Goal: Task Accomplishment & Management: Complete application form

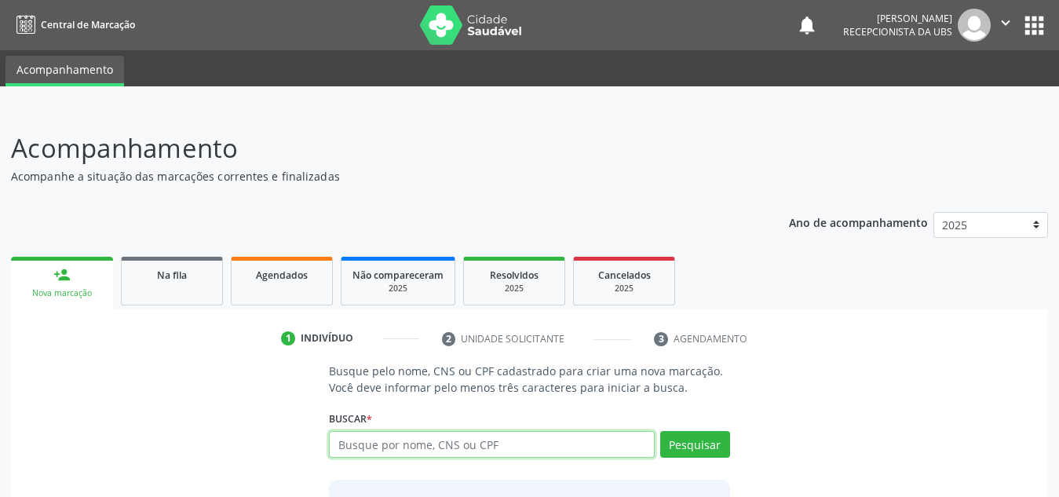
paste input "709204209718935"
type input "709204209718935"
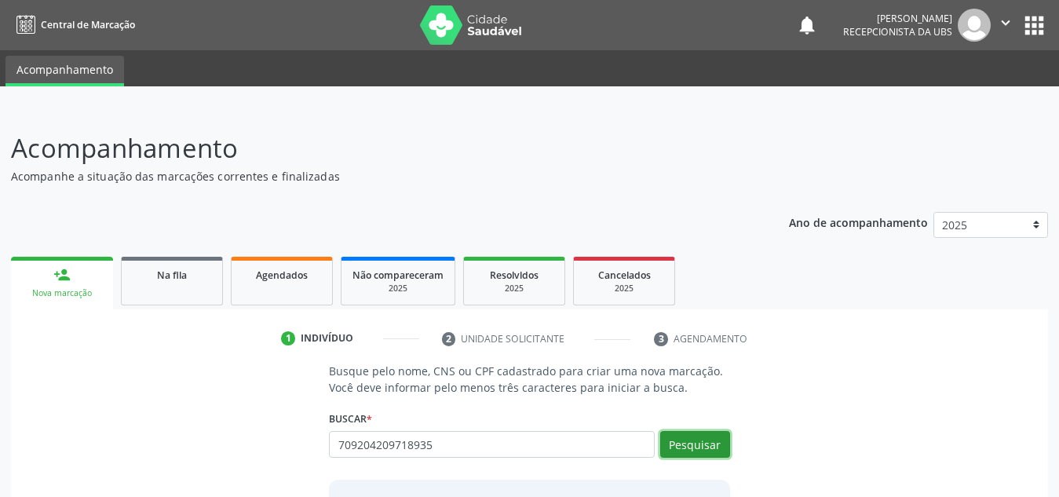
click at [695, 454] on button "Pesquisar" at bounding box center [695, 444] width 70 height 27
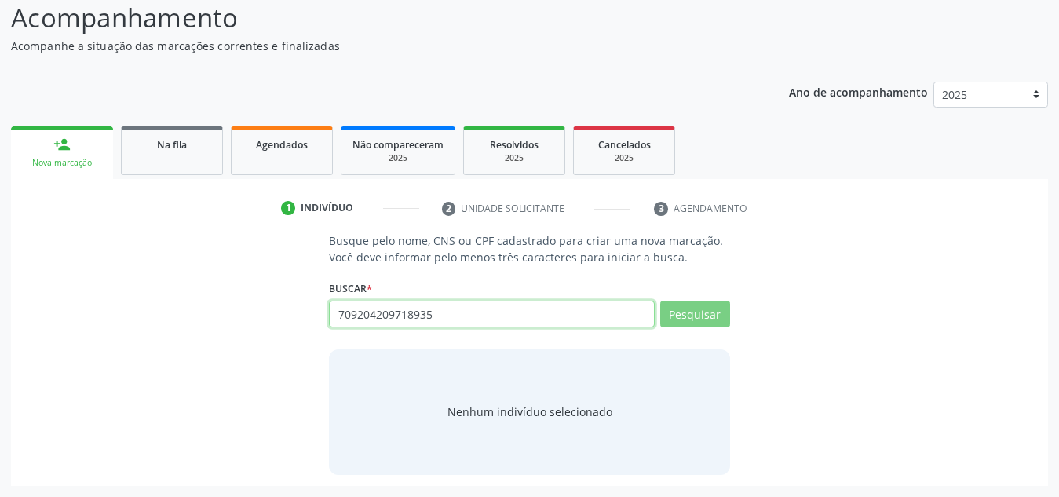
click at [578, 309] on input "709204209718935" at bounding box center [492, 314] width 326 height 27
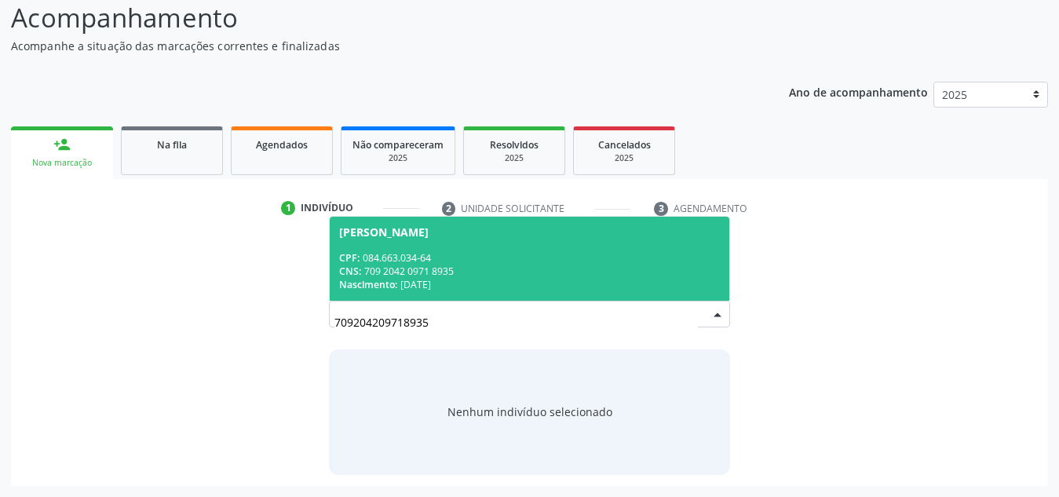
click at [581, 270] on div "CNS: 709 2042 0971 8935" at bounding box center [529, 270] width 381 height 13
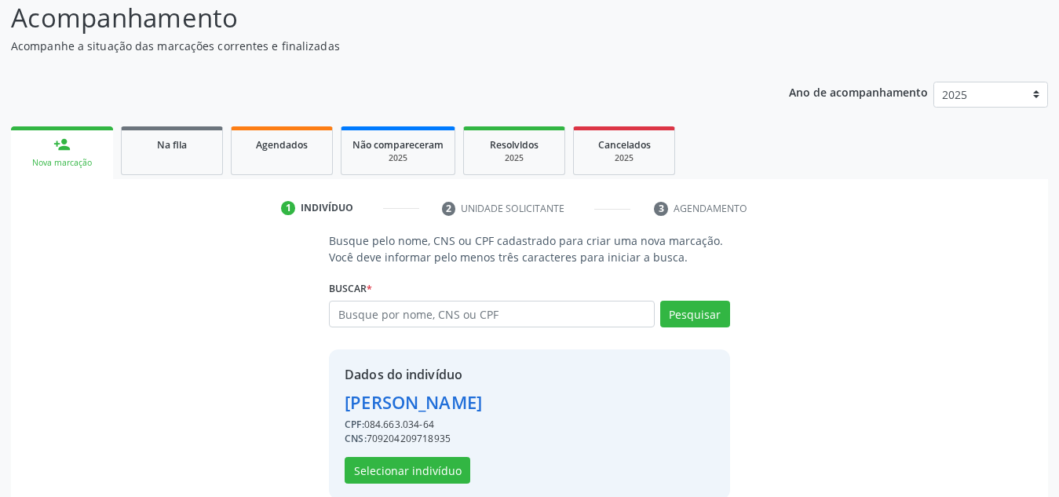
scroll to position [180, 0]
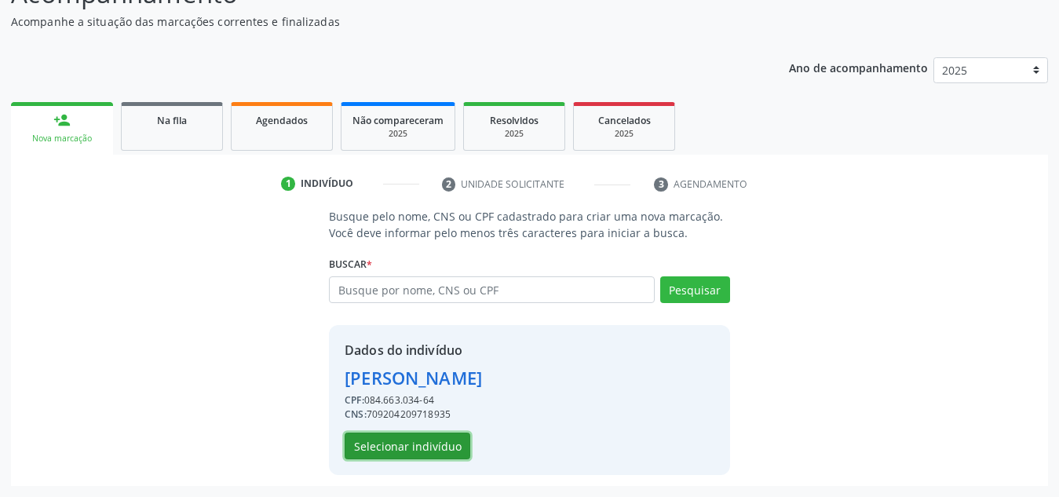
click at [440, 452] on button "Selecionar indivíduo" at bounding box center [407, 445] width 126 height 27
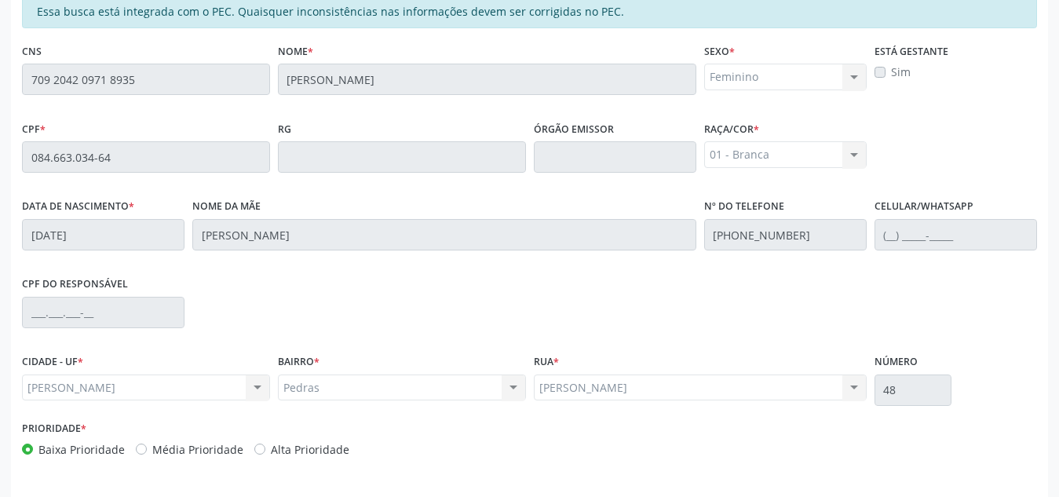
scroll to position [370, 0]
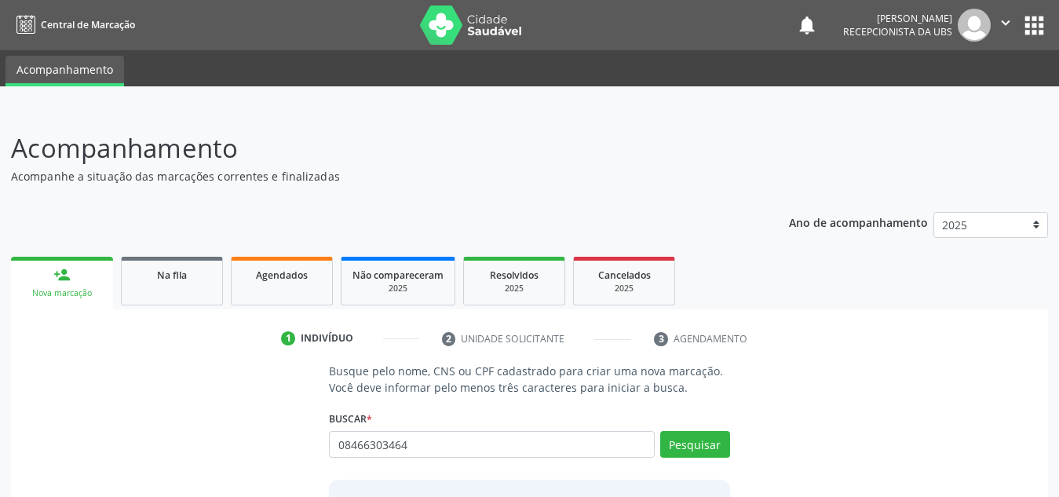
type input "08466303464"
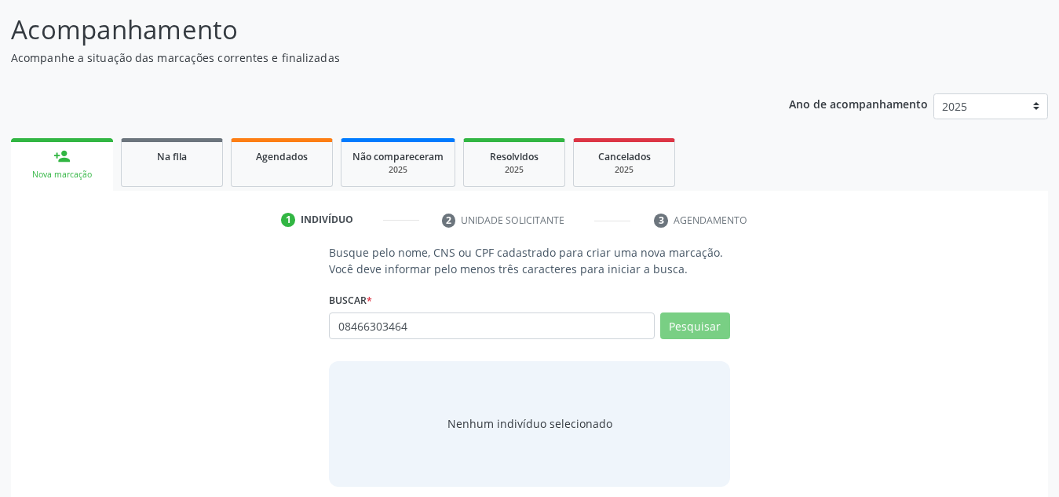
scroll to position [119, 0]
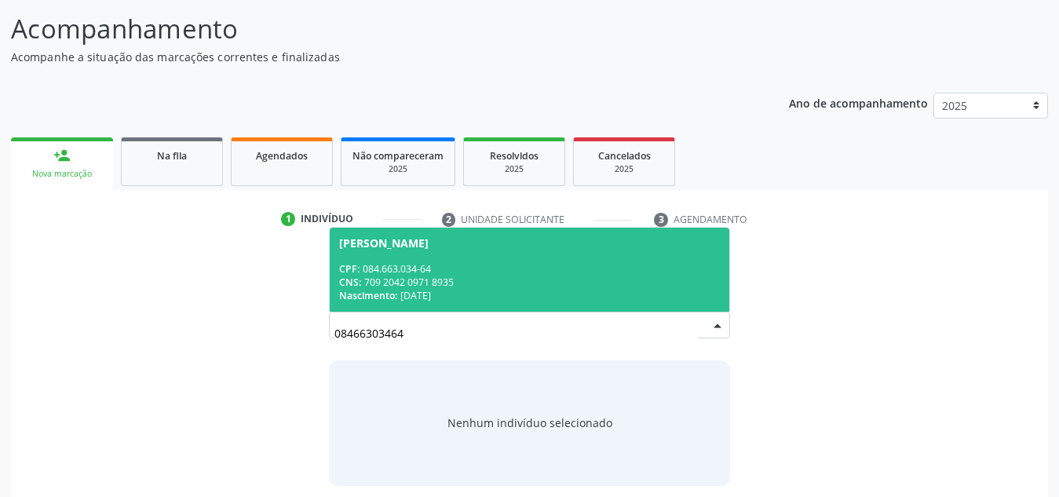
click at [527, 290] on div "Nascimento: 2[DATE]" at bounding box center [529, 295] width 381 height 13
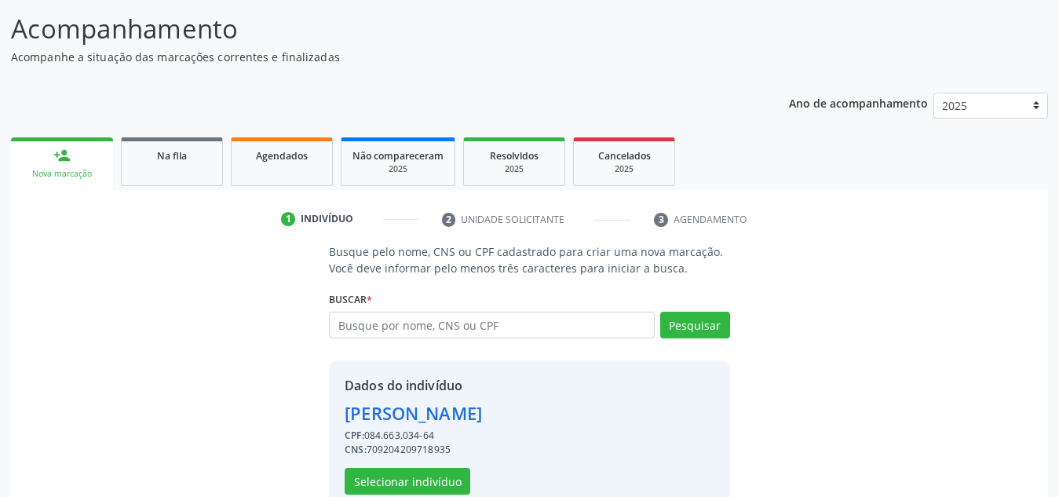
scroll to position [180, 0]
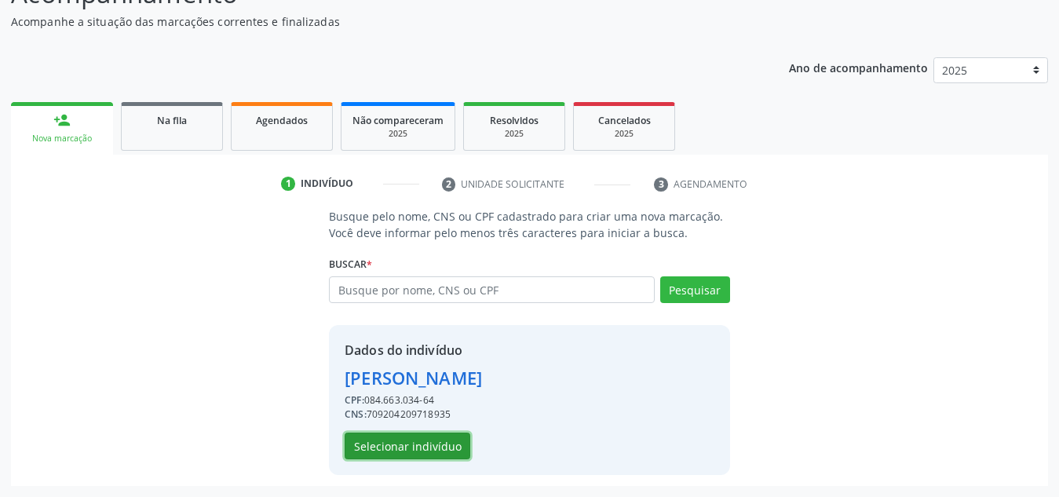
click at [439, 442] on button "Selecionar indivíduo" at bounding box center [407, 445] width 126 height 27
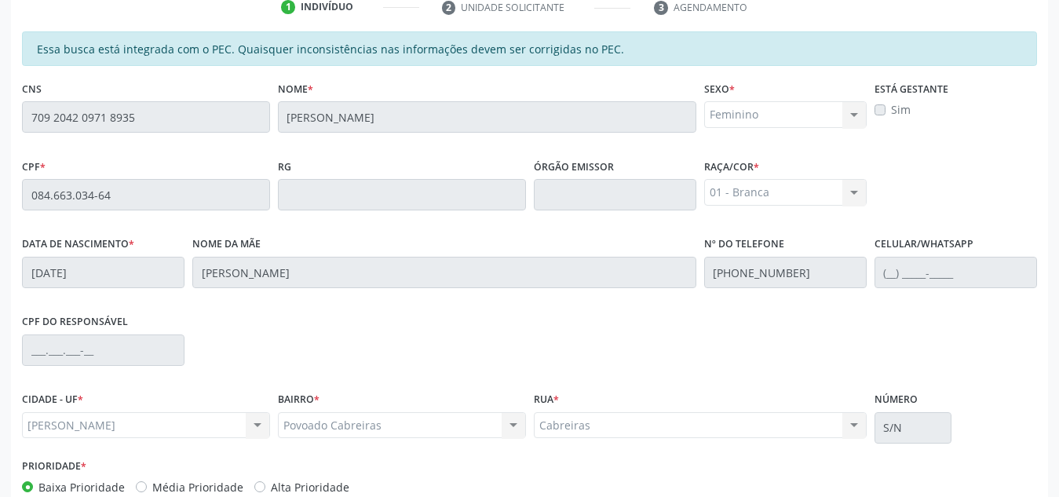
scroll to position [421, 0]
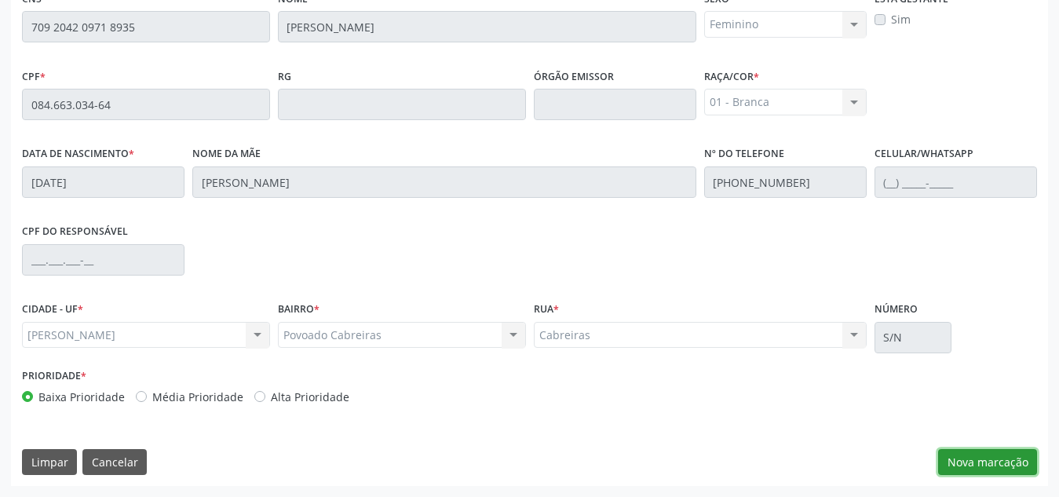
click at [1008, 459] on button "Nova marcação" at bounding box center [987, 462] width 99 height 27
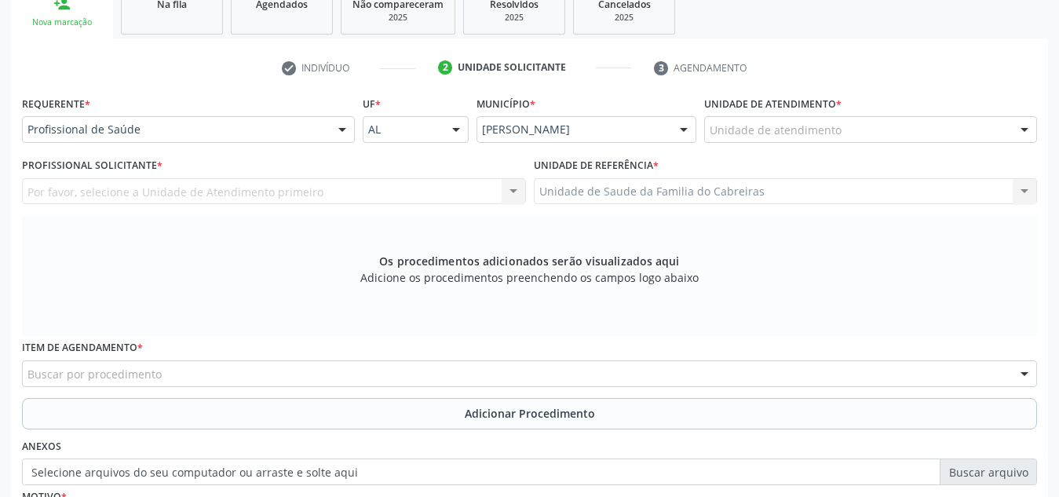
scroll to position [269, 0]
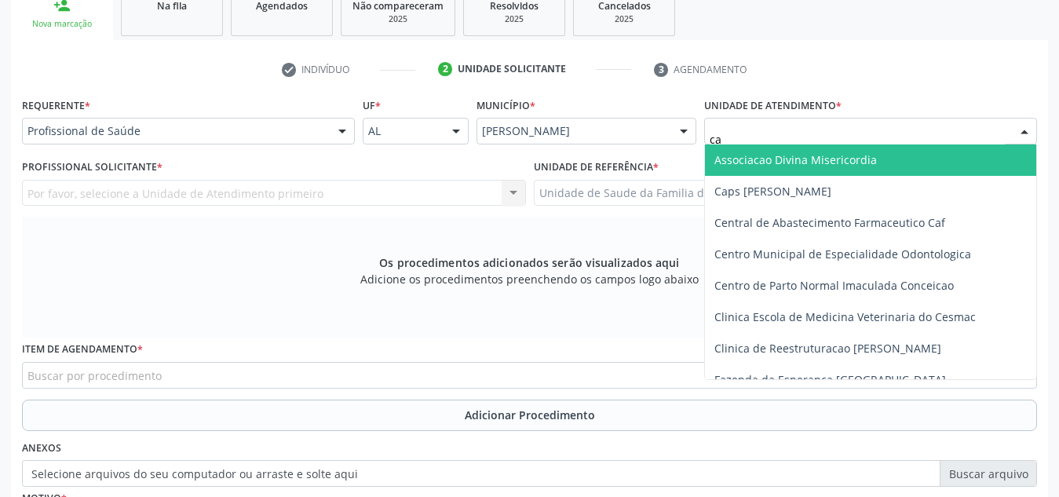
type input "cab"
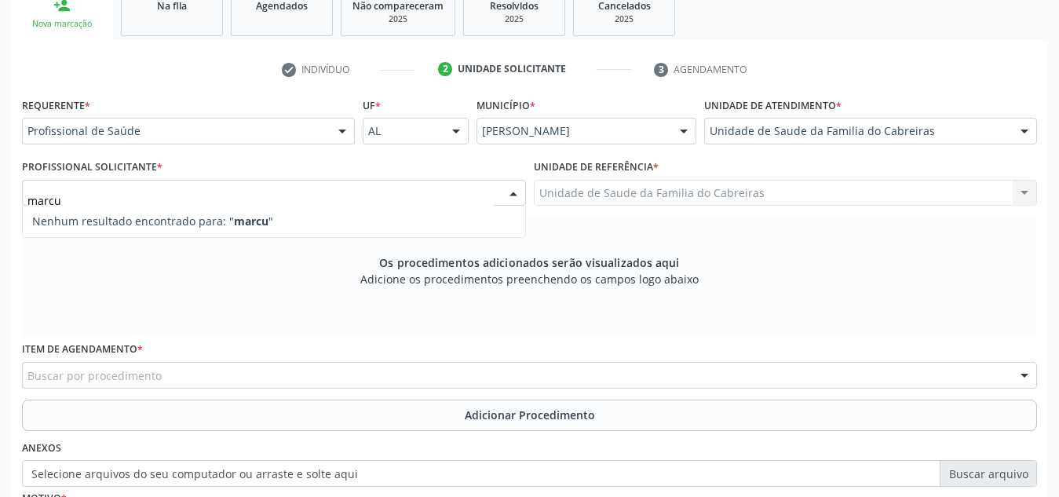
type input "marc"
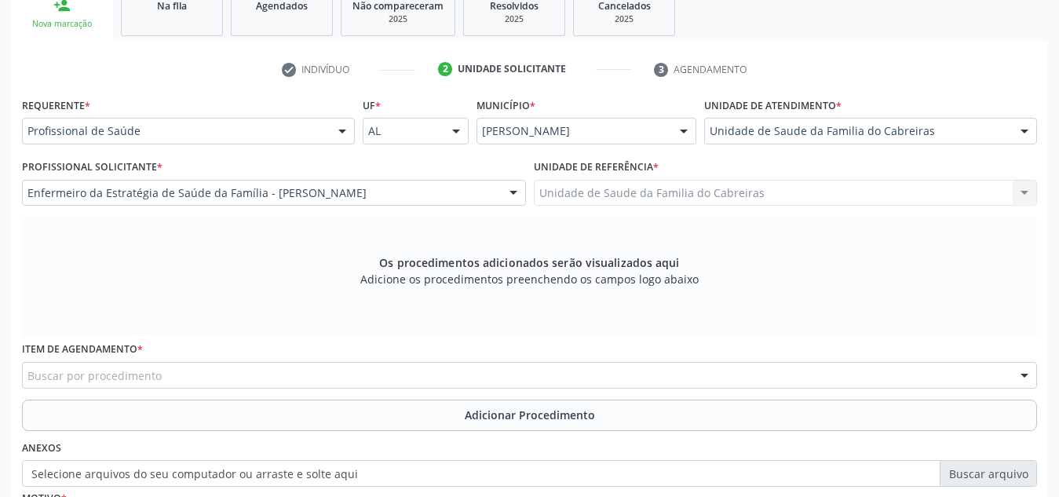
click at [723, 363] on div "Buscar por procedimento" at bounding box center [529, 375] width 1015 height 27
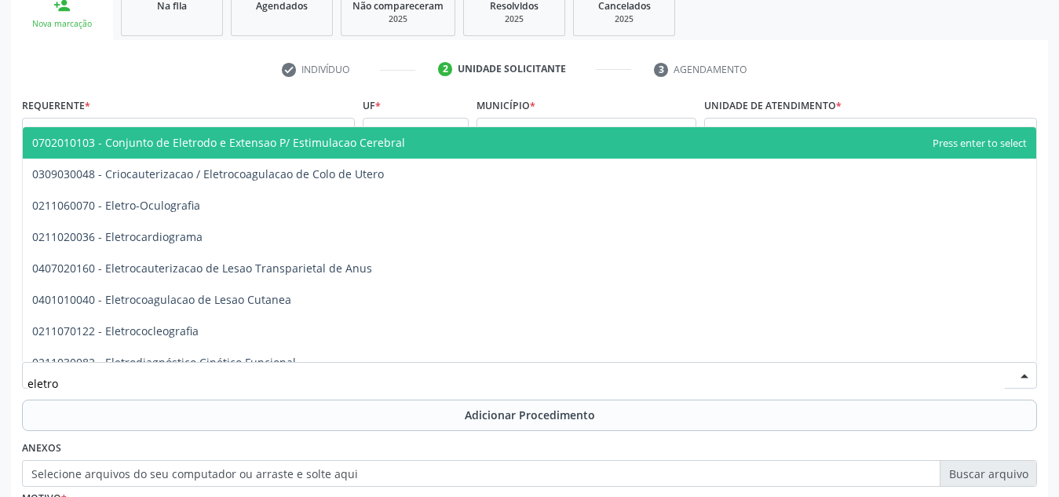
type input "eletroc"
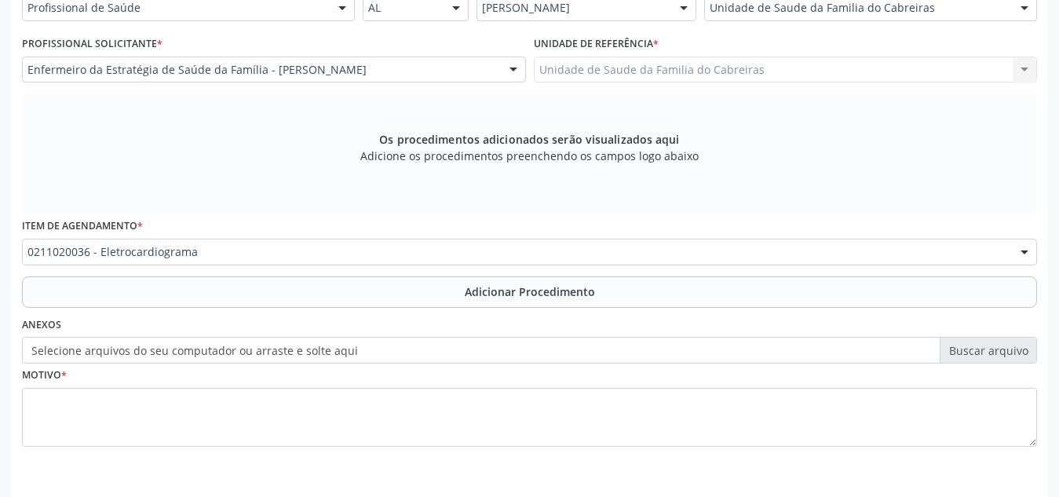
scroll to position [393, 0]
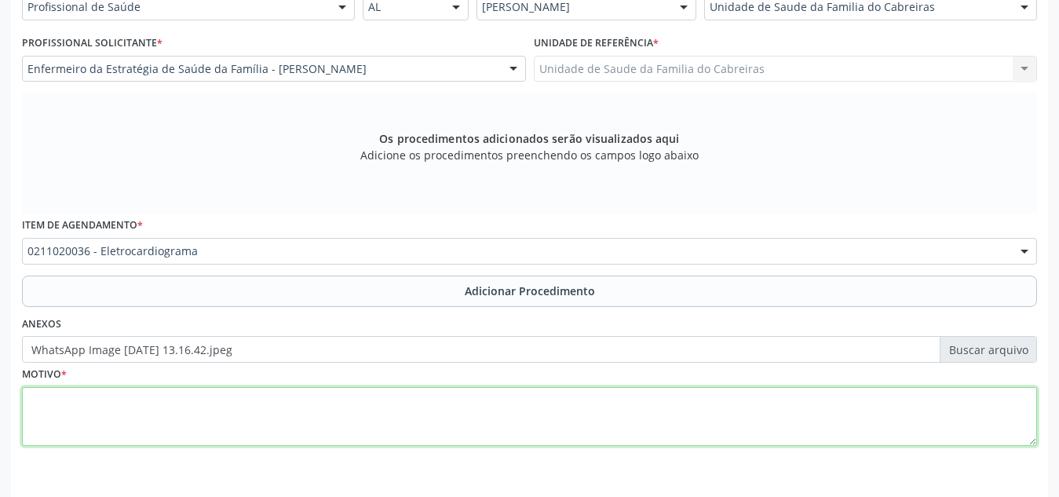
click at [538, 427] on textarea at bounding box center [529, 417] width 1015 height 60
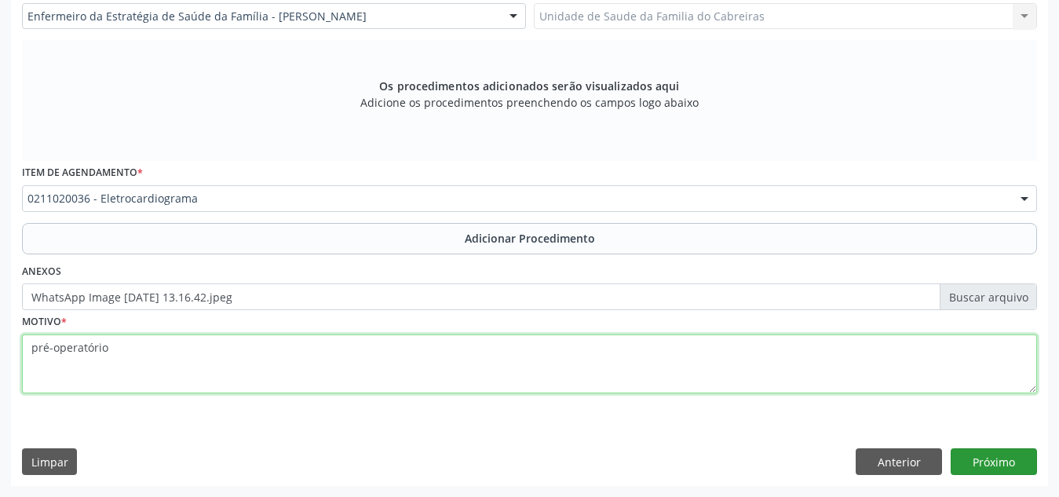
type textarea "pré-operatório"
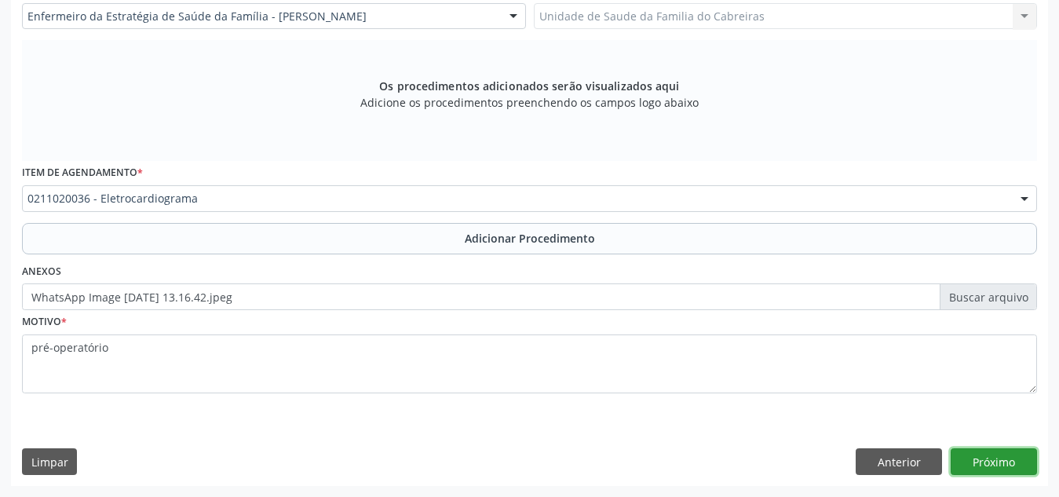
click at [963, 451] on button "Próximo" at bounding box center [993, 461] width 86 height 27
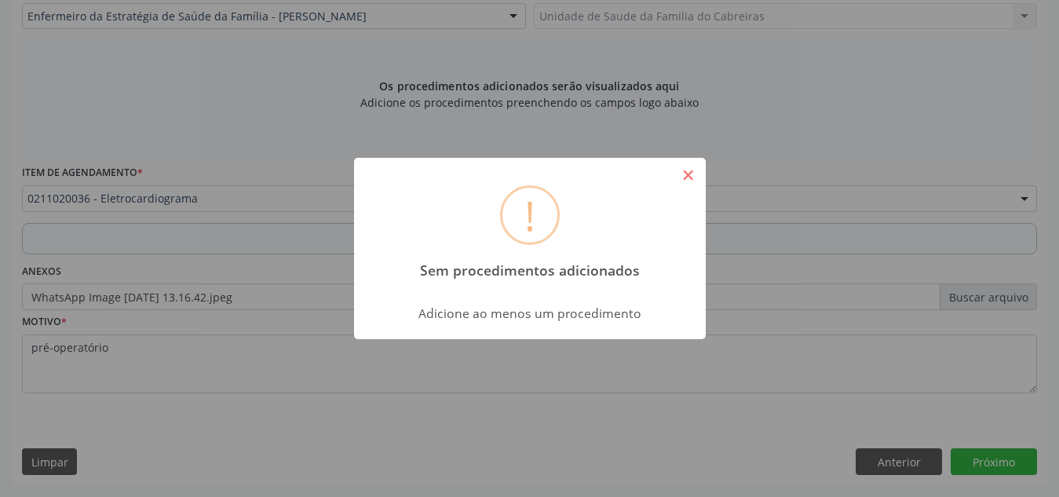
click at [682, 168] on button "×" at bounding box center [688, 175] width 27 height 27
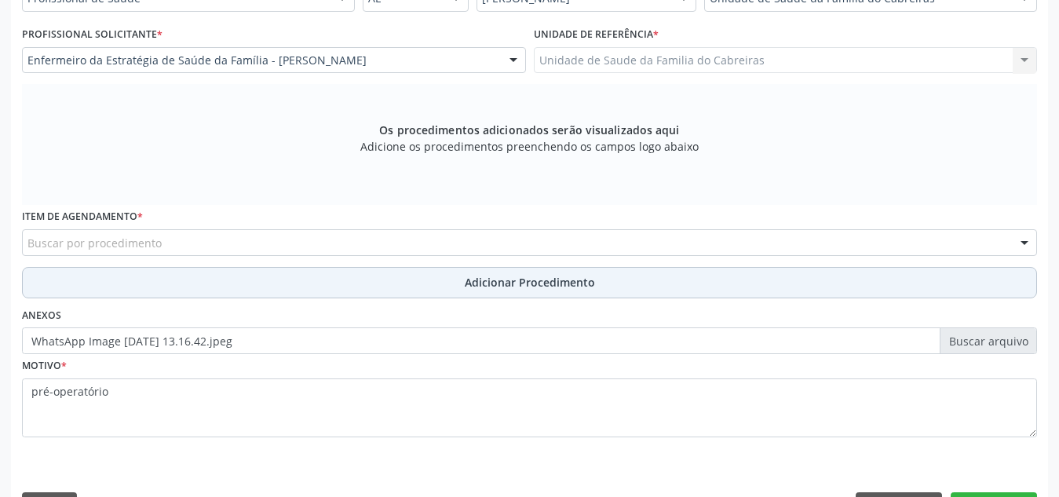
scroll to position [400, 0]
click at [579, 249] on div at bounding box center [529, 244] width 1015 height 27
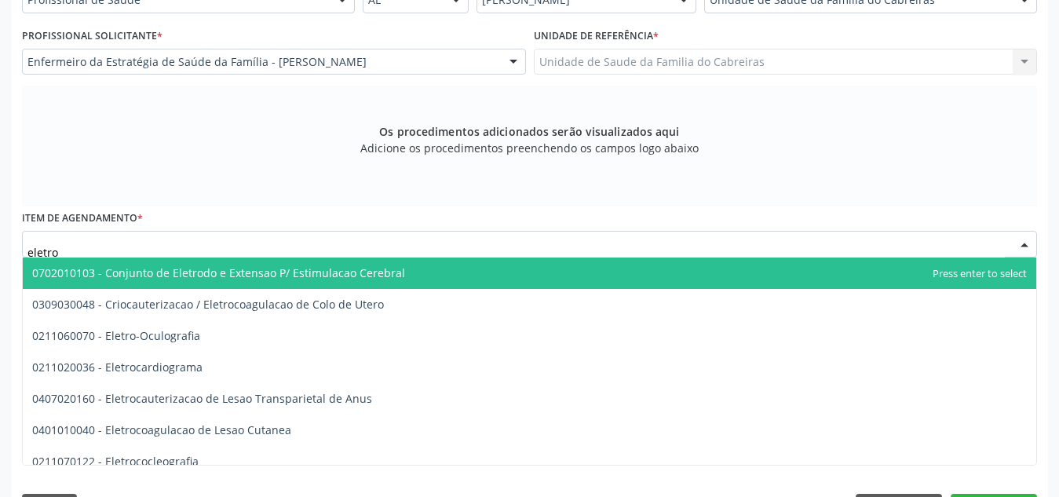
type input "eletroc"
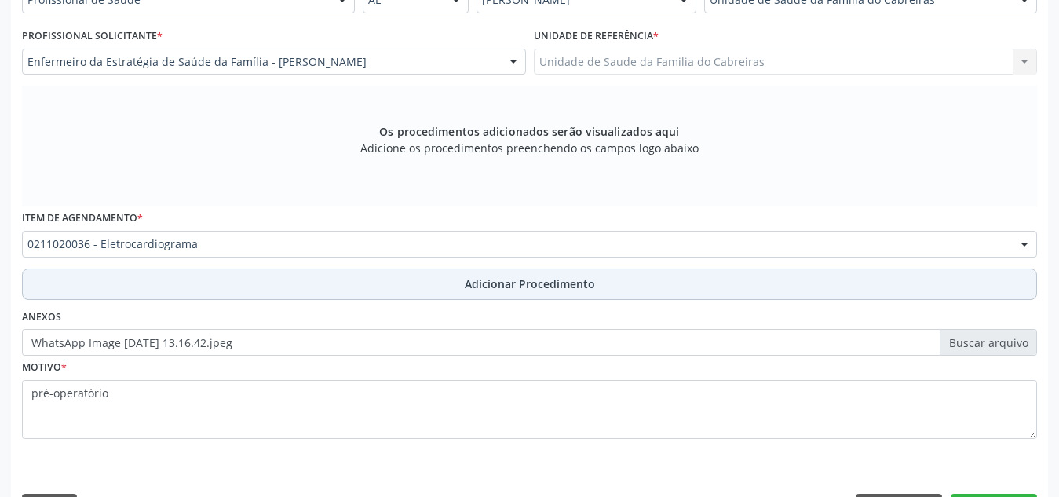
click at [512, 290] on span "Adicionar Procedimento" at bounding box center [530, 283] width 130 height 16
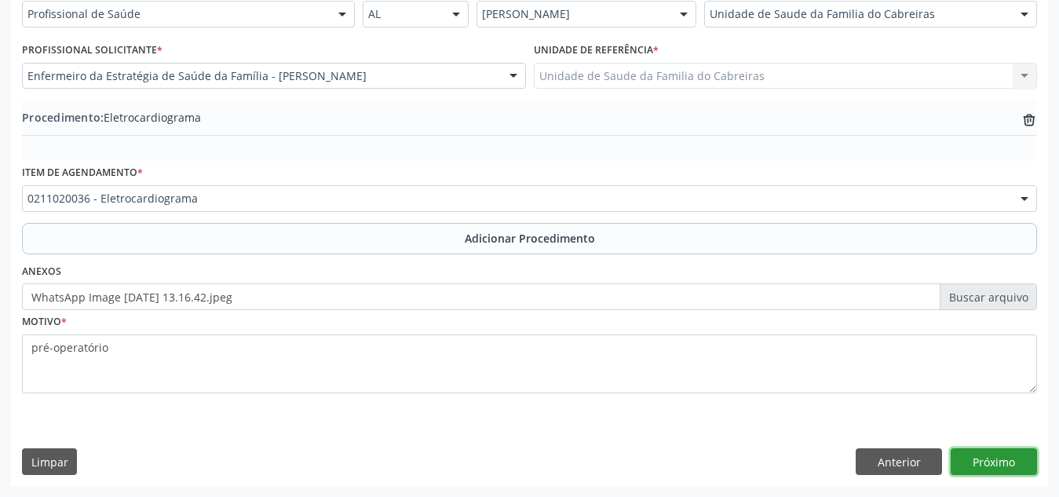
click at [975, 450] on button "Próximo" at bounding box center [993, 461] width 86 height 27
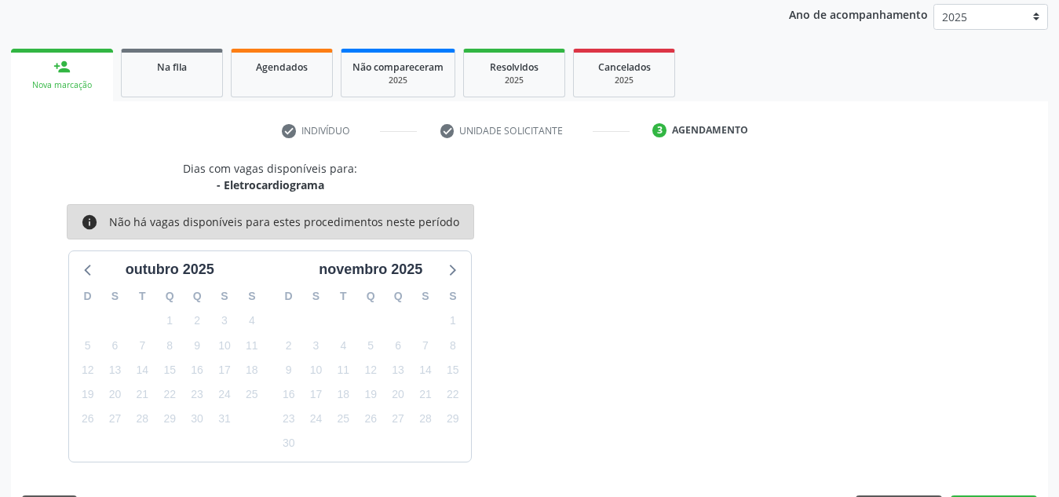
scroll to position [254, 0]
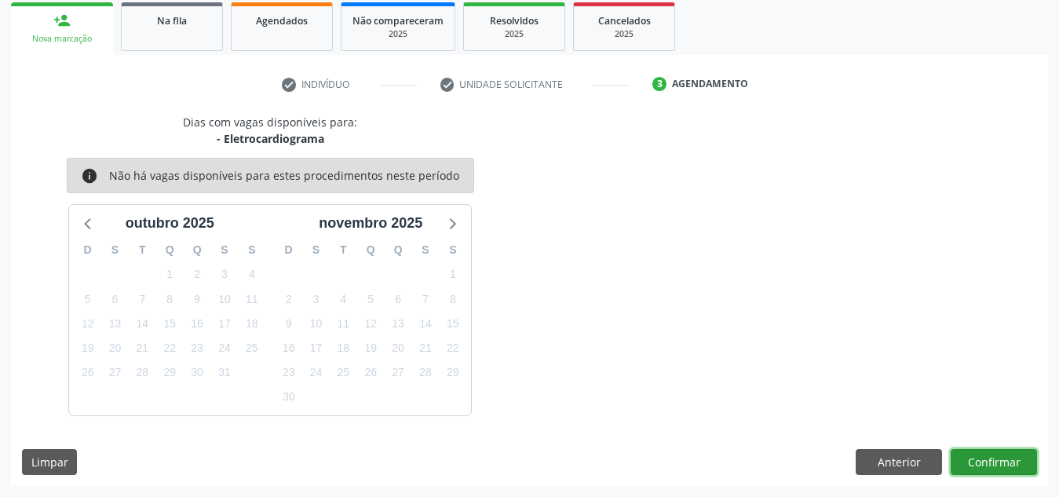
click at [975, 450] on button "Confirmar" at bounding box center [993, 462] width 86 height 27
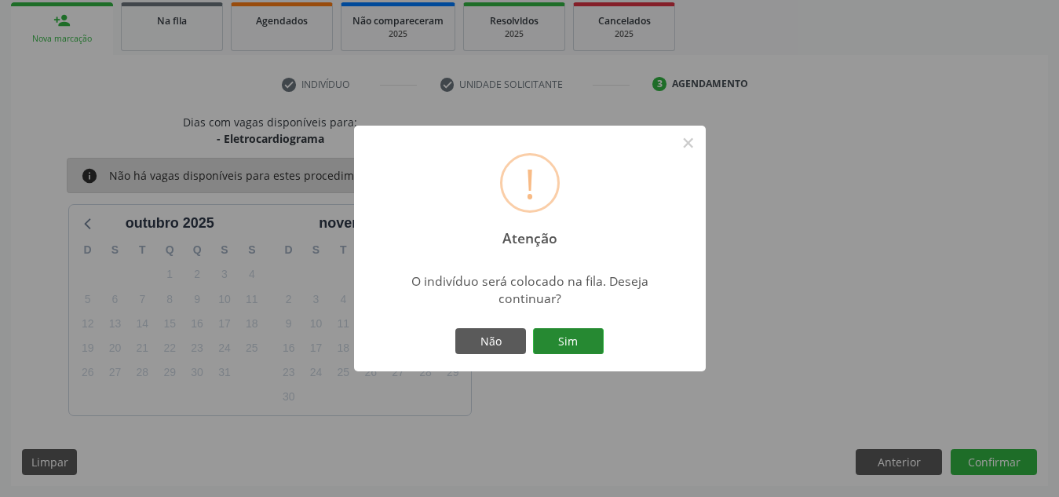
click at [587, 336] on button "Sim" at bounding box center [568, 341] width 71 height 27
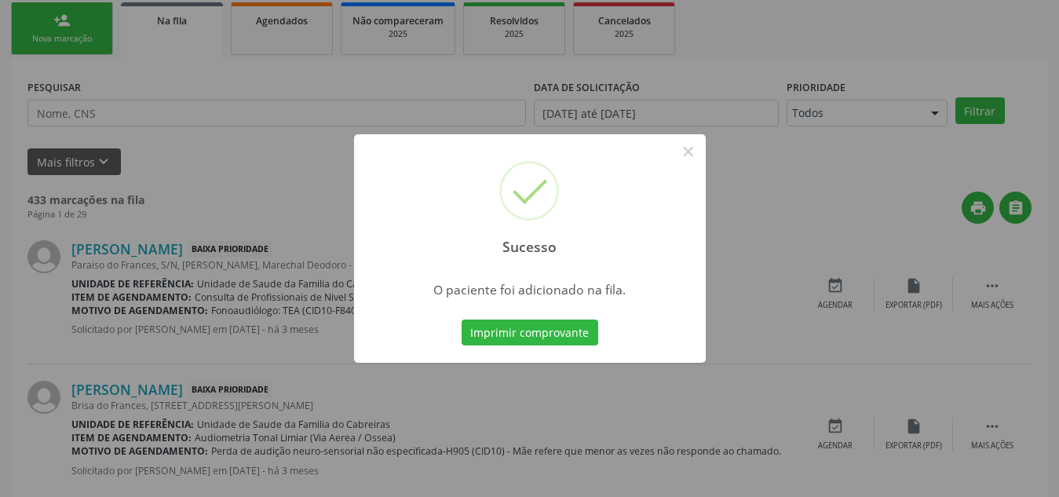
scroll to position [43, 0]
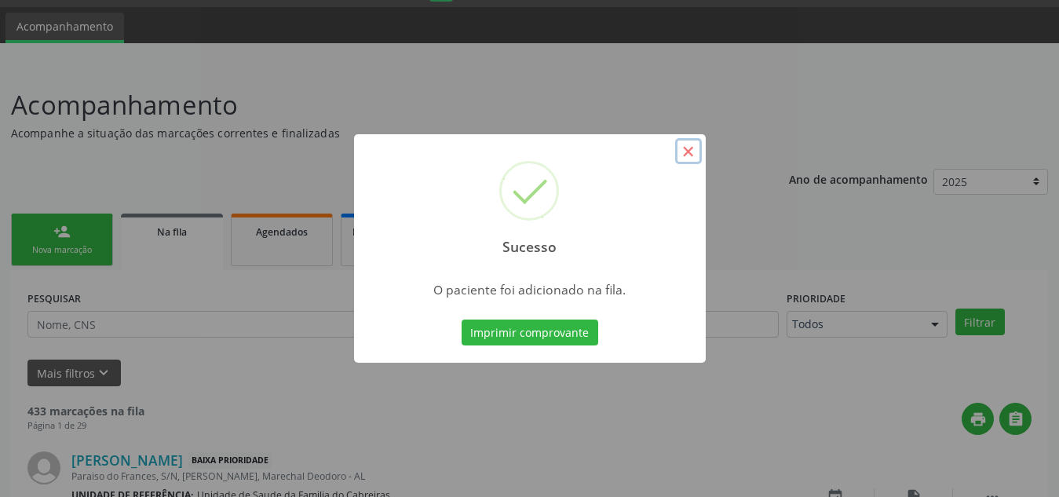
click at [690, 158] on button "×" at bounding box center [688, 151] width 27 height 27
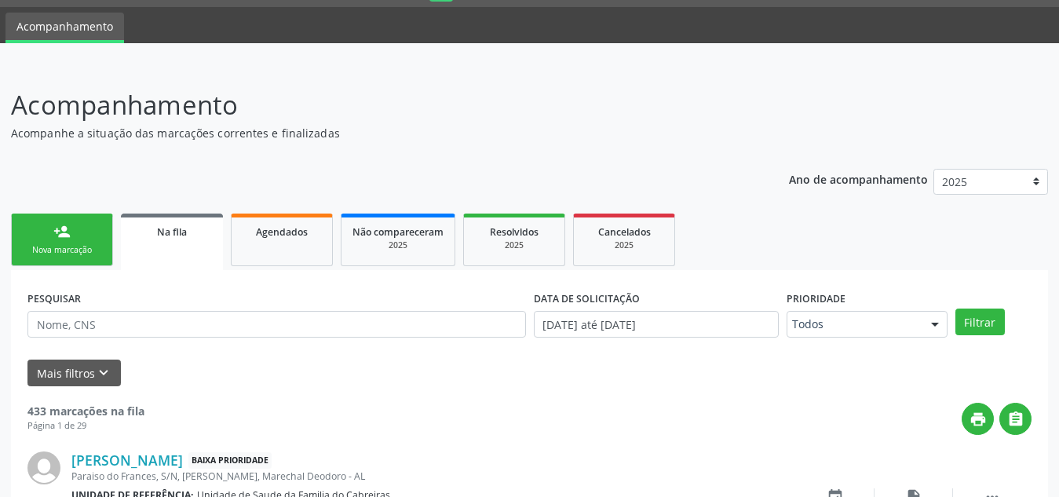
click at [94, 242] on link "person_add Nova marcação" at bounding box center [62, 239] width 102 height 53
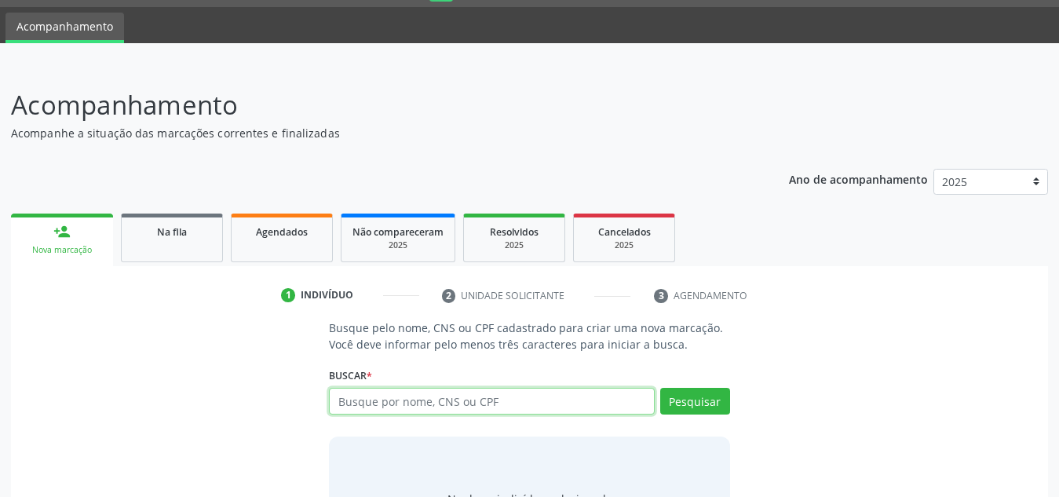
click at [363, 407] on input "text" at bounding box center [492, 401] width 326 height 27
type input "700407329728250"
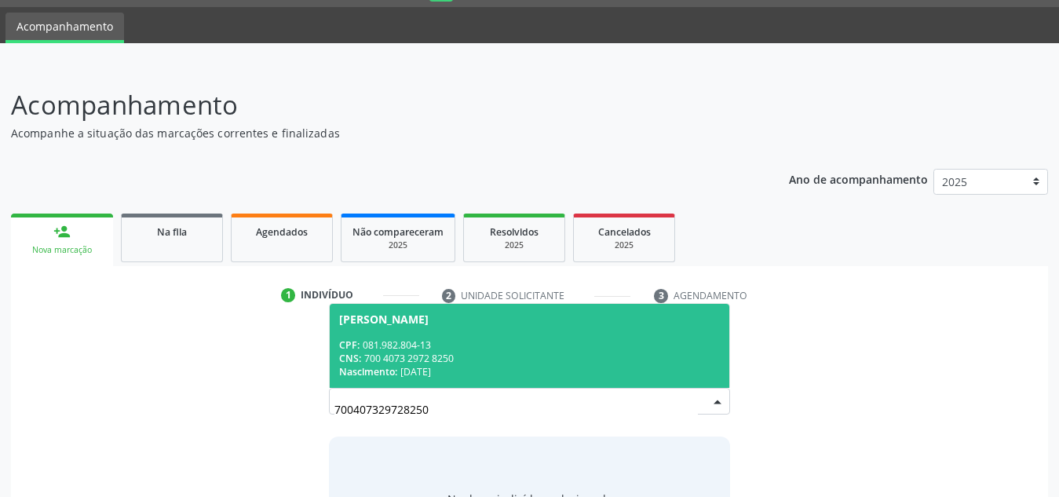
click at [655, 308] on span "Neilton Rodrigo Barros de Paula CPF: 081.982.804-13 CNS: 700 4073 2972 8250 Nas…" at bounding box center [529, 346] width 399 height 84
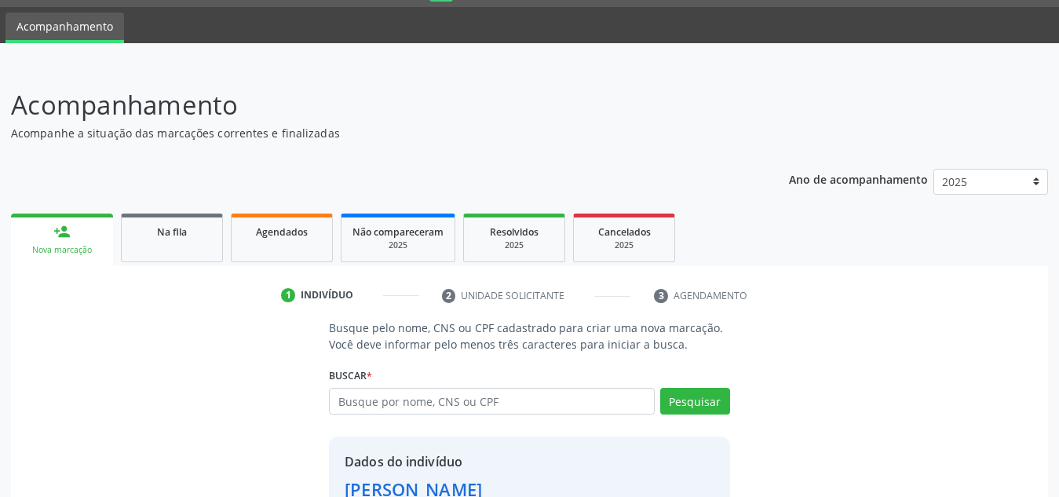
scroll to position [155, 0]
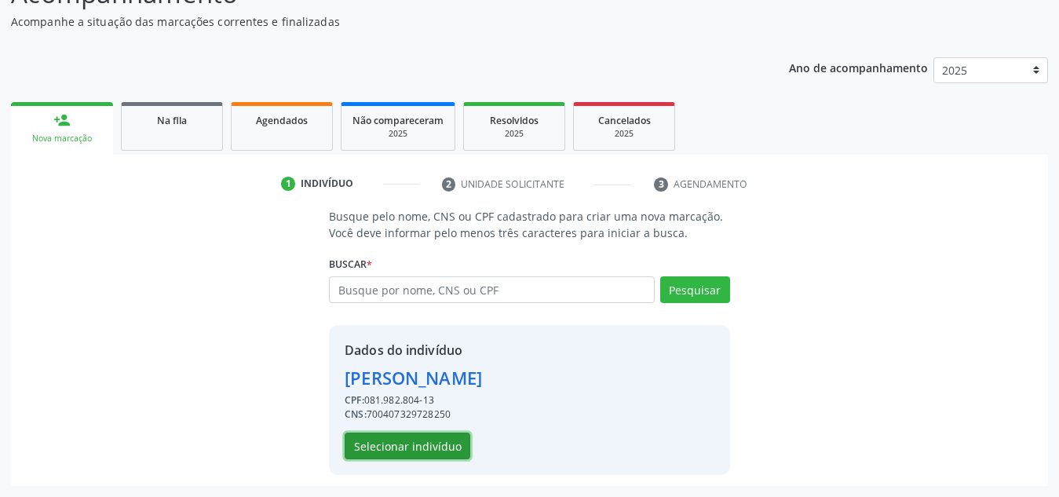
click at [428, 442] on button "Selecionar indivíduo" at bounding box center [407, 445] width 126 height 27
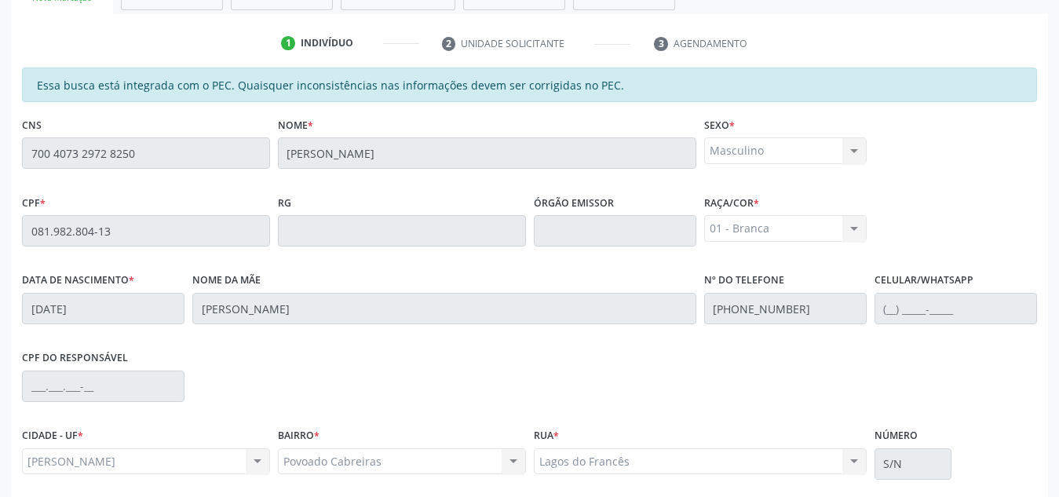
scroll to position [287, 0]
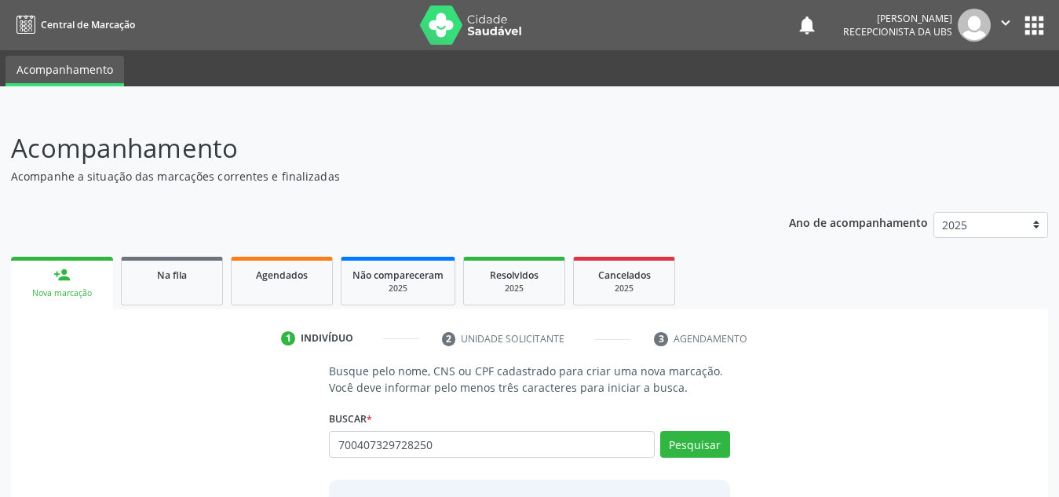
type input "700407329728250"
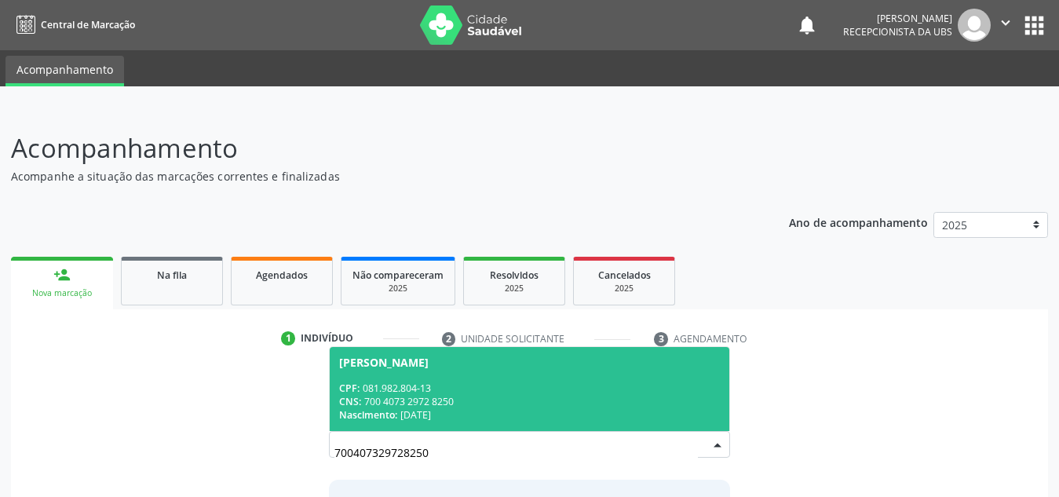
click at [504, 421] on div "Nascimento: 06/08/1991" at bounding box center [529, 414] width 381 height 13
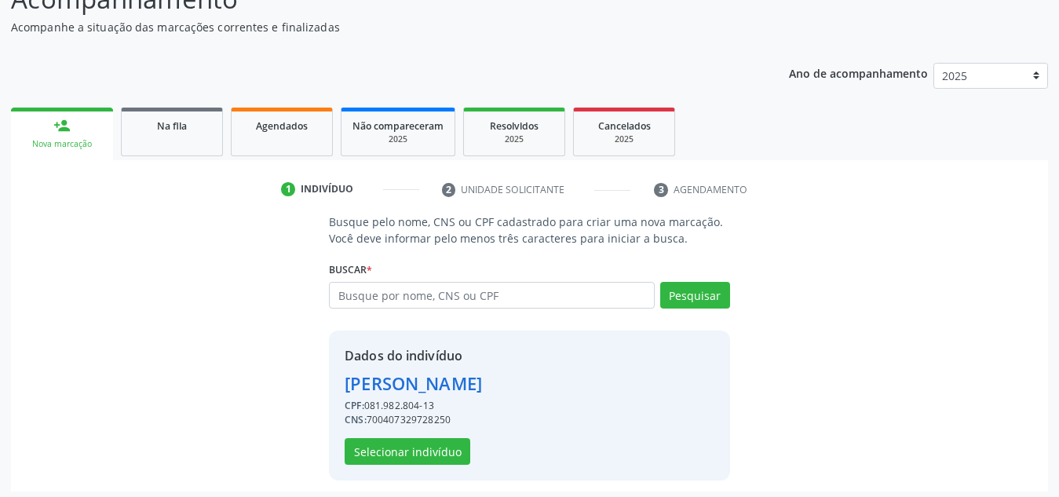
scroll to position [155, 0]
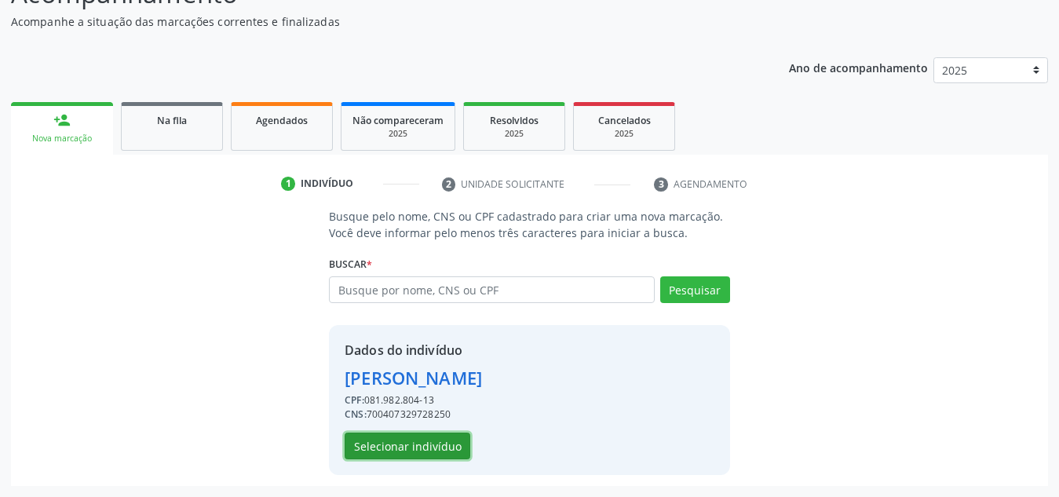
click at [450, 447] on button "Selecionar indivíduo" at bounding box center [407, 445] width 126 height 27
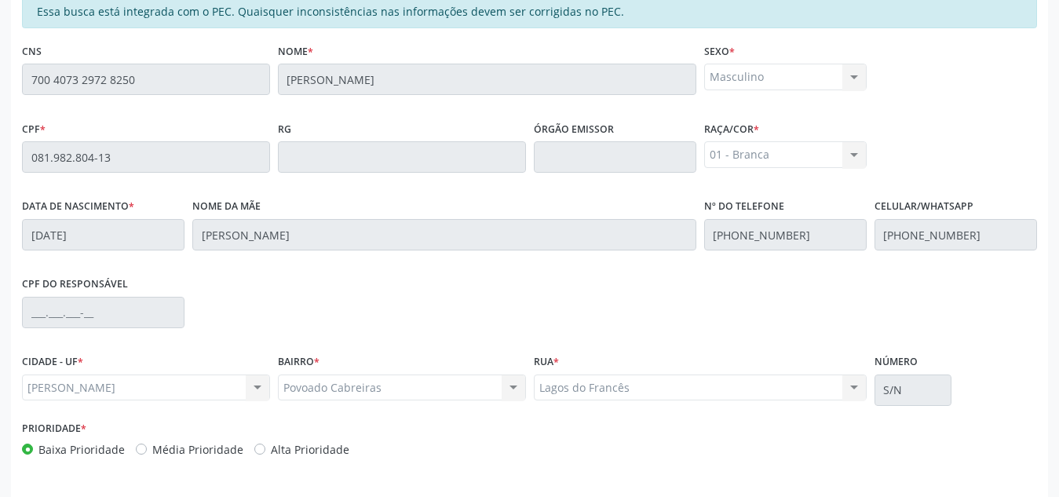
scroll to position [421, 0]
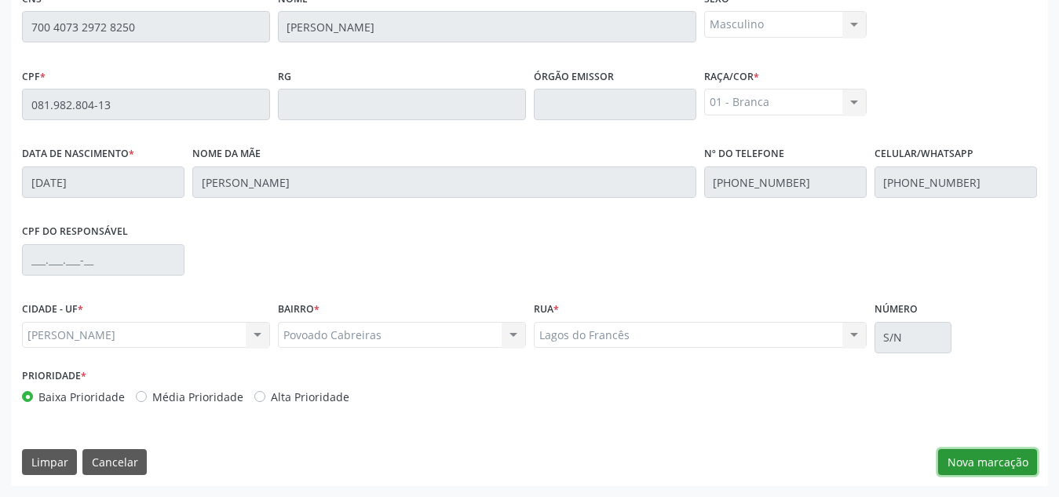
click at [975, 457] on button "Nova marcação" at bounding box center [987, 462] width 99 height 27
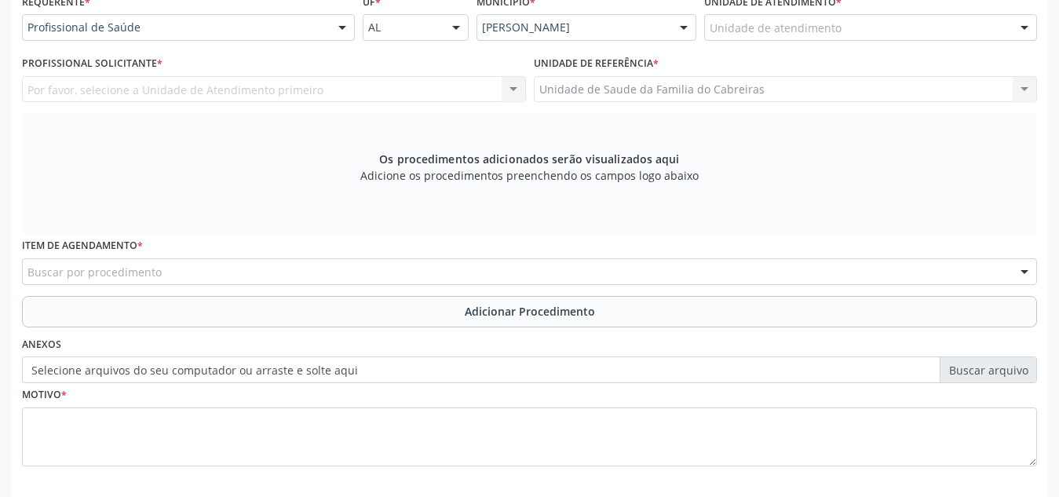
scroll to position [372, 0]
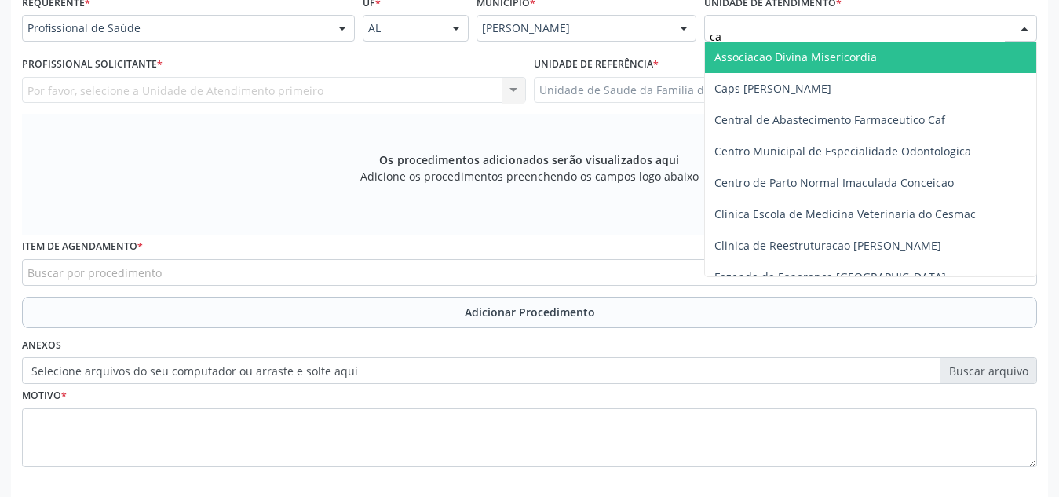
type input "cab"
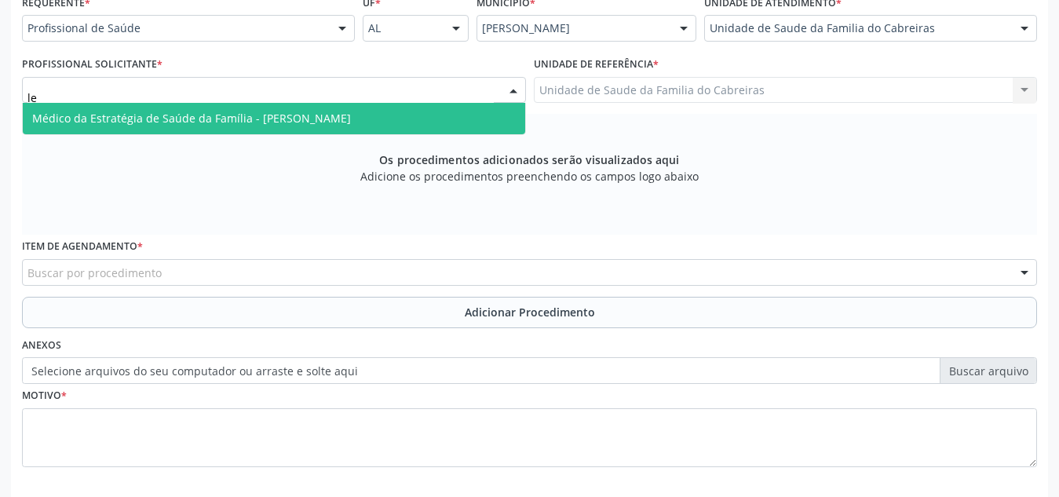
type input "l"
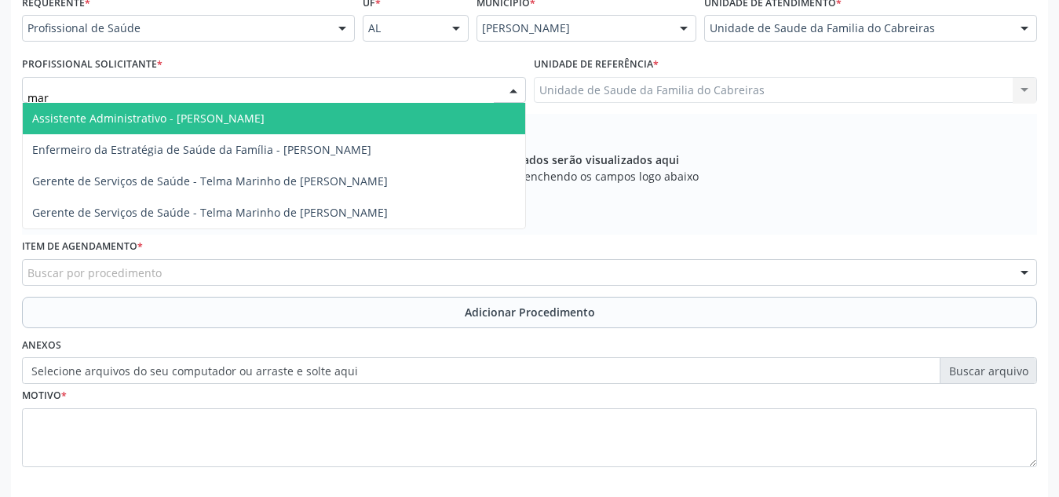
type input "marc"
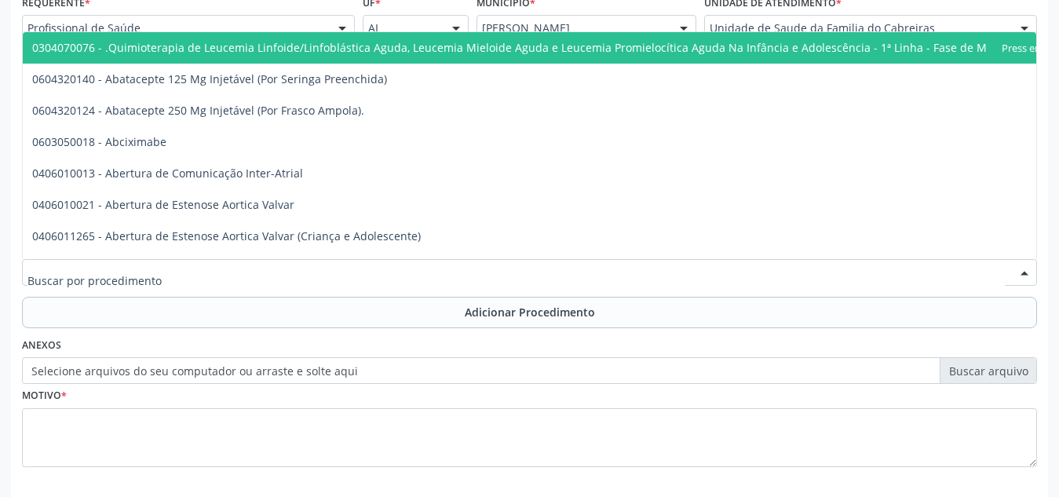
click at [720, 266] on div at bounding box center [529, 272] width 1015 height 27
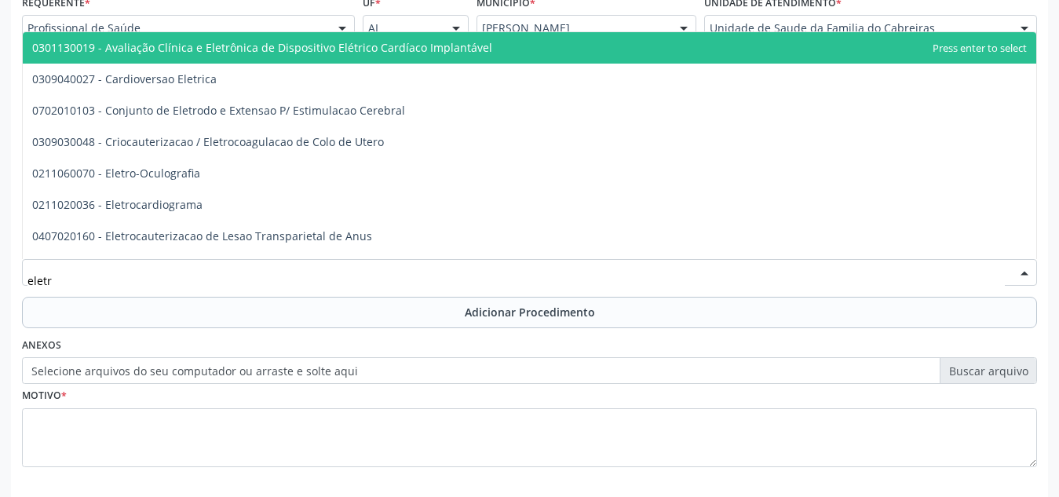
type input "eletro"
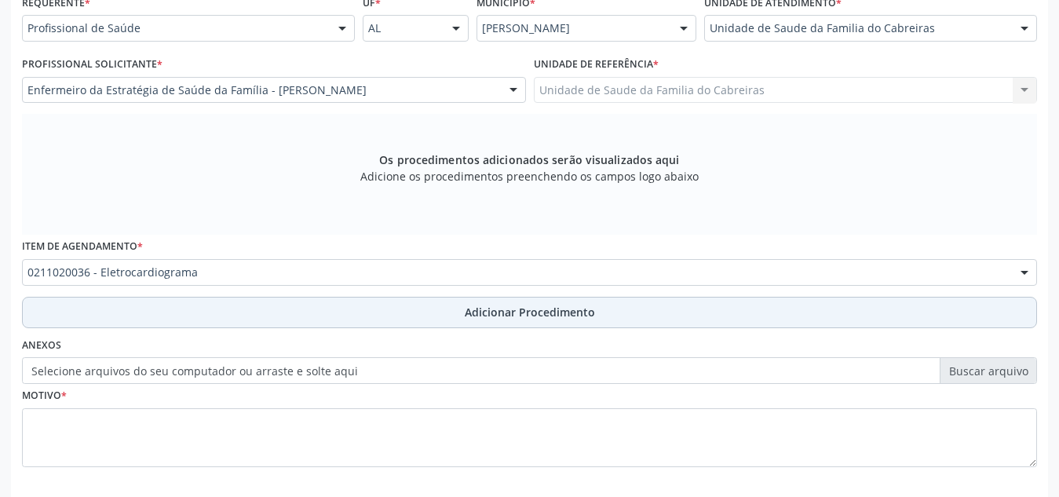
click at [680, 308] on button "Adicionar Procedimento" at bounding box center [529, 312] width 1015 height 31
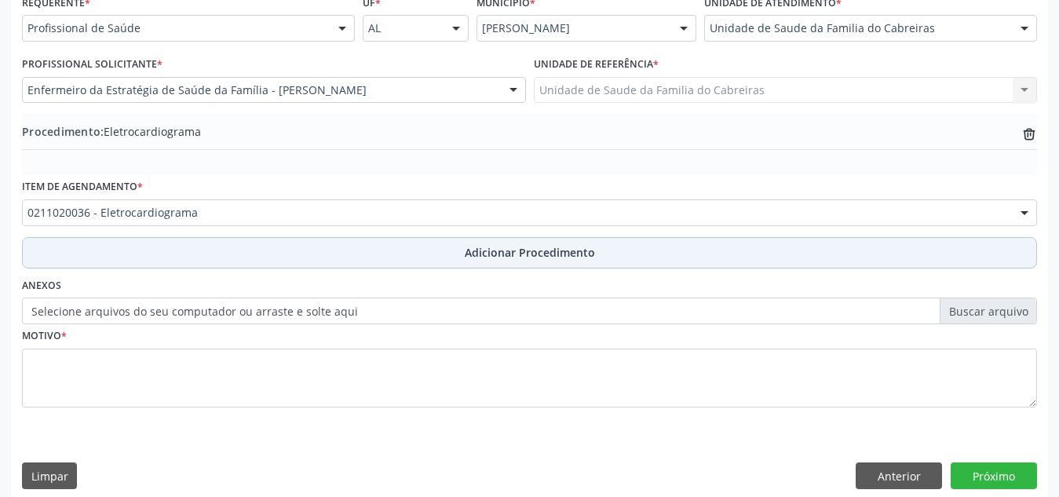
scroll to position [386, 0]
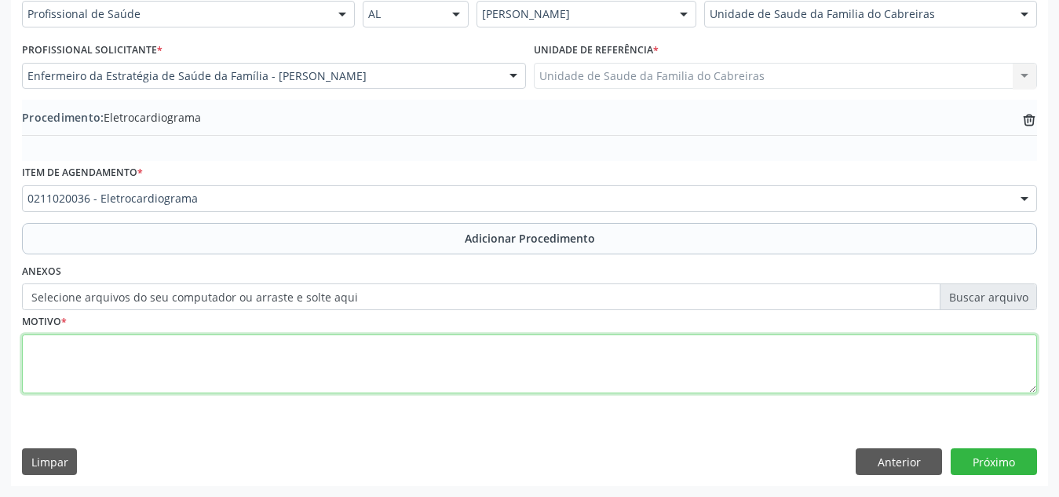
click at [676, 338] on textarea at bounding box center [529, 364] width 1015 height 60
type textarea "Pré-operatório"
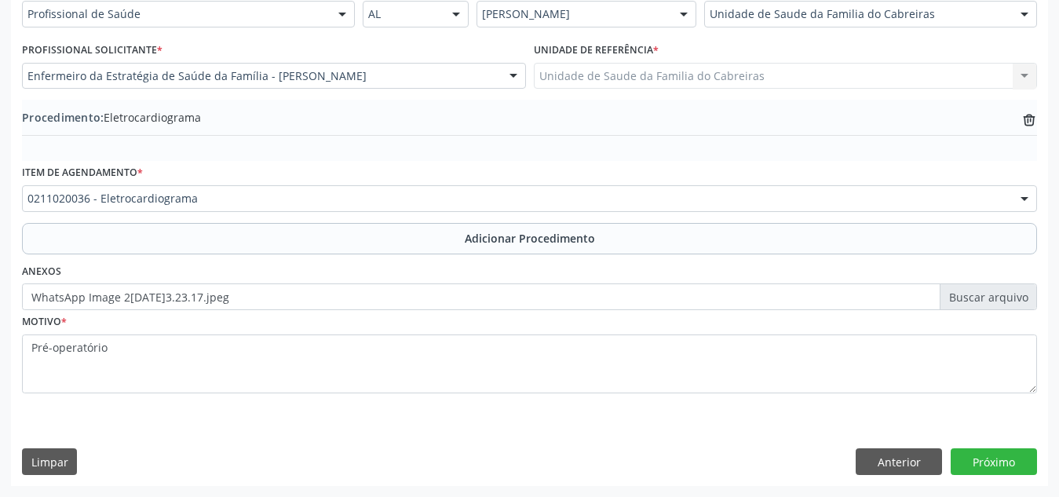
click at [670, 326] on div "Motivo * Pré-operatório" at bounding box center [529, 351] width 1015 height 83
click at [982, 457] on button "Próximo" at bounding box center [993, 461] width 86 height 27
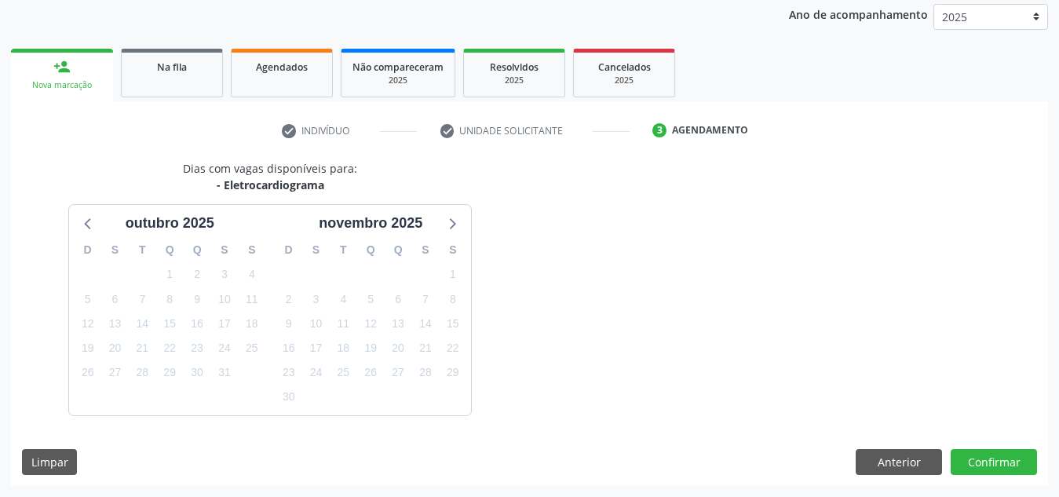
scroll to position [254, 0]
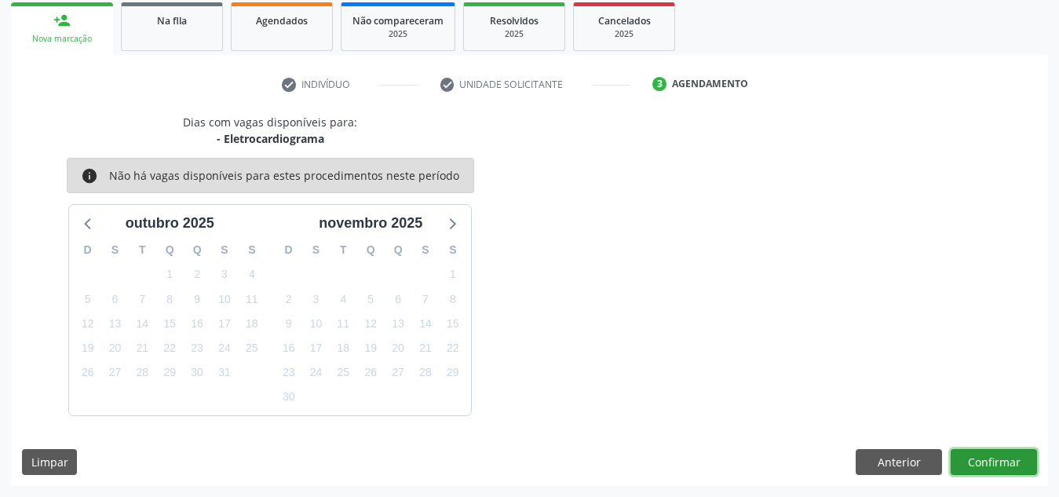
click at [982, 457] on button "Confirmar" at bounding box center [993, 462] width 86 height 27
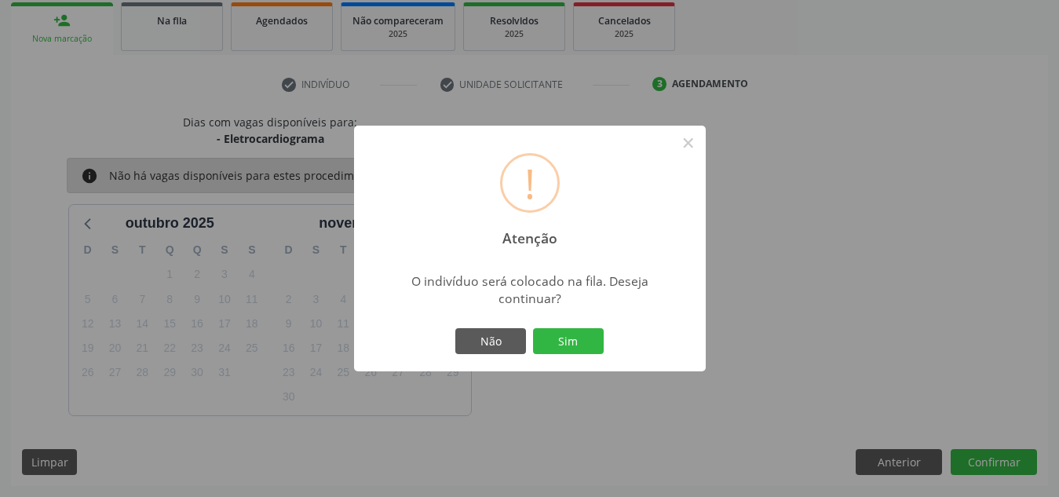
click at [533, 328] on button "Sim" at bounding box center [568, 341] width 71 height 27
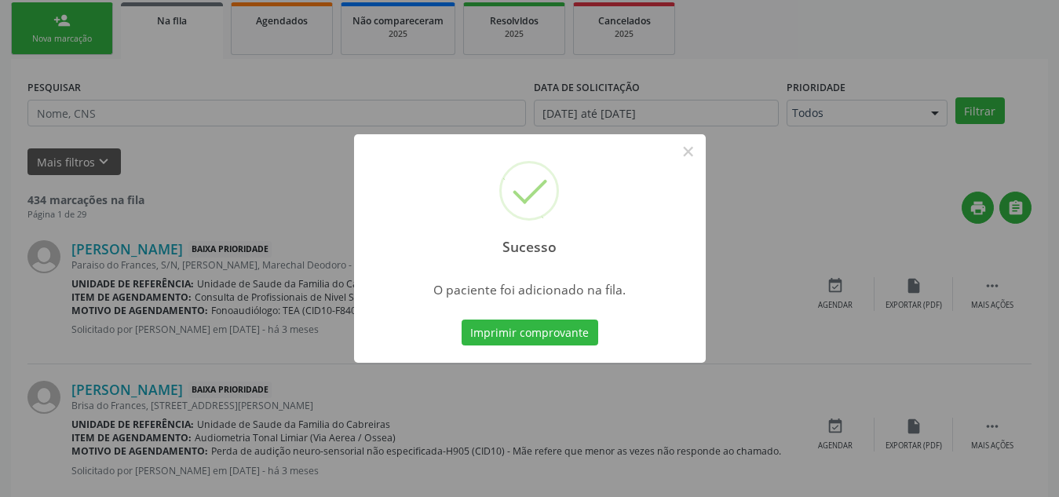
scroll to position [43, 0]
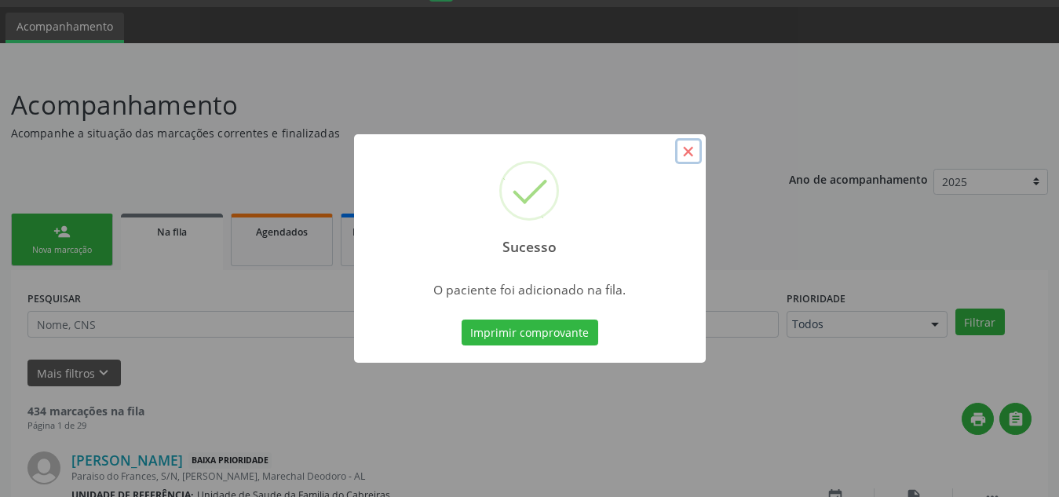
click at [689, 149] on button "×" at bounding box center [688, 151] width 27 height 27
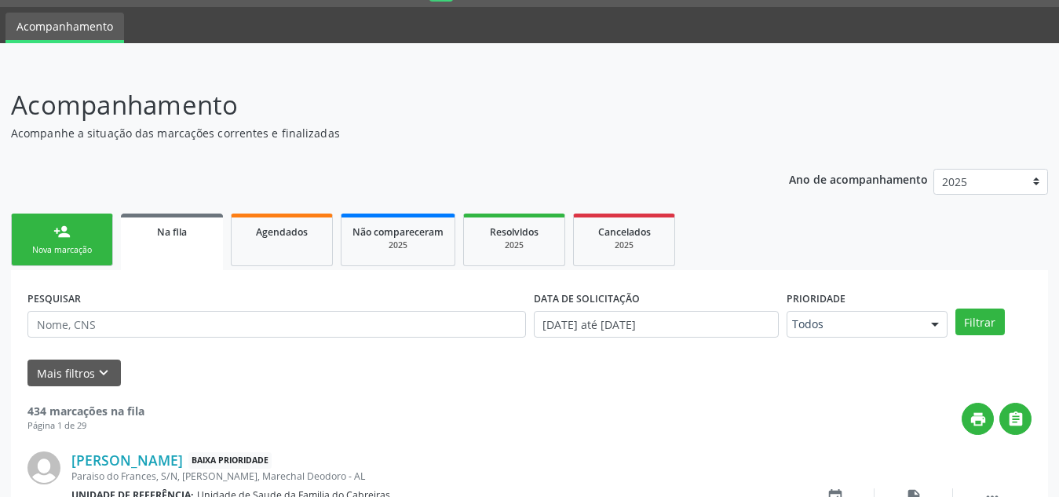
click at [101, 233] on link "person_add Nova marcação" at bounding box center [62, 239] width 102 height 53
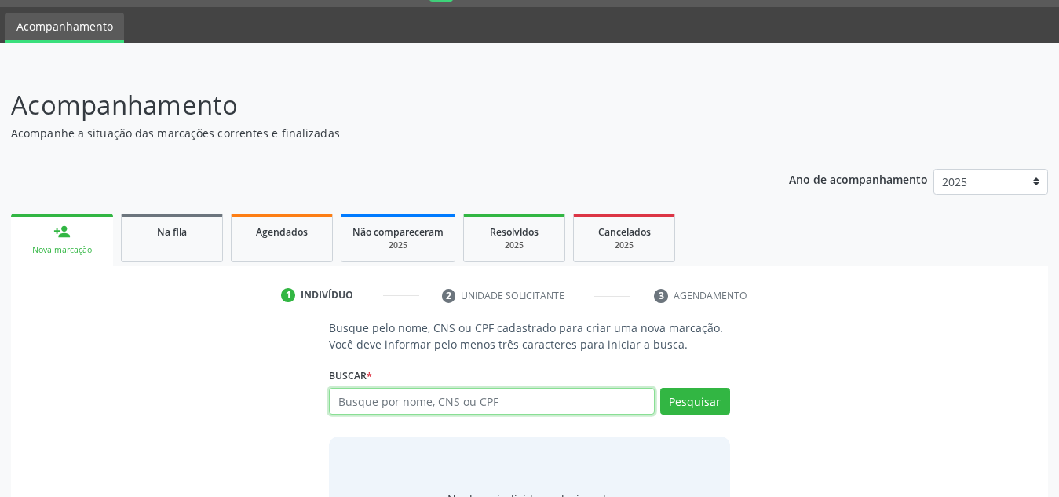
click at [406, 405] on input "text" at bounding box center [492, 401] width 326 height 27
type input "34710450404"
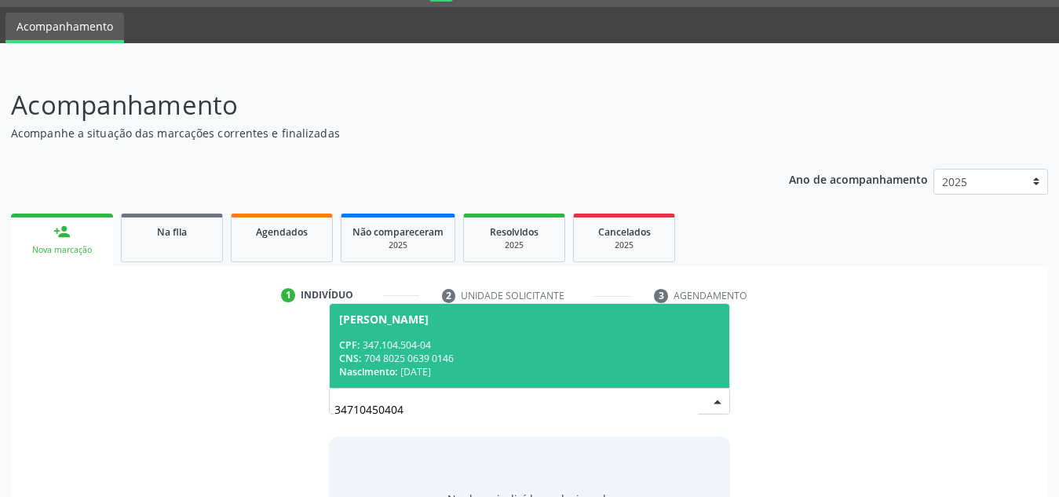
click at [507, 352] on div "CNS: 704 8025 0639 0146" at bounding box center [529, 358] width 381 height 13
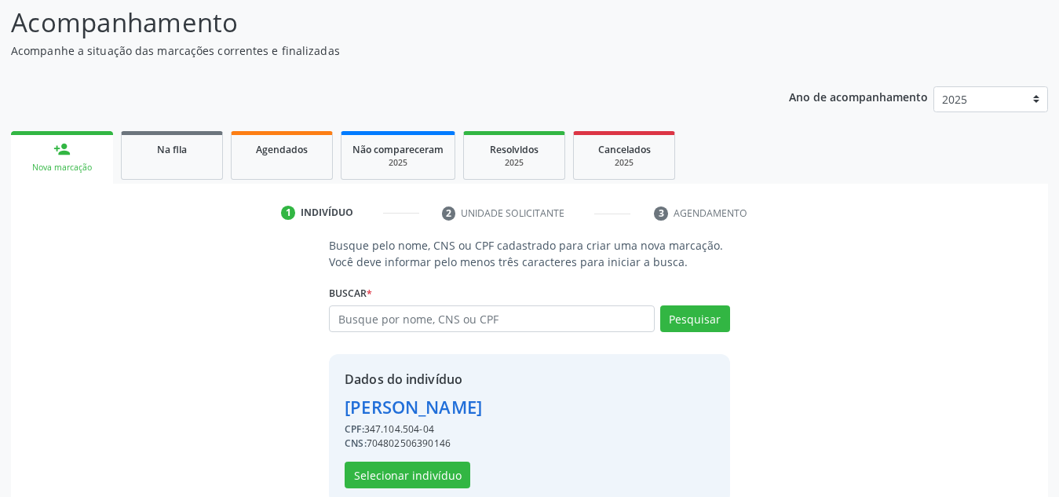
scroll to position [155, 0]
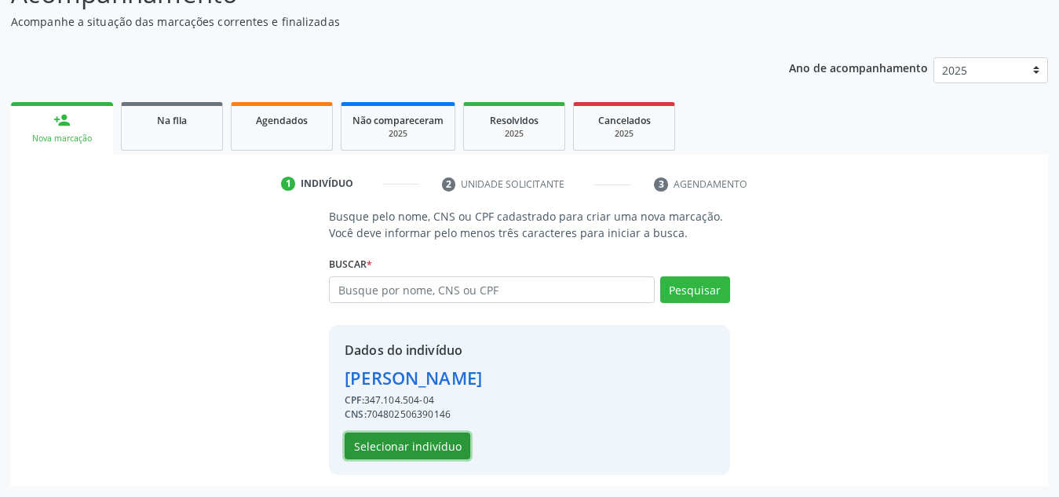
click at [434, 443] on button "Selecionar indivíduo" at bounding box center [407, 445] width 126 height 27
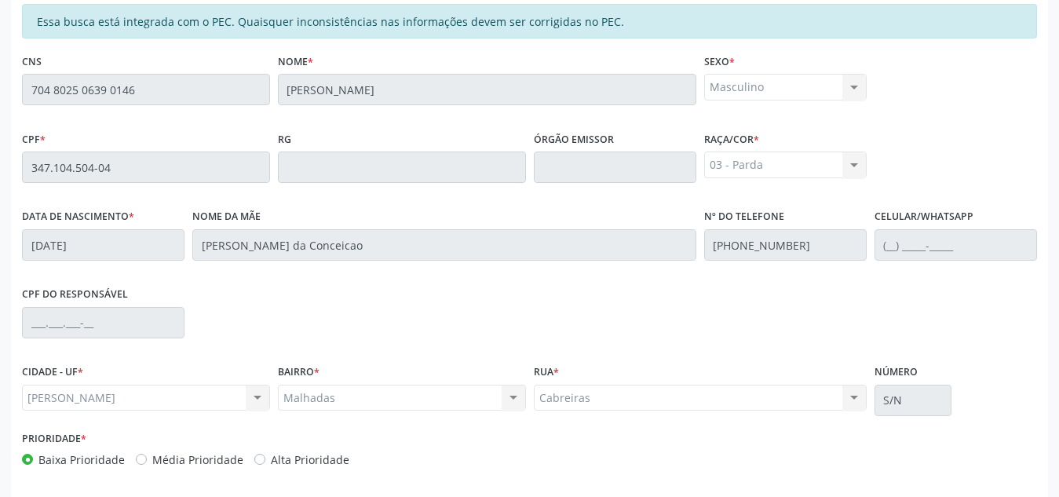
scroll to position [421, 0]
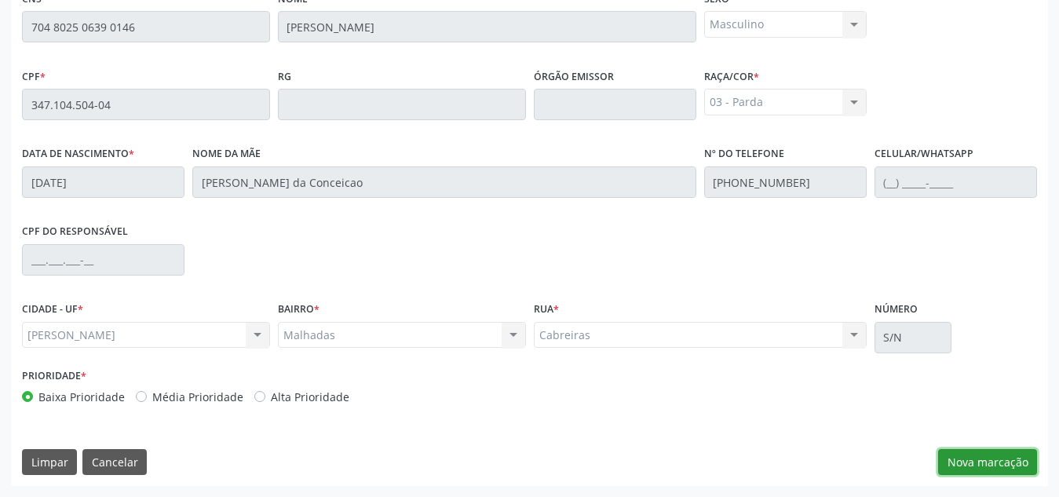
click at [943, 453] on button "Nova marcação" at bounding box center [987, 462] width 99 height 27
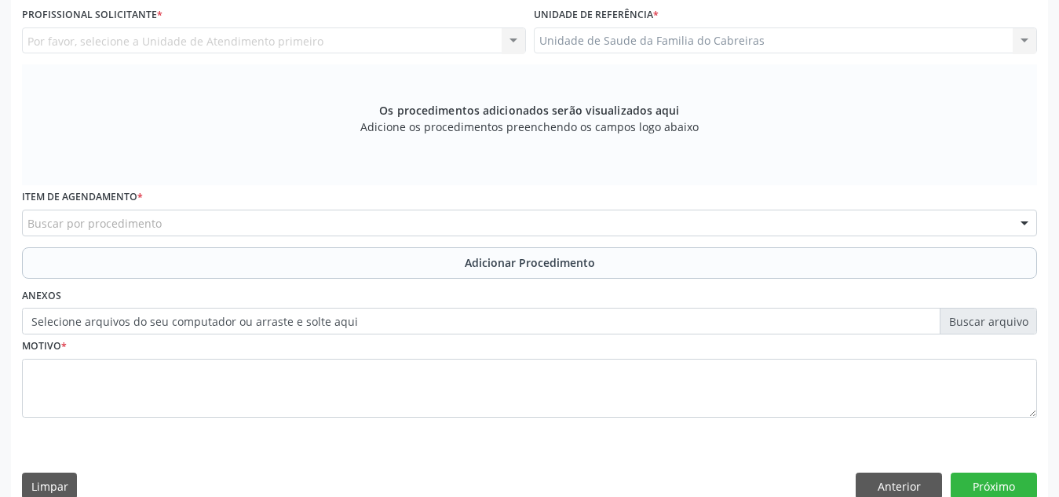
scroll to position [284, 0]
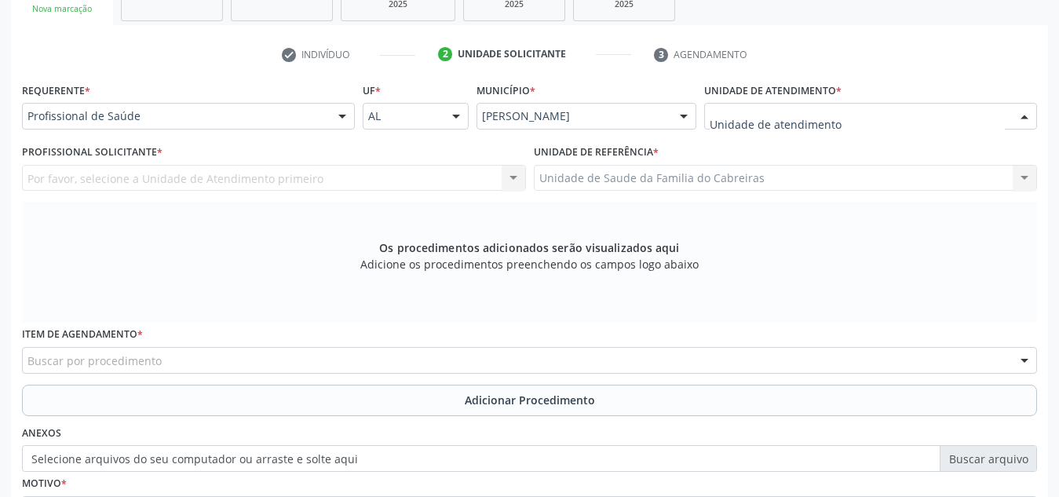
click at [856, 110] on div at bounding box center [870, 116] width 333 height 27
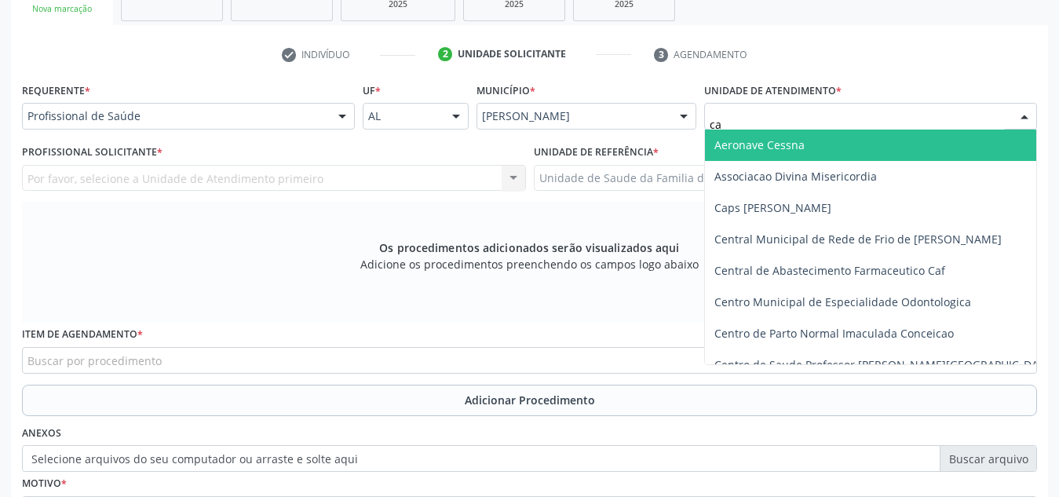
type input "cab"
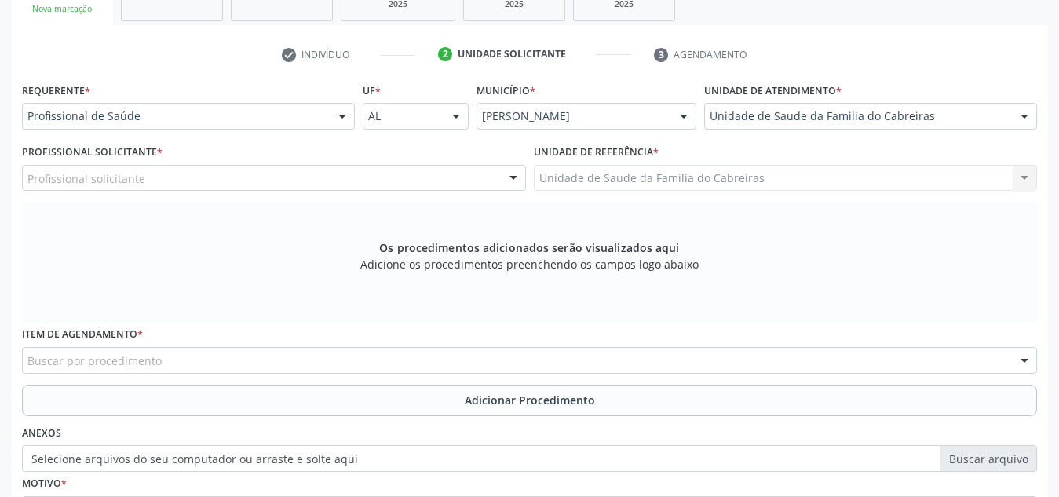
click at [672, 64] on li "3 Agendamento" at bounding box center [715, 55] width 147 height 27
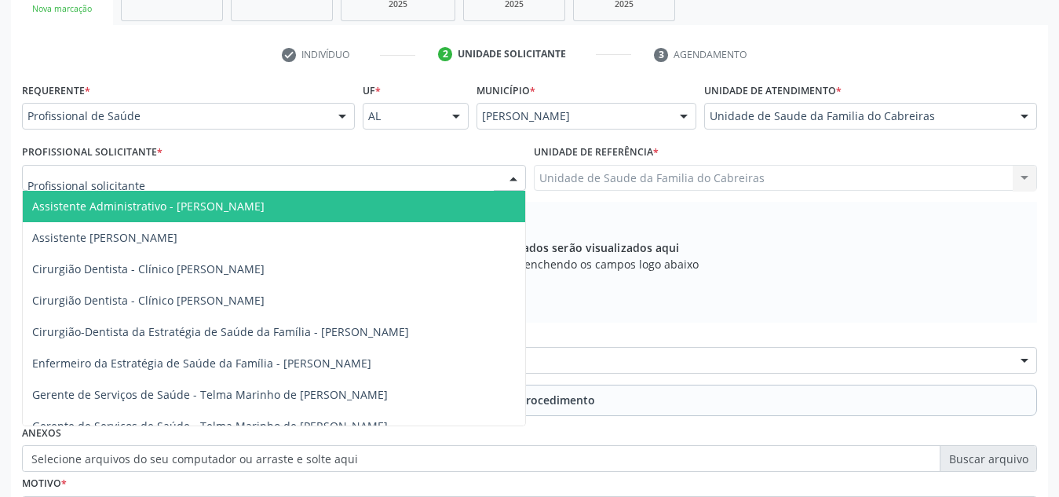
click at [411, 185] on div at bounding box center [274, 178] width 504 height 27
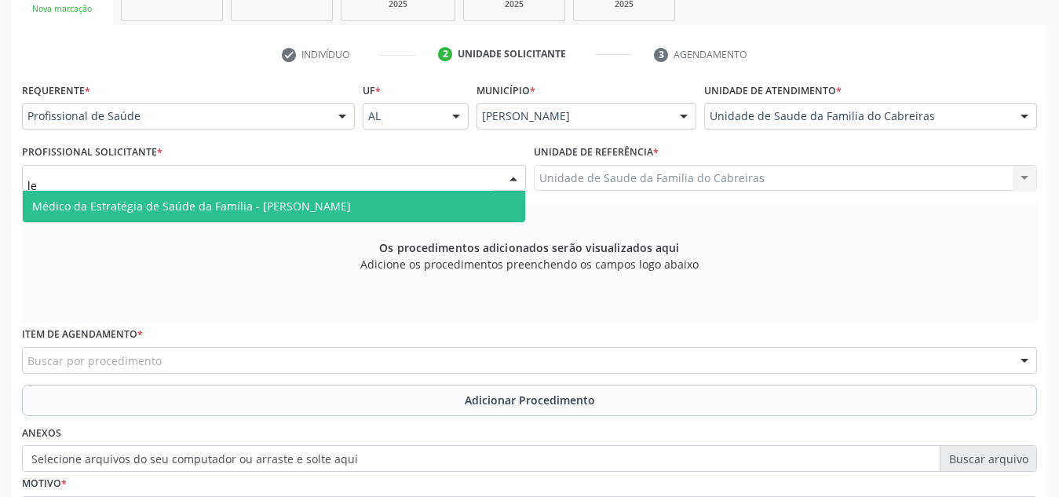
type input "let"
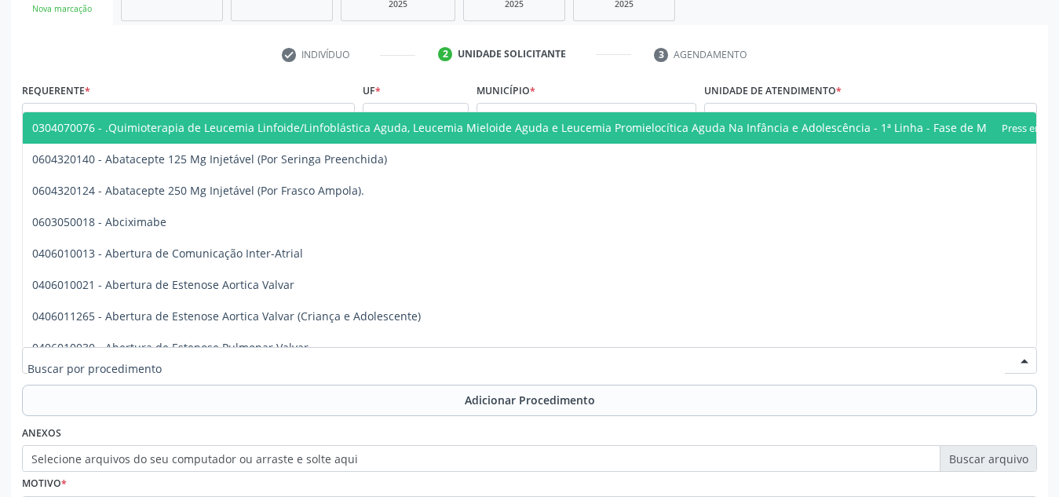
click at [394, 361] on div at bounding box center [529, 360] width 1015 height 27
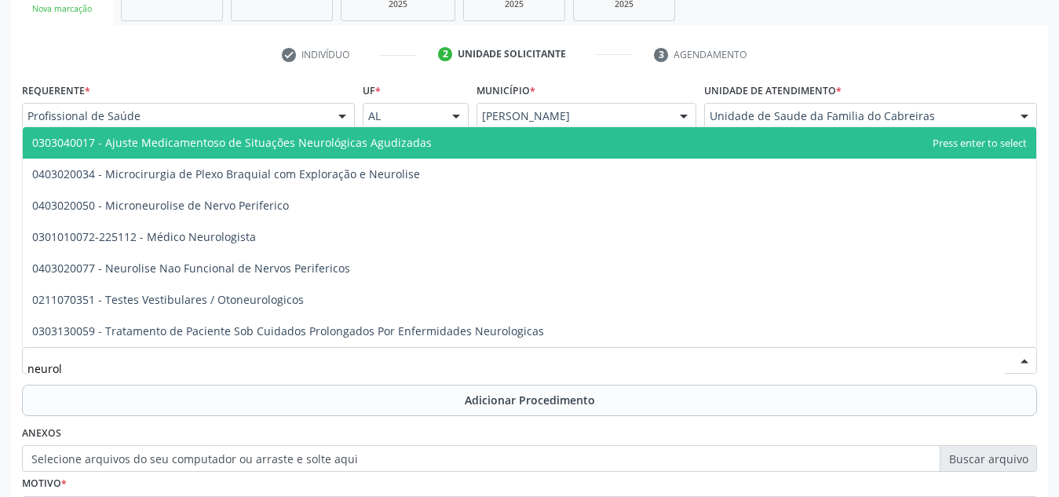
type input "neurolo"
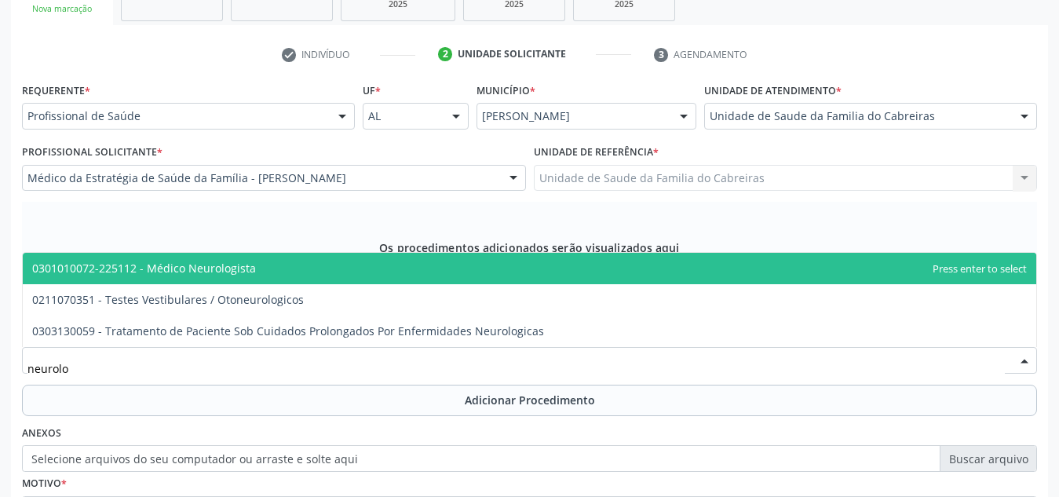
click at [363, 261] on span "0301010072-225112 - Médico Neurologista" at bounding box center [529, 268] width 1013 height 31
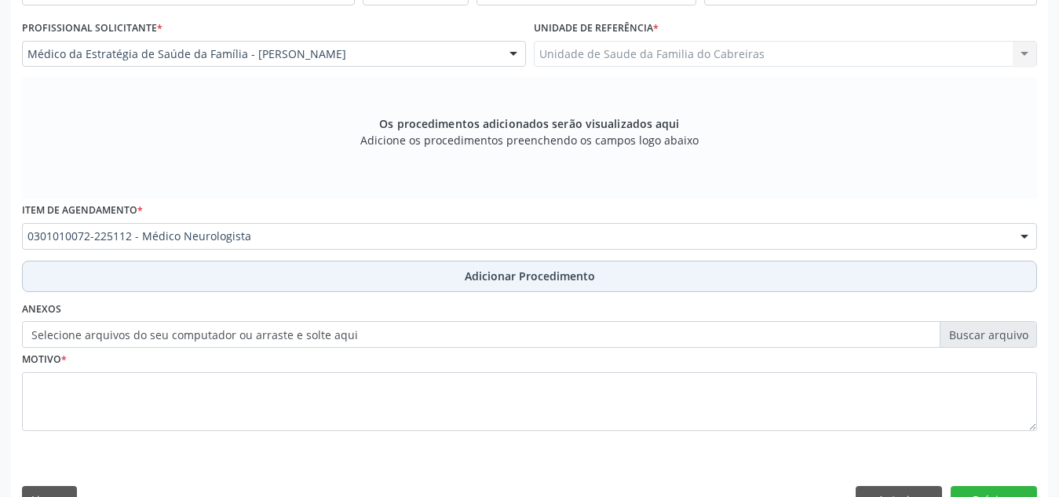
click at [390, 275] on button "Adicionar Procedimento" at bounding box center [529, 276] width 1015 height 31
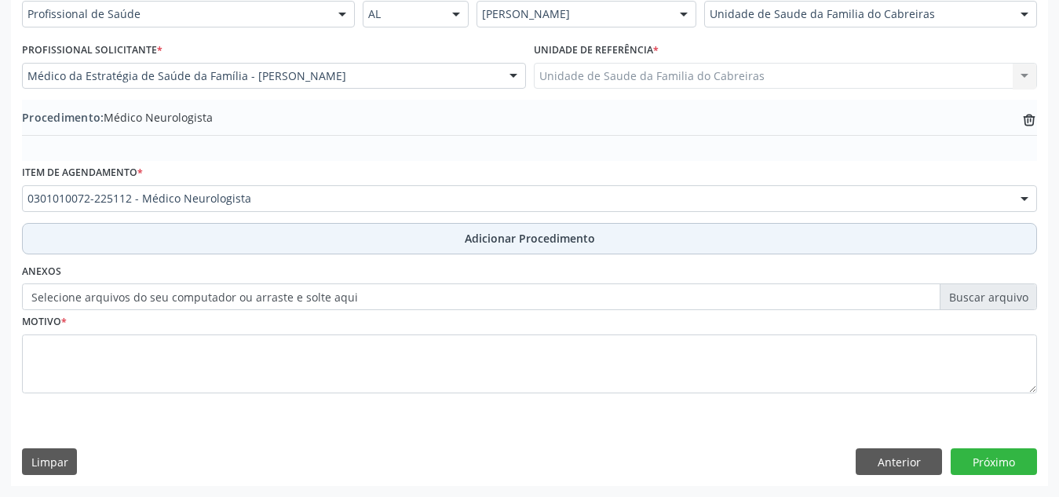
scroll to position [386, 0]
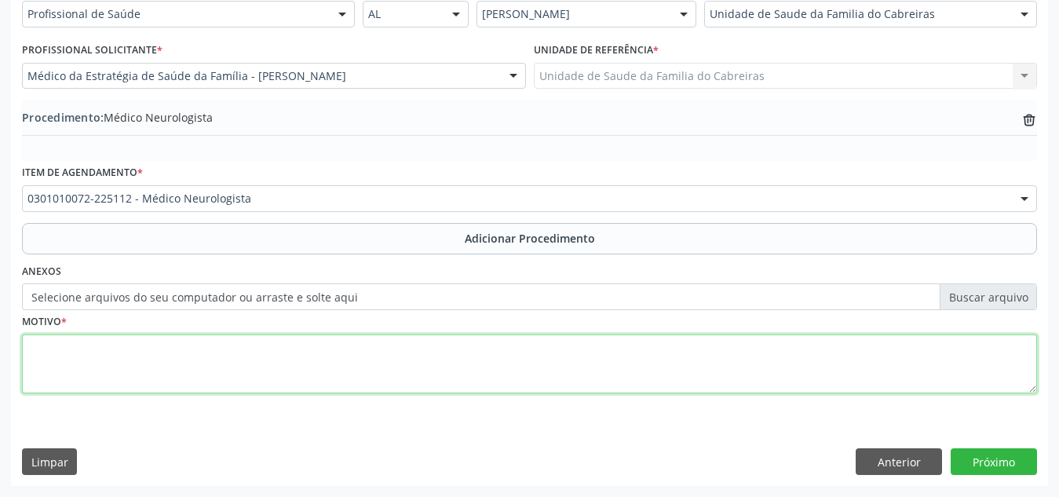
click at [368, 355] on textarea at bounding box center [529, 364] width 1015 height 60
type textarea "Tremor não especificado."
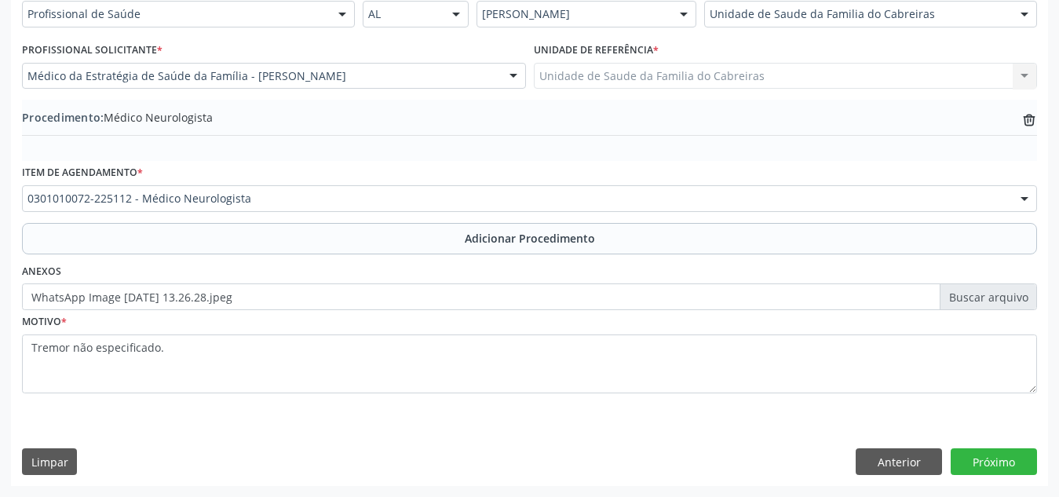
click at [609, 414] on div "Motivo * Tremor não especificado." at bounding box center [529, 362] width 1022 height 105
click at [1001, 470] on button "Próximo" at bounding box center [993, 461] width 86 height 27
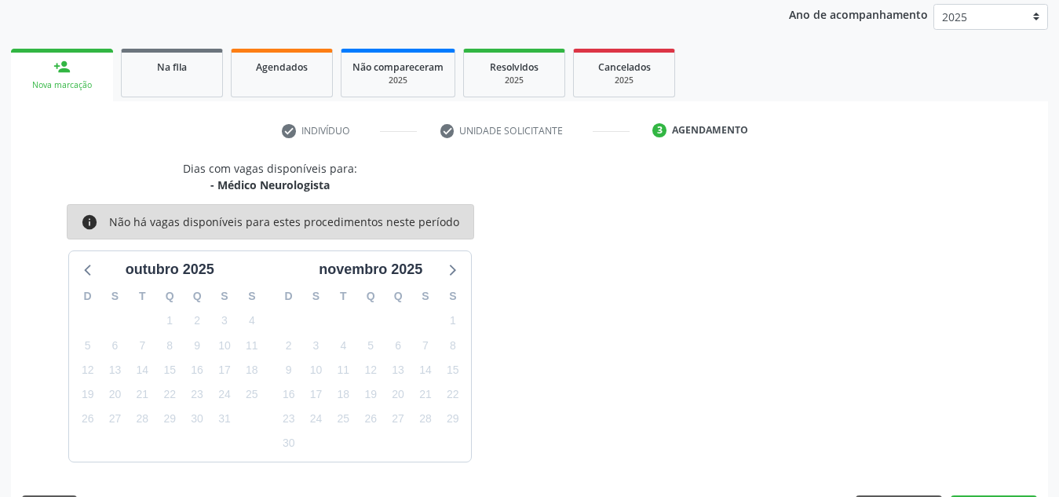
scroll to position [254, 0]
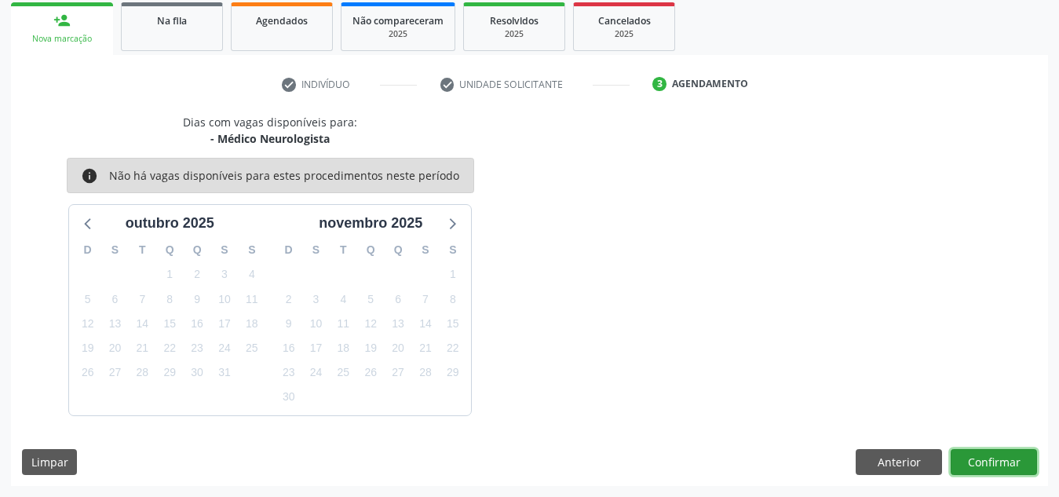
click at [1001, 470] on button "Confirmar" at bounding box center [993, 462] width 86 height 27
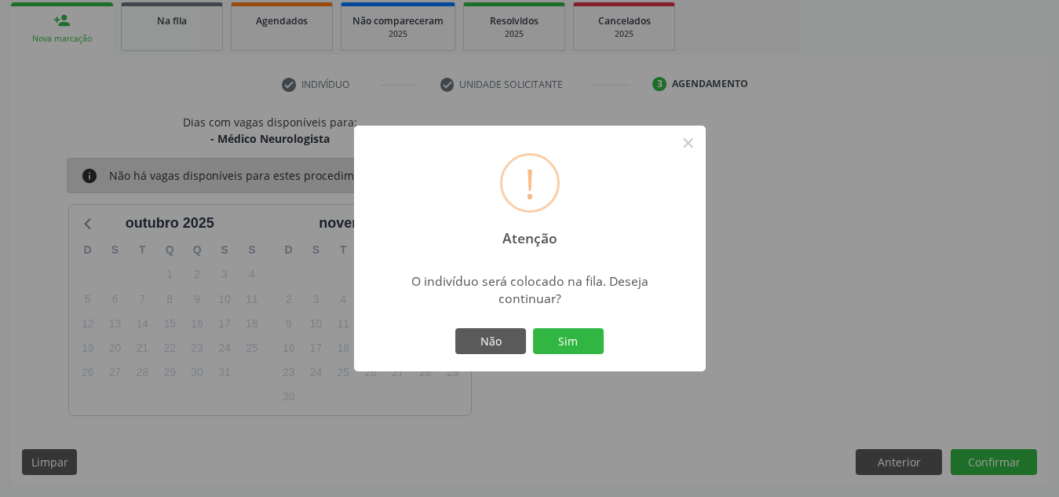
click at [533, 328] on button "Sim" at bounding box center [568, 341] width 71 height 27
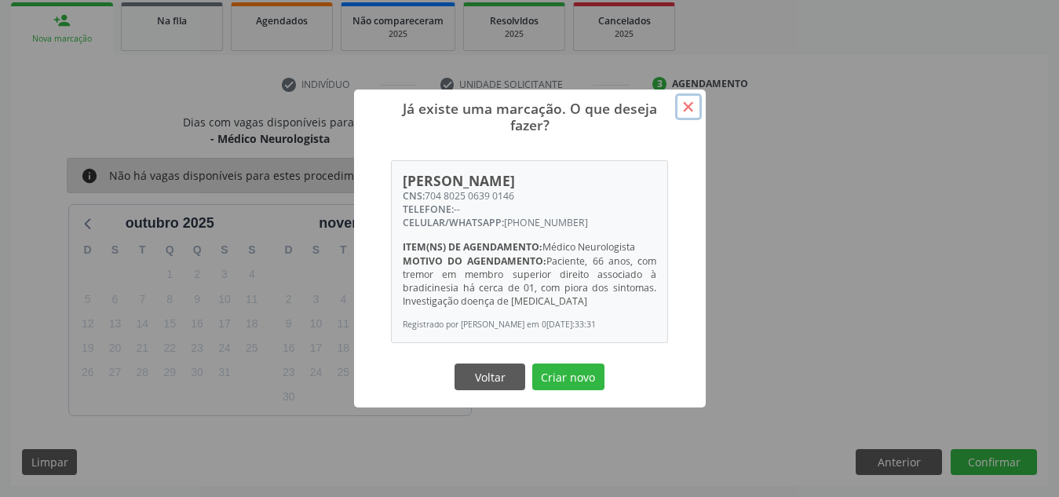
click at [693, 103] on button "×" at bounding box center [688, 106] width 27 height 27
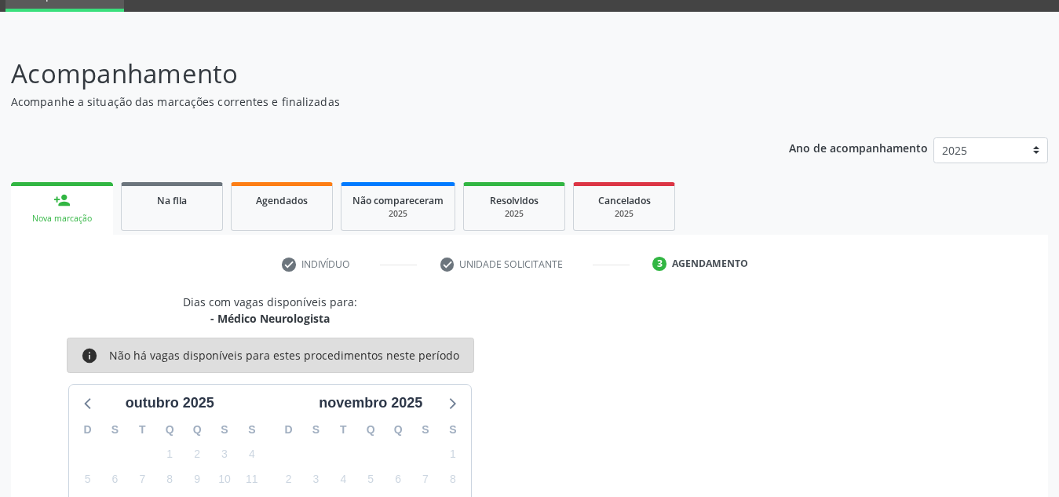
scroll to position [74, 0]
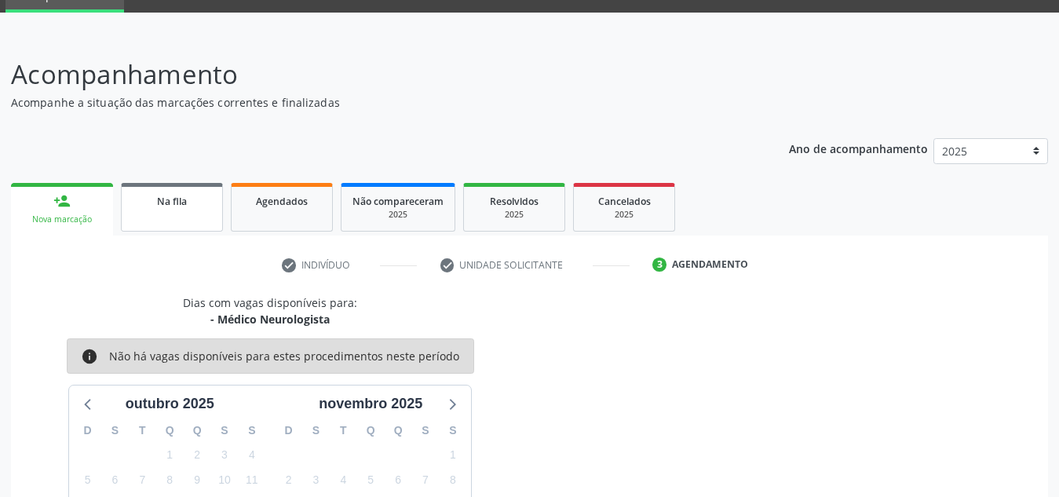
click at [159, 206] on span "Na fila" at bounding box center [172, 201] width 30 height 13
click at [83, 206] on div "Ano de acompanhamento 2025 person_add Nova marcação Na fila Agendados Não compa…" at bounding box center [529, 397] width 1037 height 540
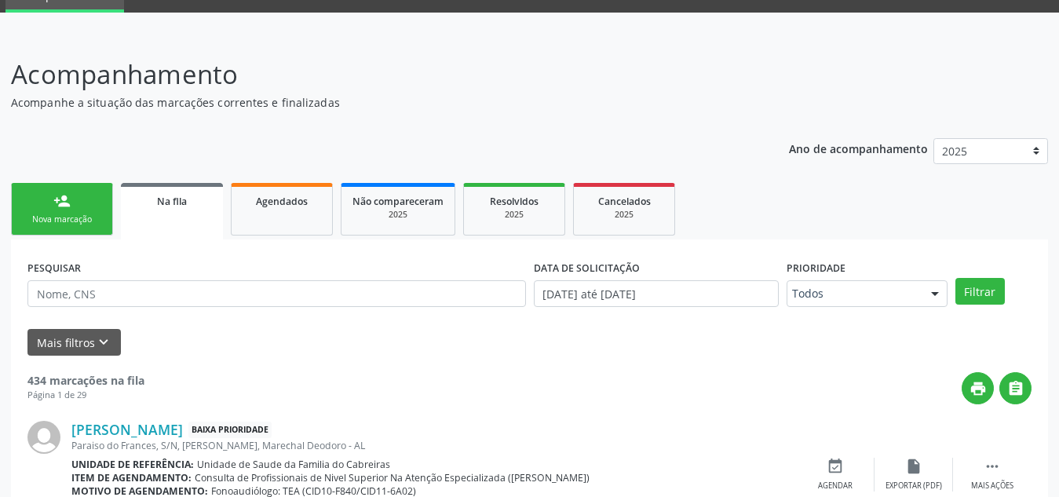
scroll to position [43, 0]
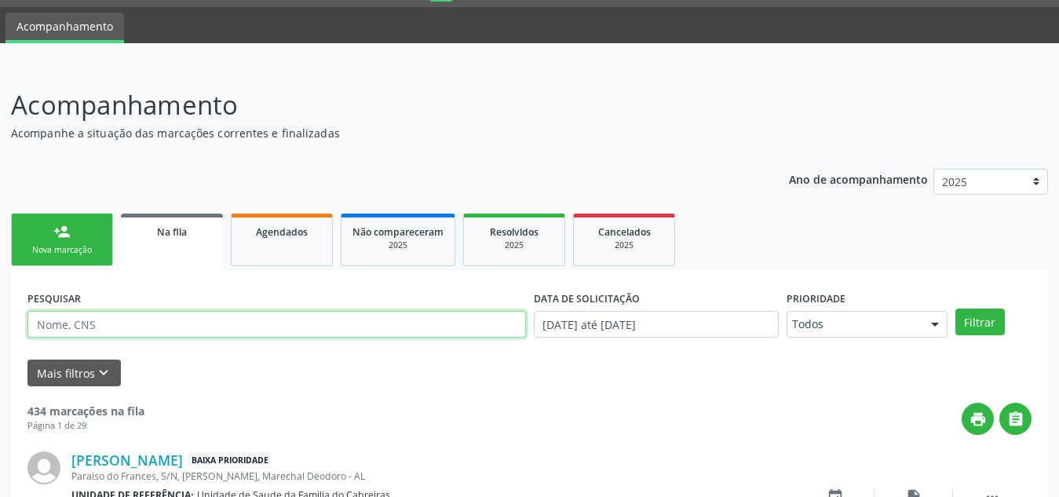
click at [119, 326] on input "text" at bounding box center [276, 324] width 498 height 27
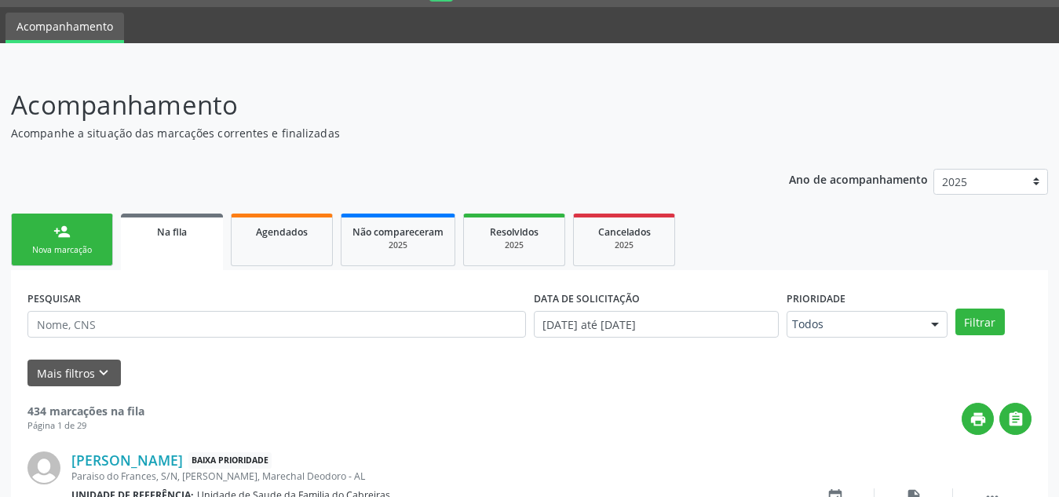
click at [70, 236] on div "person_add" at bounding box center [61, 231] width 17 height 17
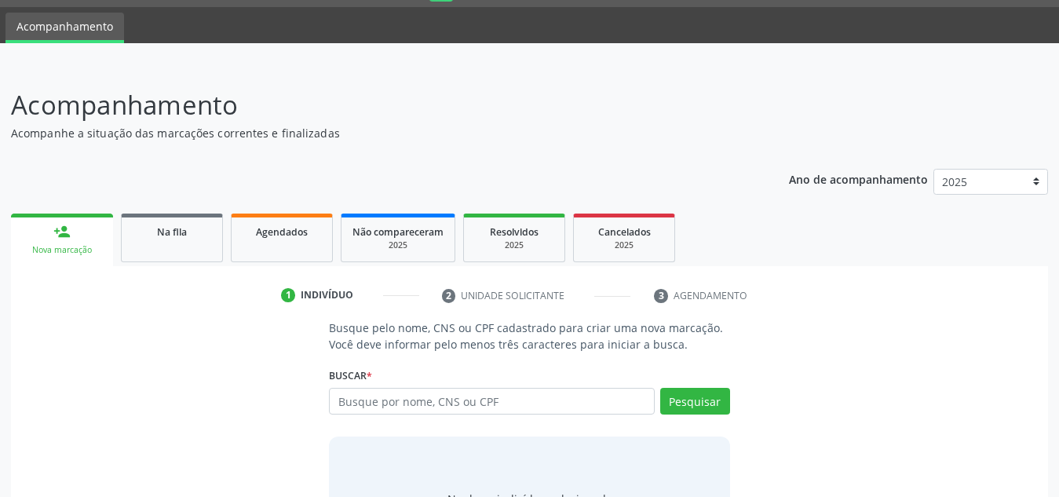
click at [70, 236] on div "person_add" at bounding box center [61, 231] width 17 height 17
click at [375, 394] on input "text" at bounding box center [492, 401] width 326 height 27
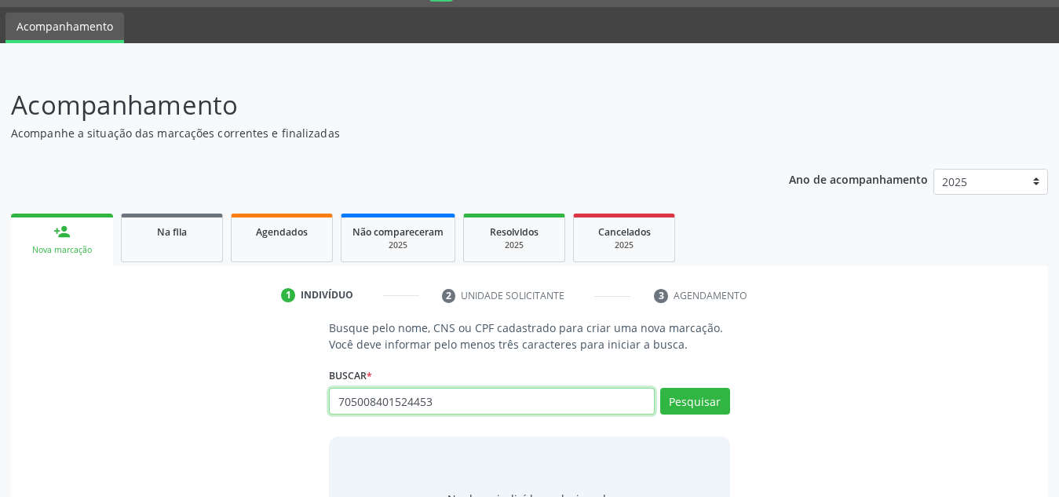
type input "705008401524453"
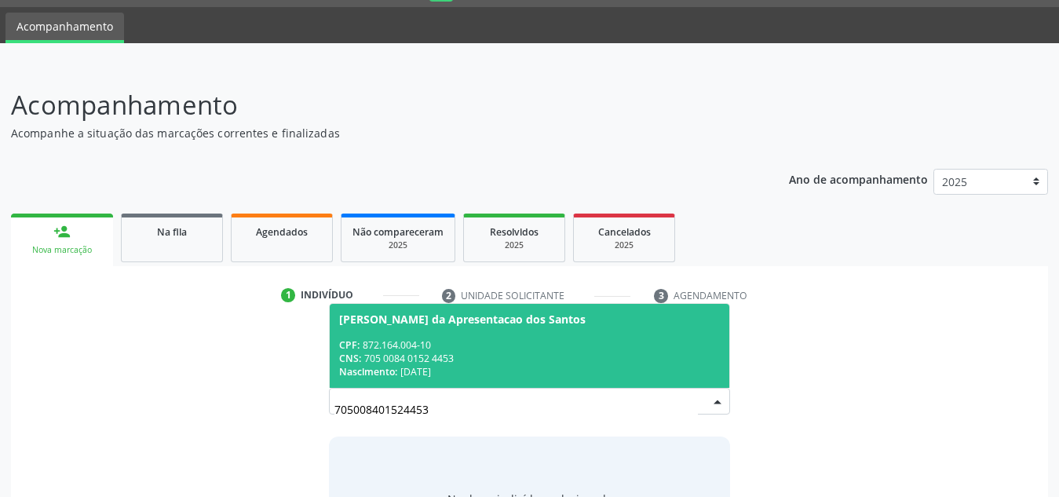
click at [420, 349] on div "CPF: 872.164.004-10" at bounding box center [529, 344] width 381 height 13
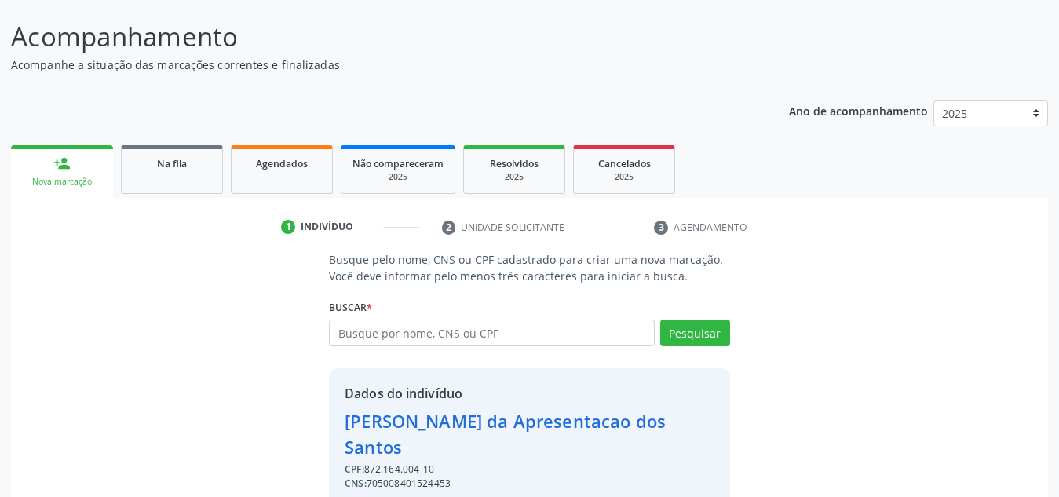
scroll to position [155, 0]
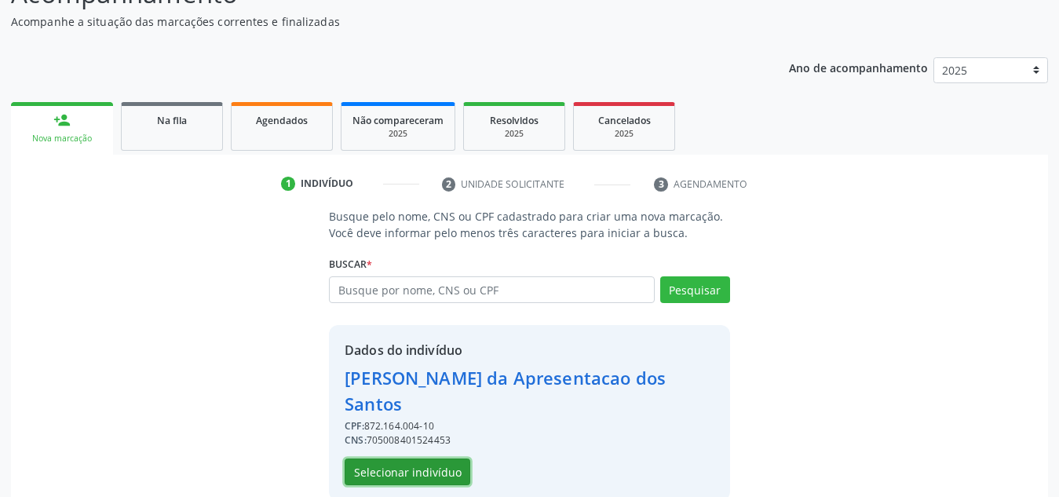
click at [427, 458] on button "Selecionar indivíduo" at bounding box center [407, 471] width 126 height 27
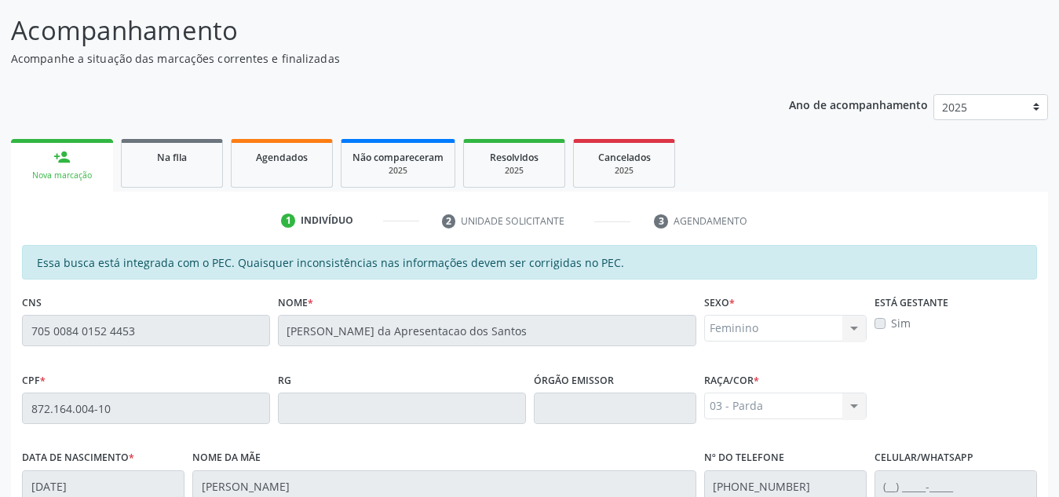
scroll to position [0, 0]
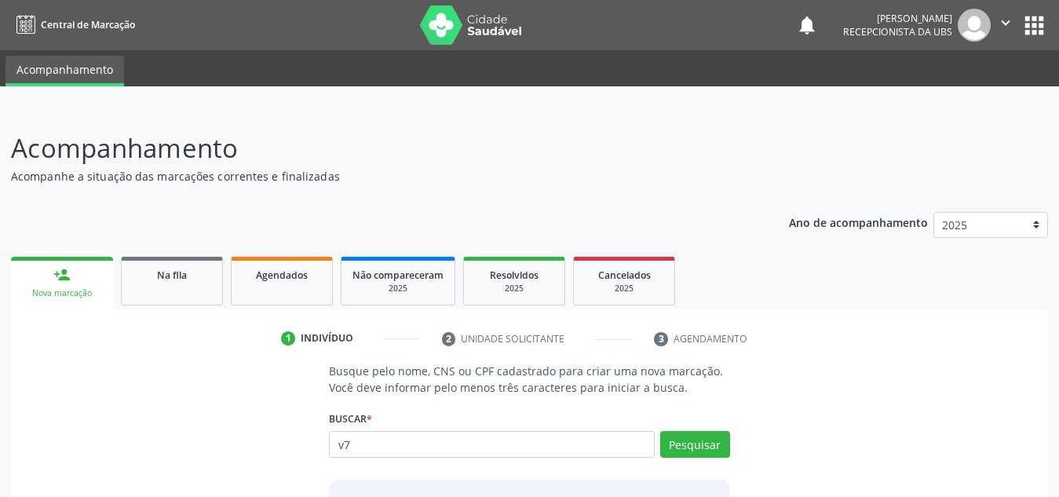
type input "v"
type input "705008401524453"
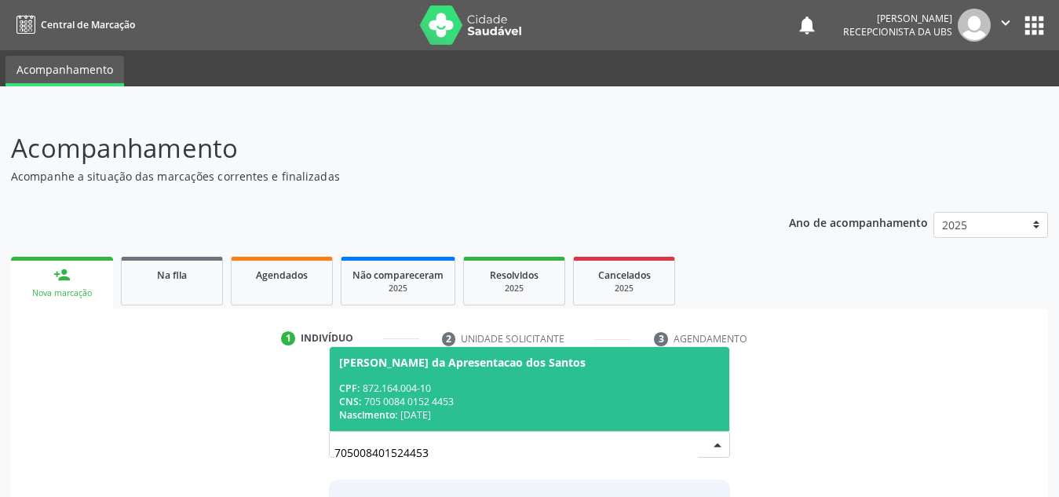
click at [386, 376] on span "Maria da Apresentacao dos Santos CPF: 872.164.004-10 CNS: 705 0084 0152 4453 Na…" at bounding box center [529, 389] width 399 height 84
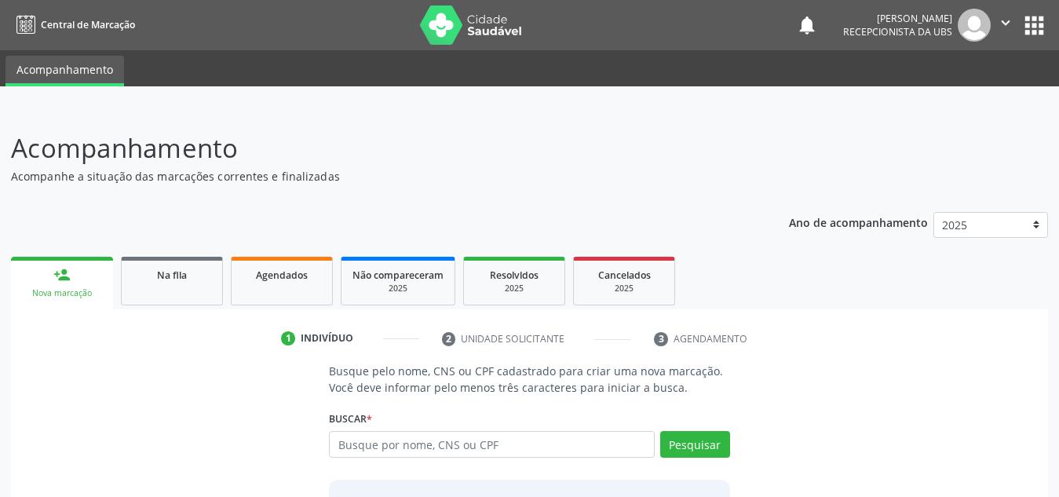
scroll to position [155, 0]
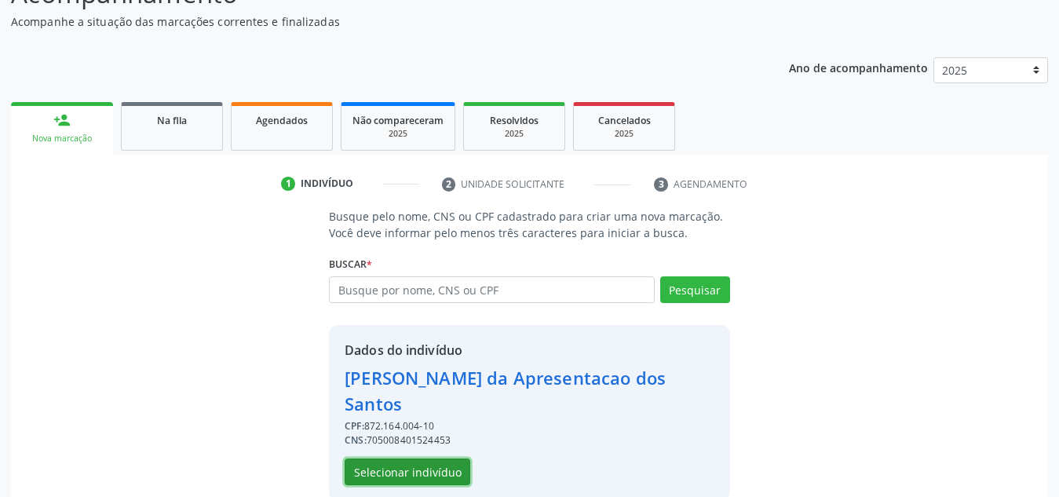
click at [387, 458] on button "Selecionar indivíduo" at bounding box center [407, 471] width 126 height 27
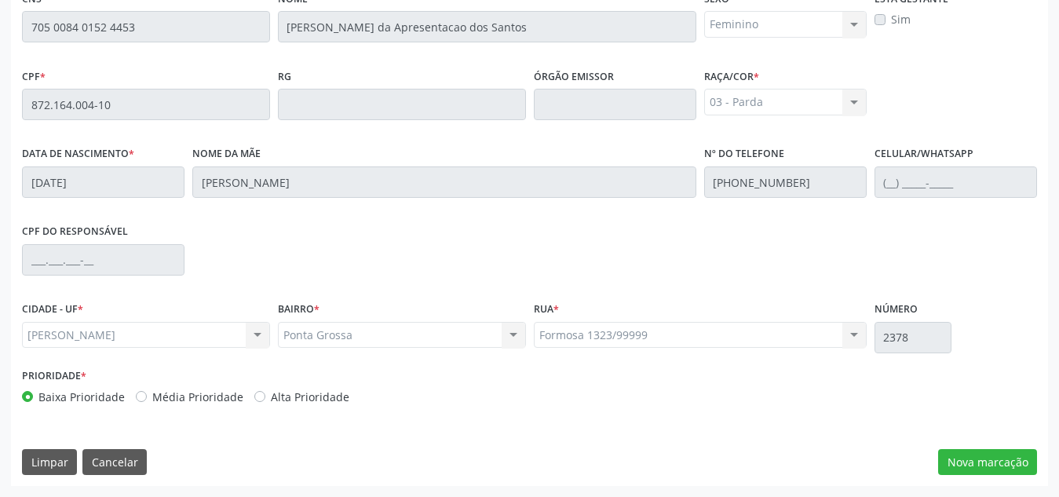
scroll to position [0, 0]
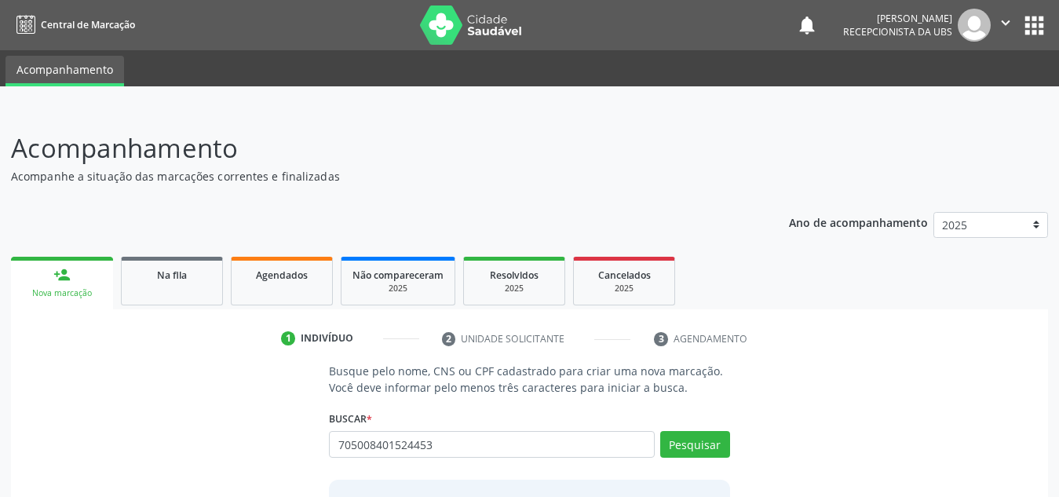
type input "705008401524453"
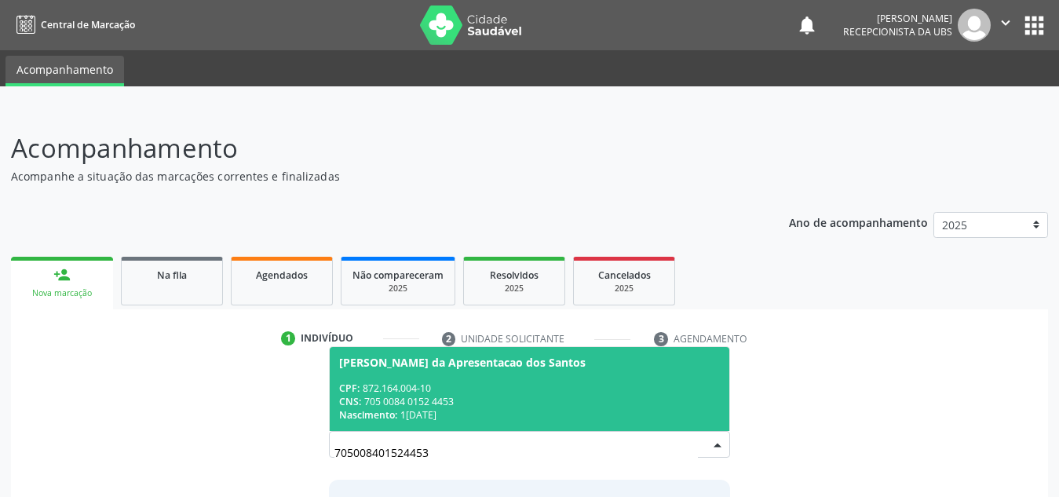
click at [422, 376] on span "[PERSON_NAME] da Apresentacao dos Santos CPF: 872.164.004-10 CNS: 705 0084 0152…" at bounding box center [529, 389] width 399 height 84
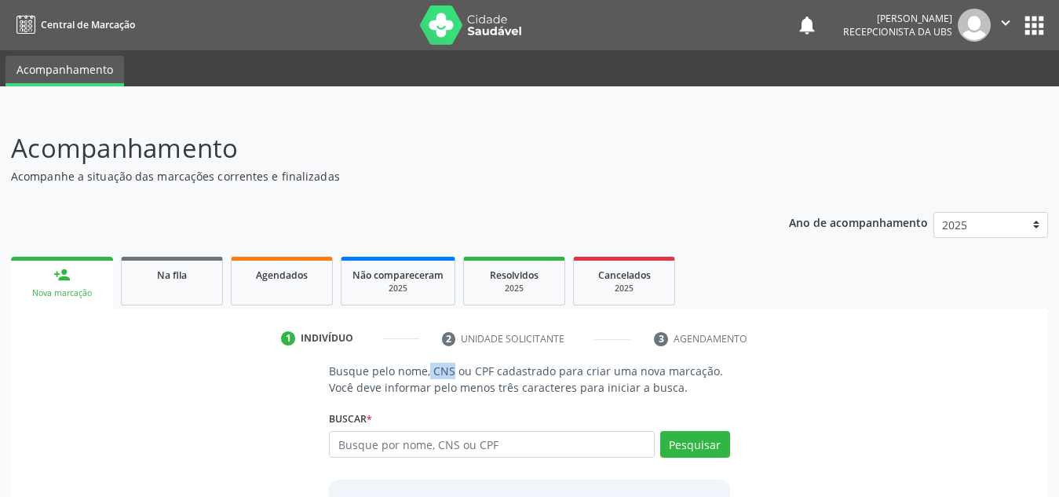
click at [422, 376] on p "Busque pelo nome, CNS ou CPF cadastrado para criar uma nova marcação. Você deve…" at bounding box center [529, 379] width 401 height 33
click at [492, 440] on input "text" at bounding box center [492, 444] width 326 height 27
paste input "705008401524453"
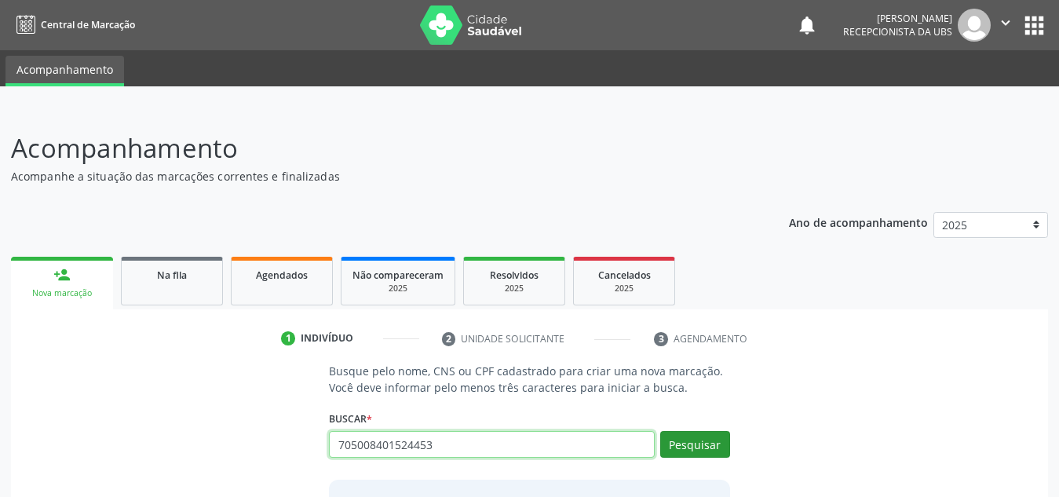
type input "705008401524453"
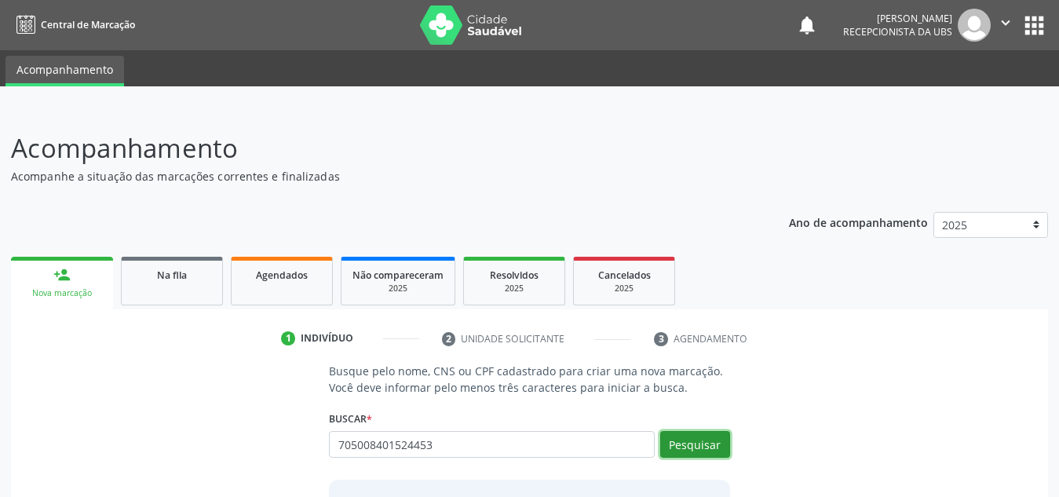
click at [699, 443] on button "Pesquisar" at bounding box center [695, 444] width 70 height 27
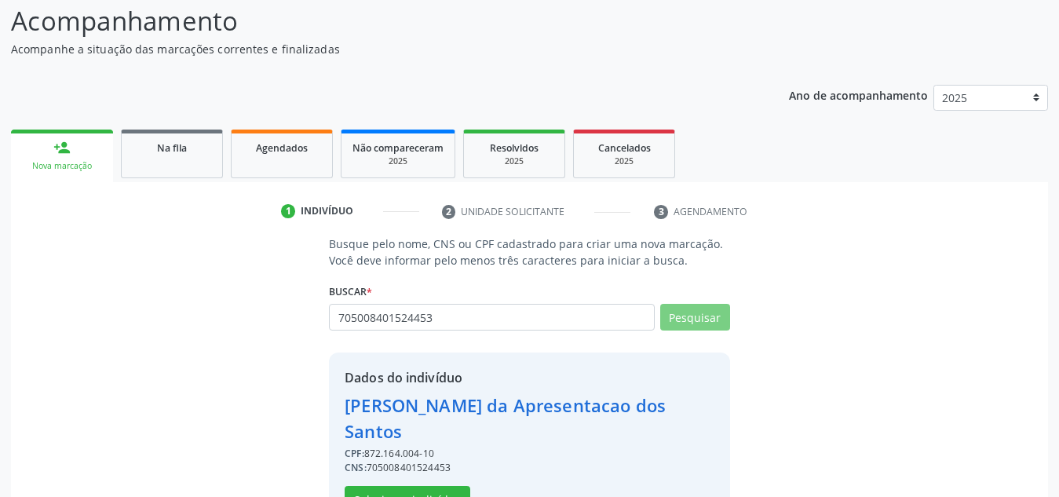
scroll to position [155, 0]
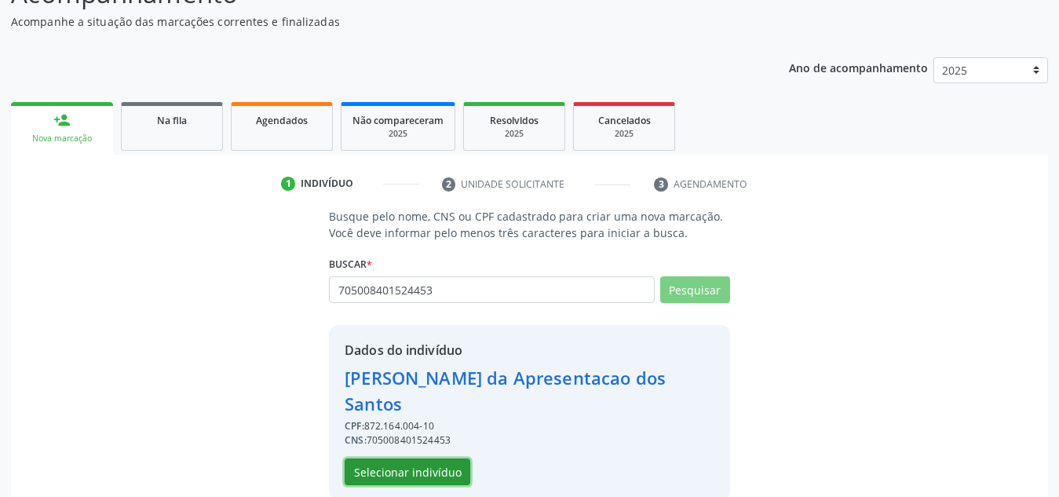
click at [450, 458] on button "Selecionar indivíduo" at bounding box center [407, 471] width 126 height 27
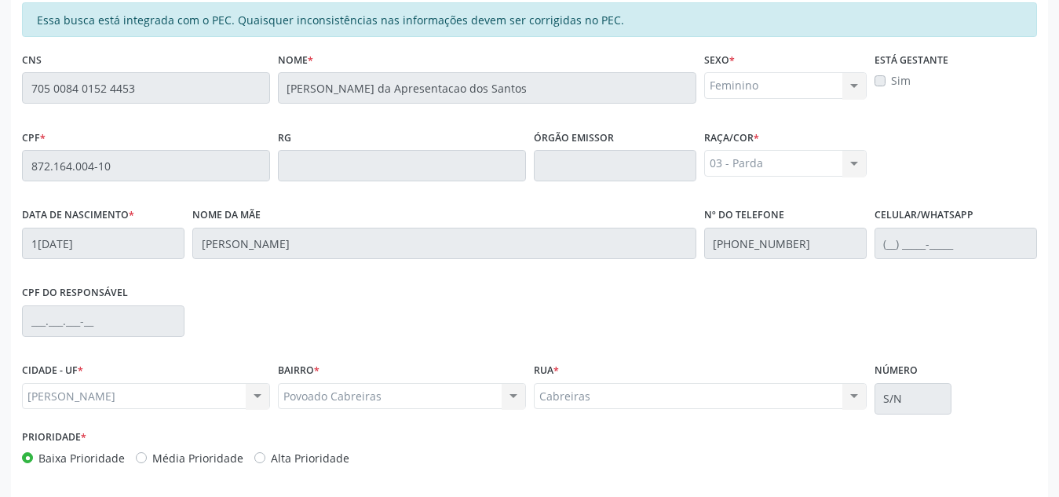
scroll to position [421, 0]
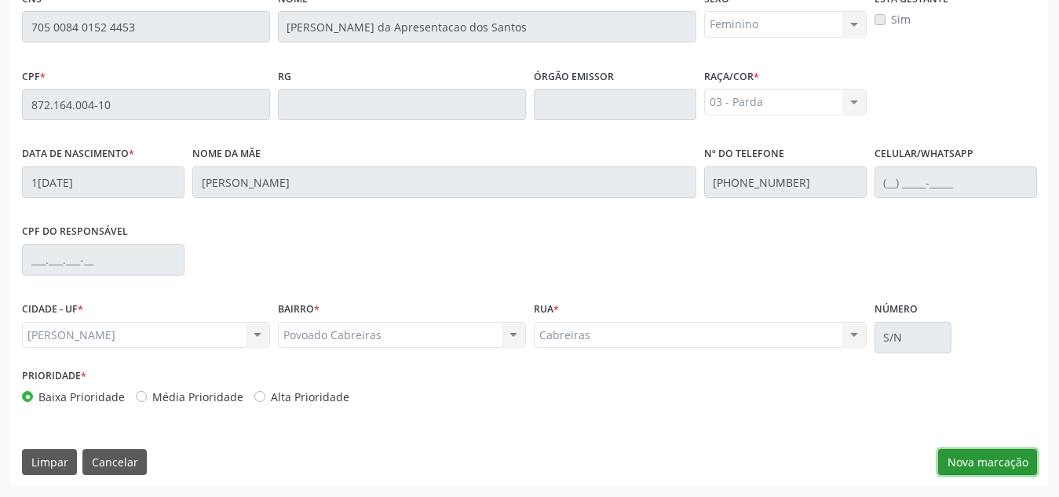
click at [992, 464] on button "Nova marcação" at bounding box center [987, 462] width 99 height 27
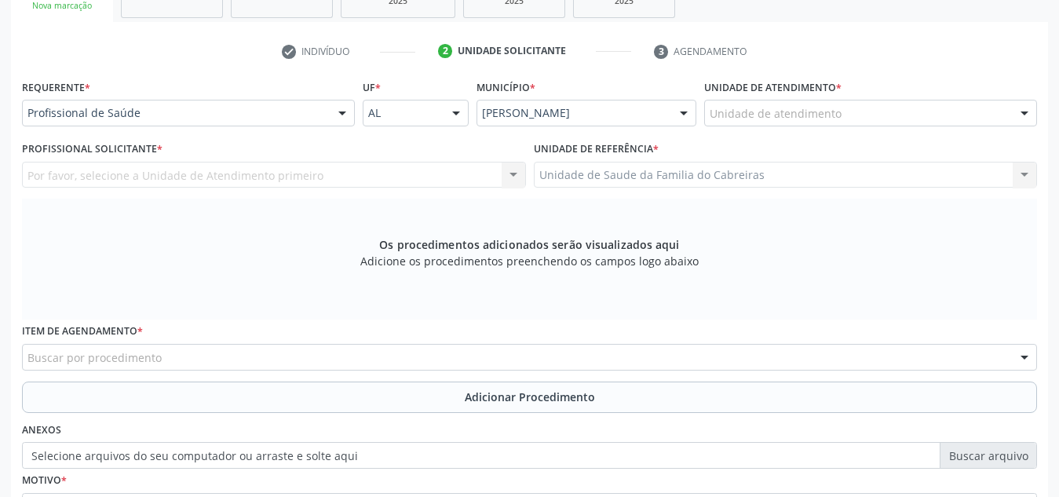
scroll to position [279, 0]
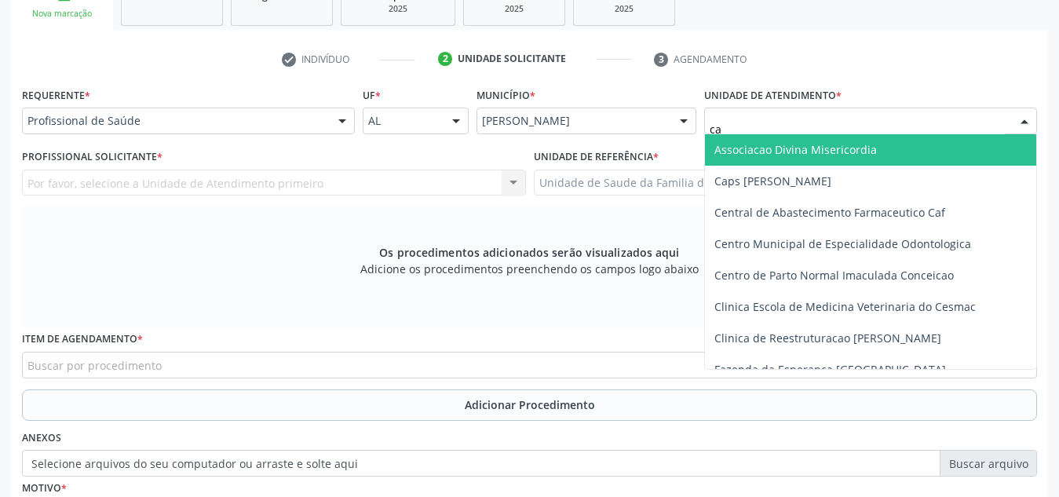
type input "cab"
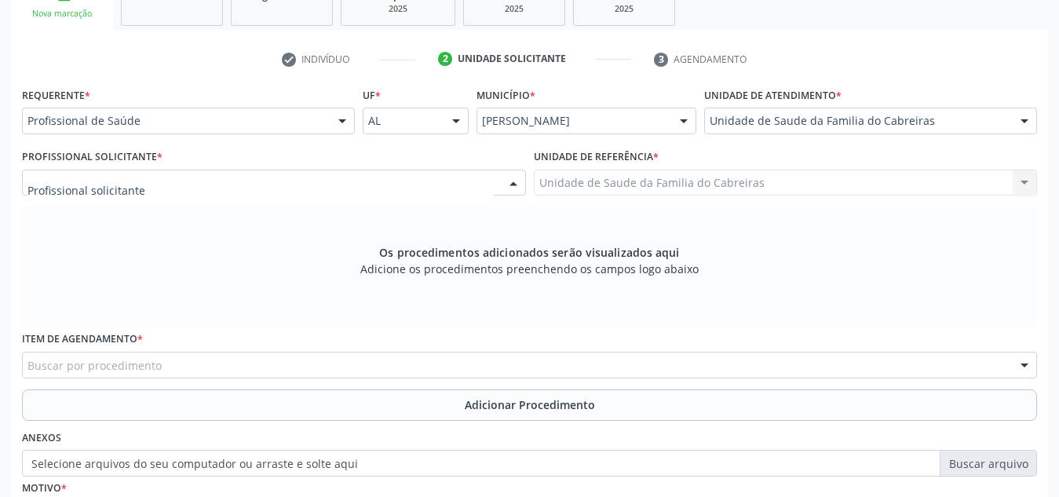
click at [260, 186] on div at bounding box center [274, 182] width 504 height 27
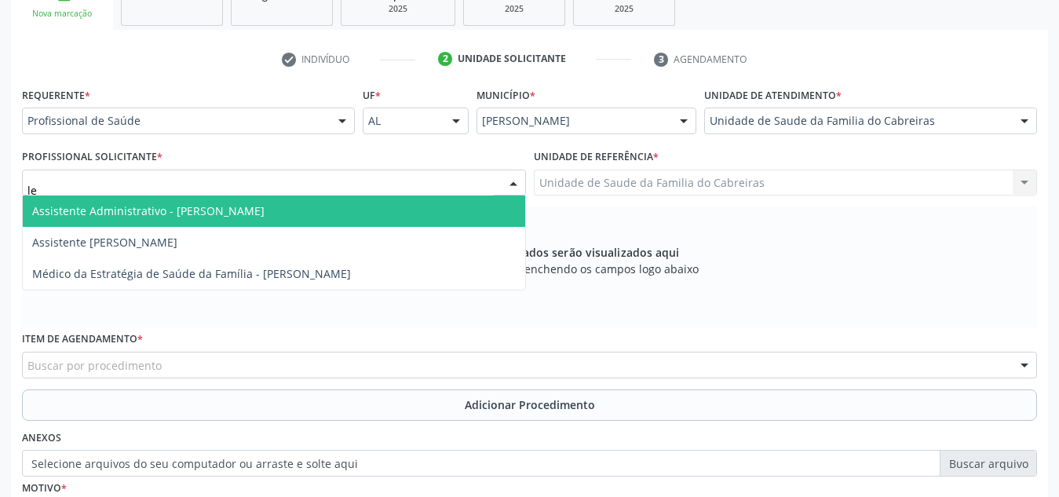
type input "let"
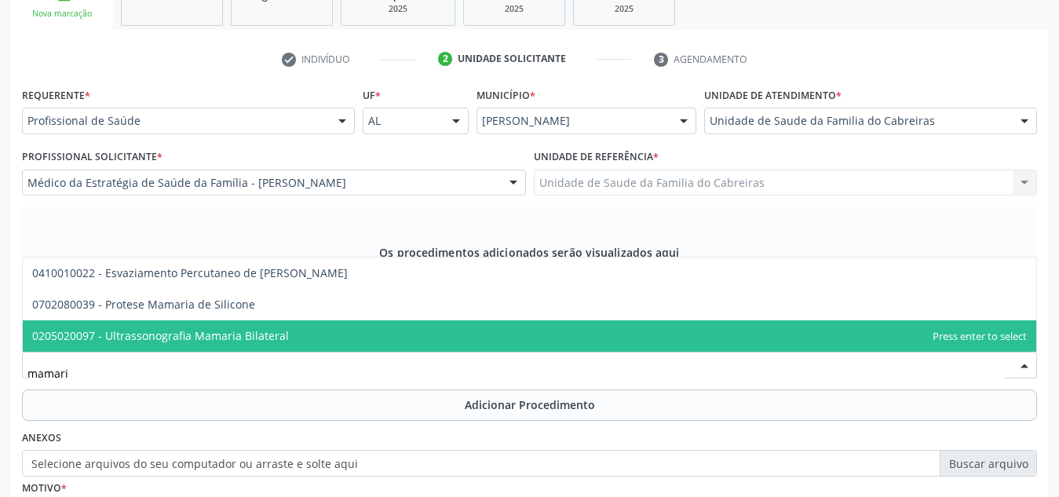
type input "mamaria"
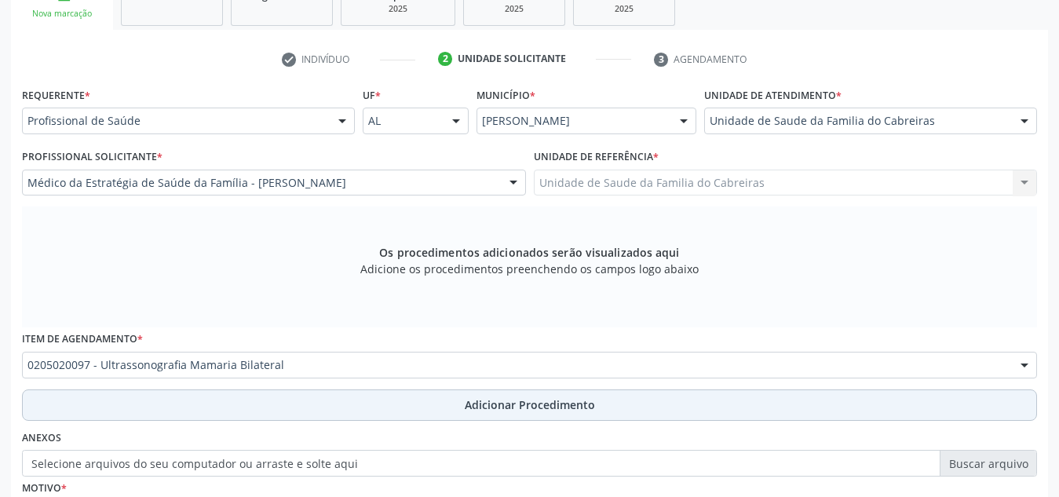
click at [299, 391] on button "Adicionar Procedimento" at bounding box center [529, 404] width 1015 height 31
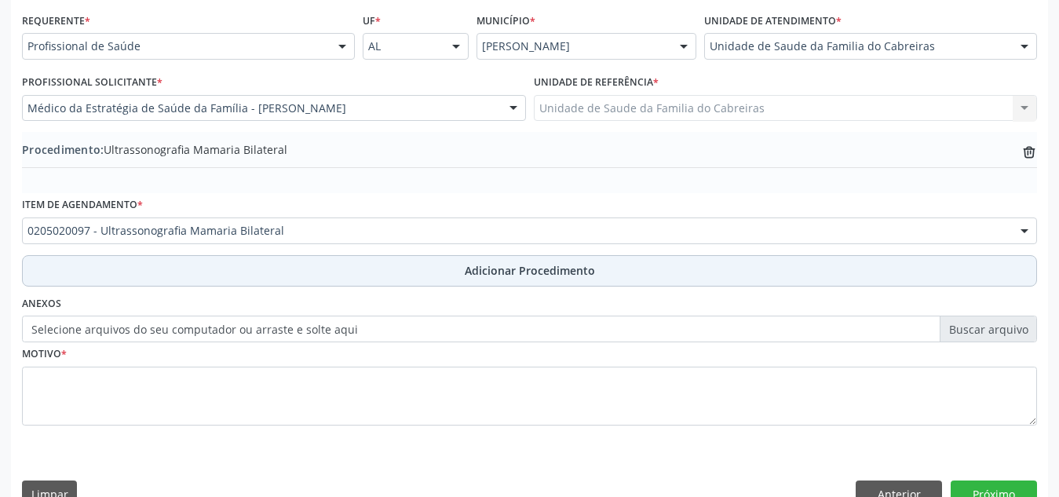
scroll to position [386, 0]
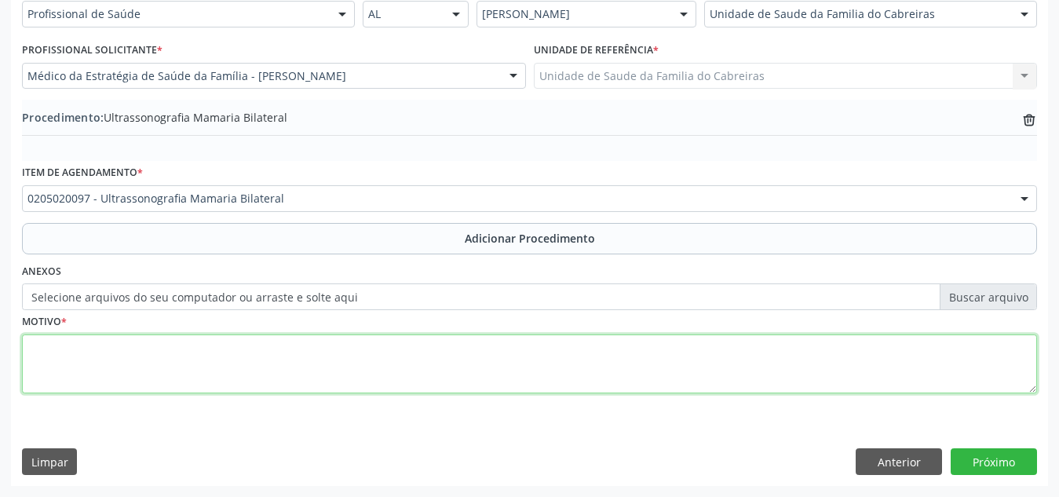
click at [315, 384] on textarea at bounding box center [529, 364] width 1015 height 60
type textarea "BIRADS3"
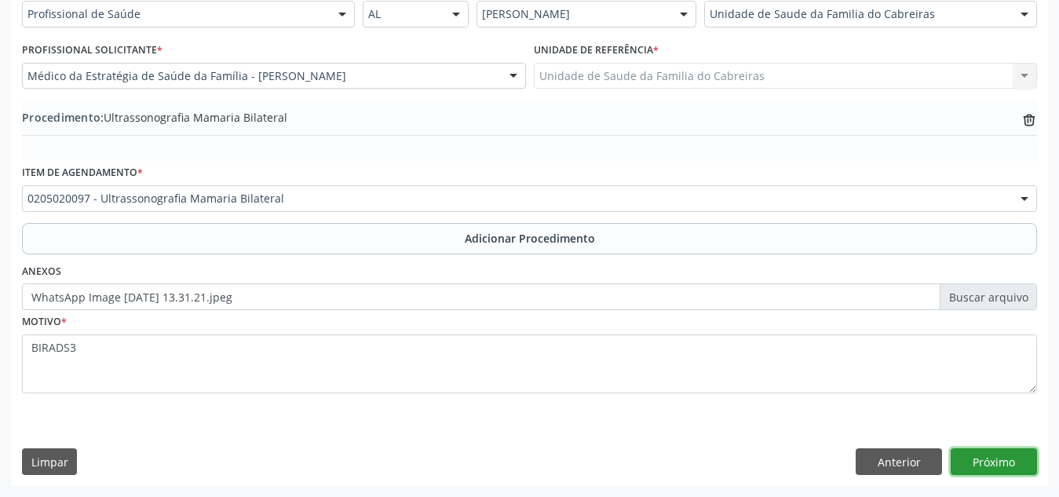
click at [992, 468] on button "Próximo" at bounding box center [993, 461] width 86 height 27
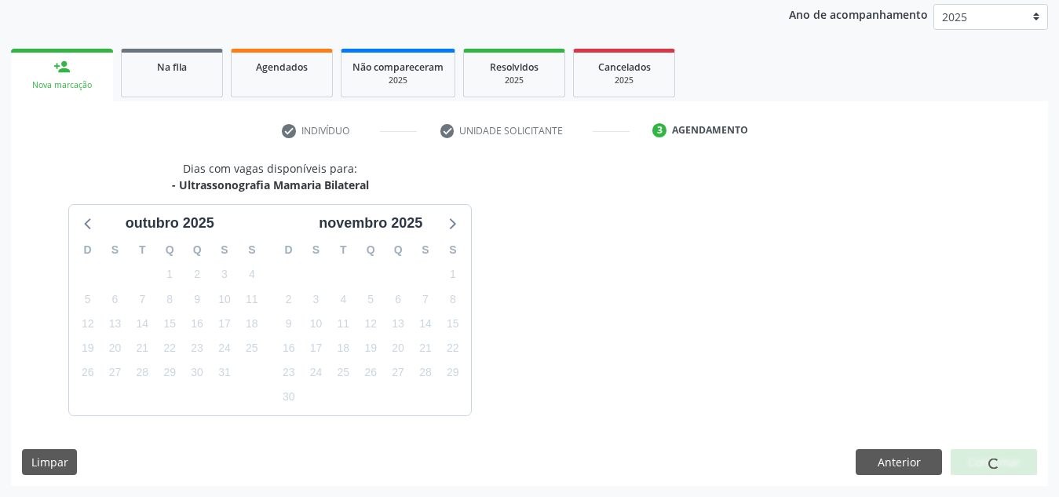
scroll to position [254, 0]
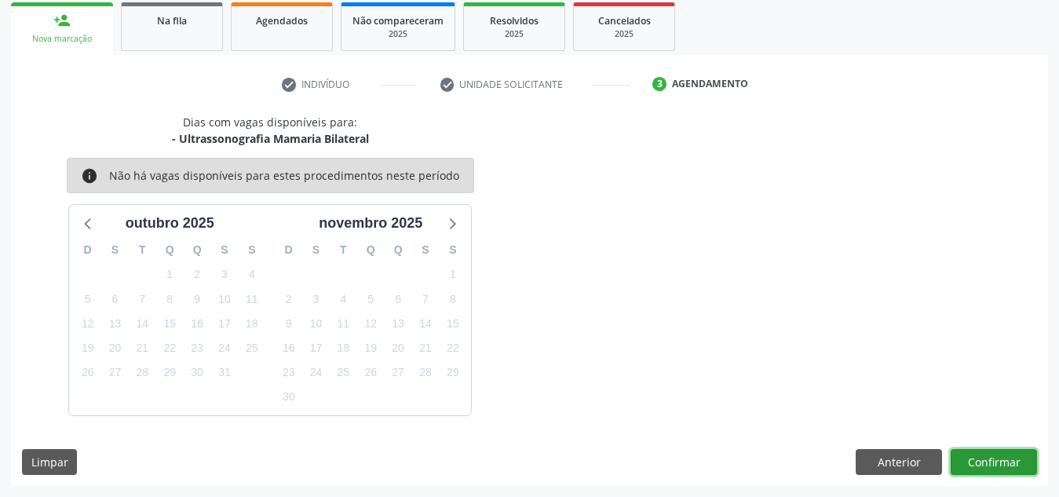
click at [992, 468] on button "Confirmar" at bounding box center [993, 462] width 86 height 27
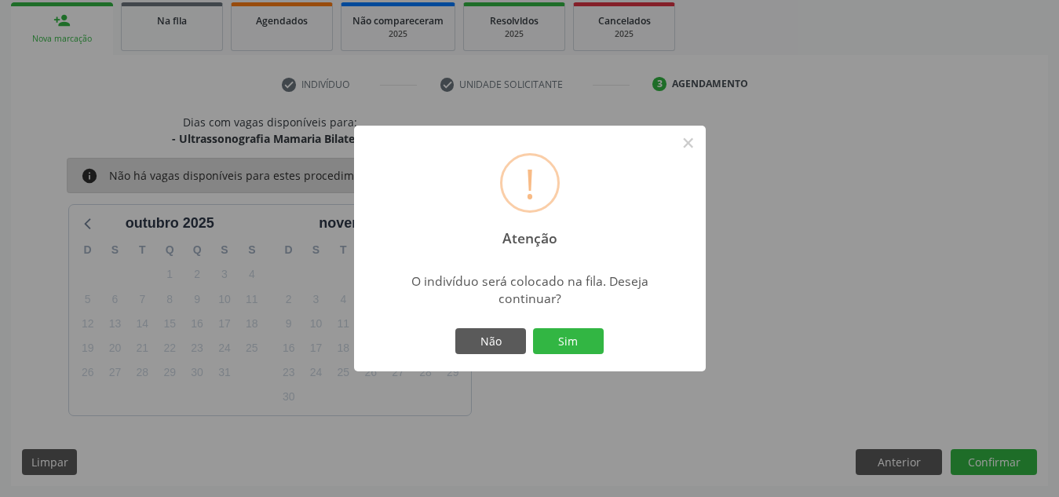
click at [533, 328] on button "Sim" at bounding box center [568, 341] width 71 height 27
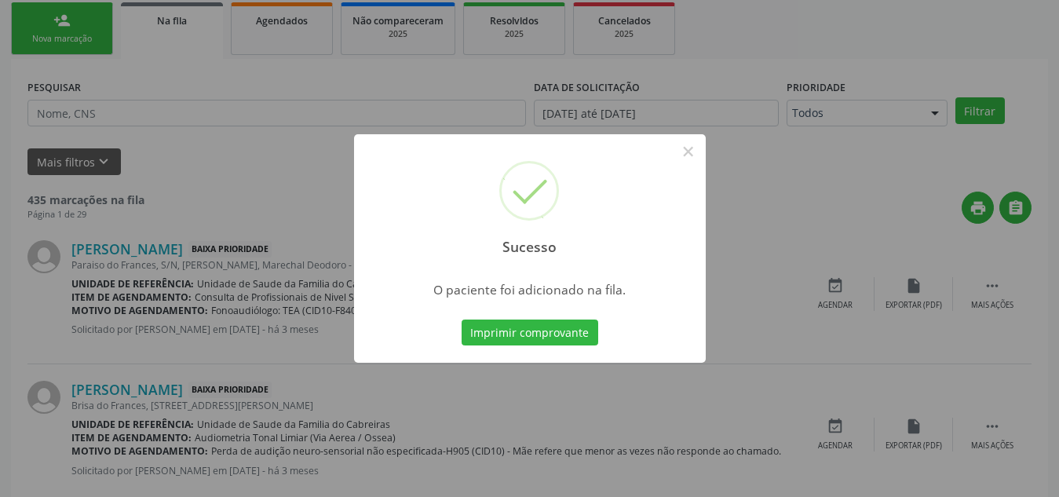
scroll to position [43, 0]
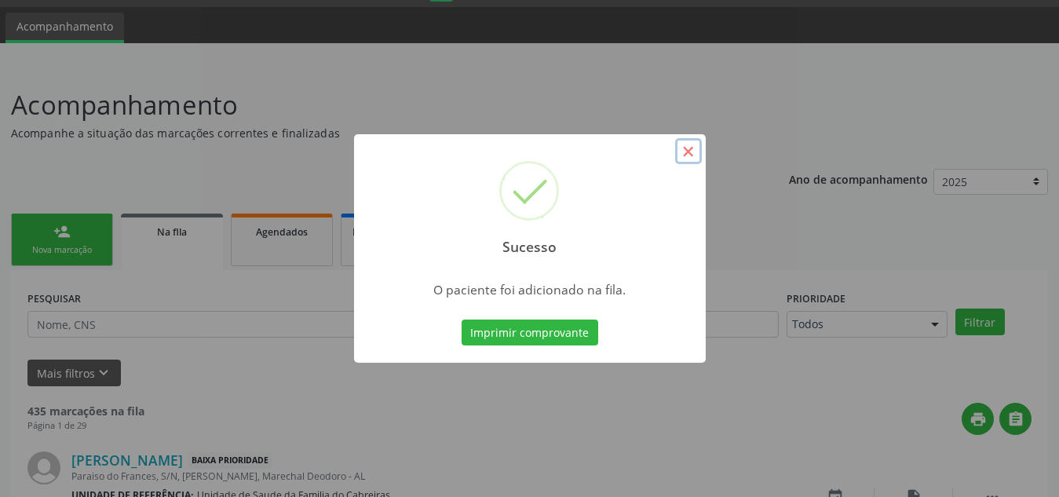
click at [681, 143] on button "×" at bounding box center [688, 151] width 27 height 27
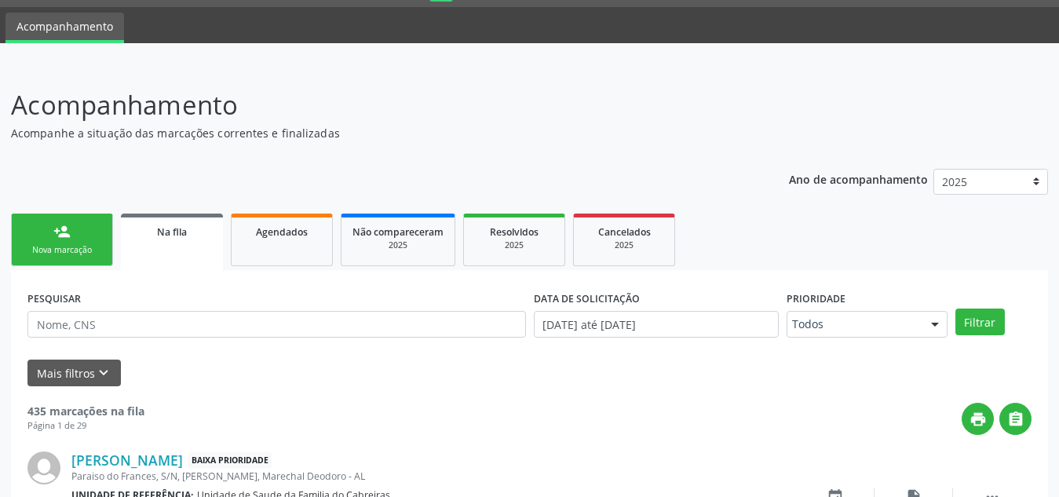
click at [75, 254] on div "Nova marcação" at bounding box center [62, 250] width 78 height 12
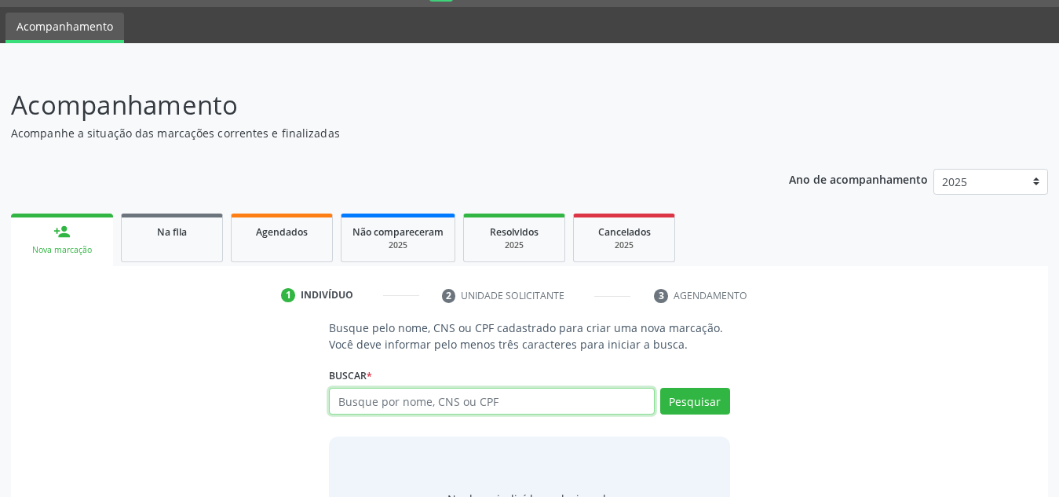
click at [375, 406] on input "text" at bounding box center [492, 401] width 326 height 27
click at [352, 401] on input "8716400" at bounding box center [492, 401] width 326 height 27
click at [407, 391] on input "87216400" at bounding box center [492, 401] width 326 height 27
type input "8721640010"
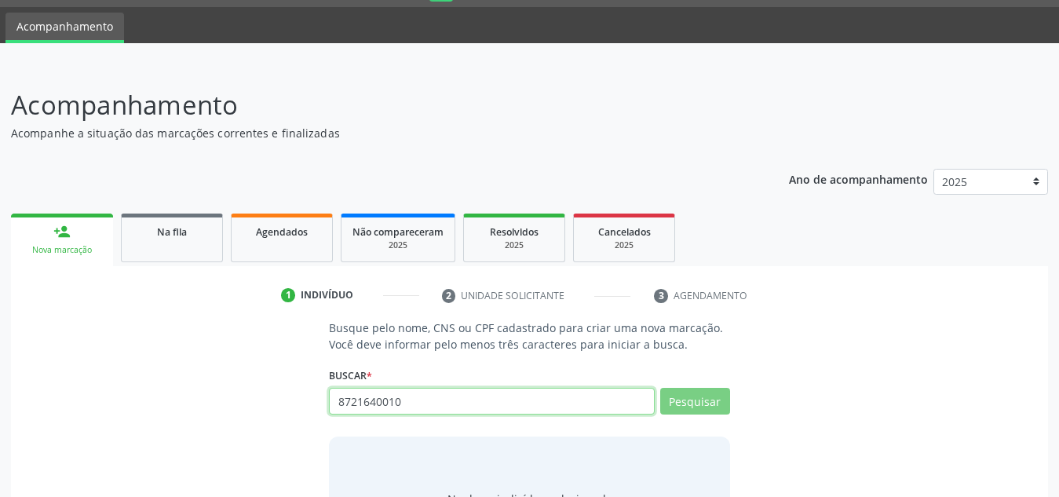
scroll to position [130, 0]
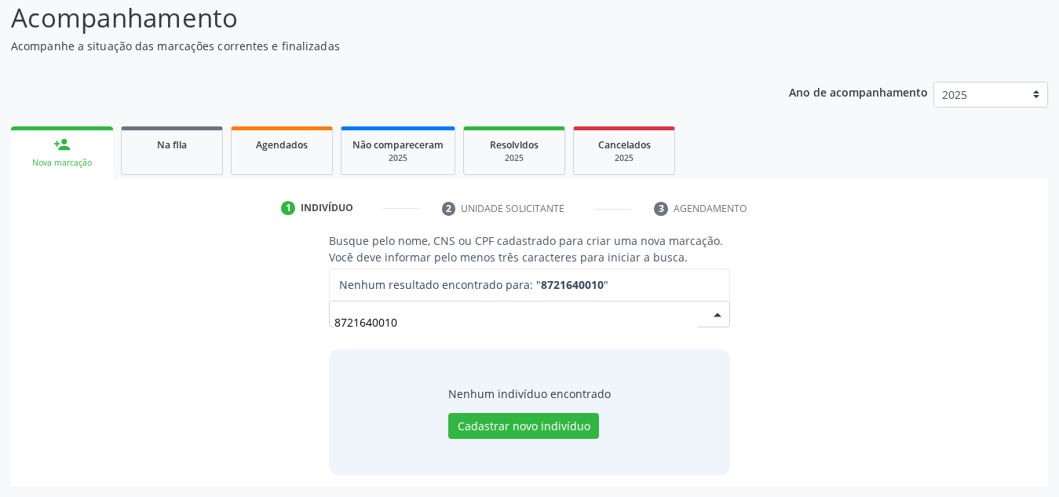
click at [384, 317] on input "8721640010" at bounding box center [515, 321] width 363 height 31
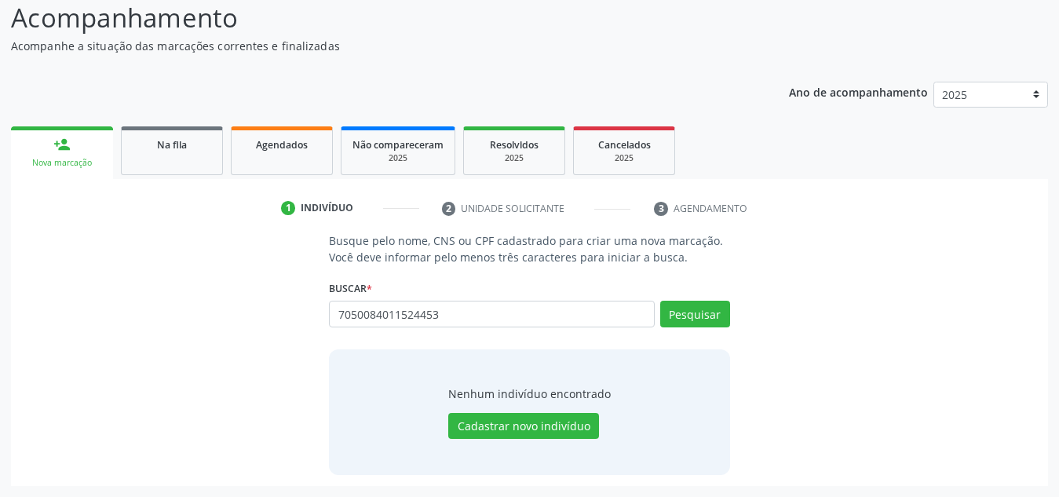
type input "7050084011524453"
click at [446, 315] on input "7050084011524453" at bounding box center [492, 314] width 326 height 27
paste input "text"
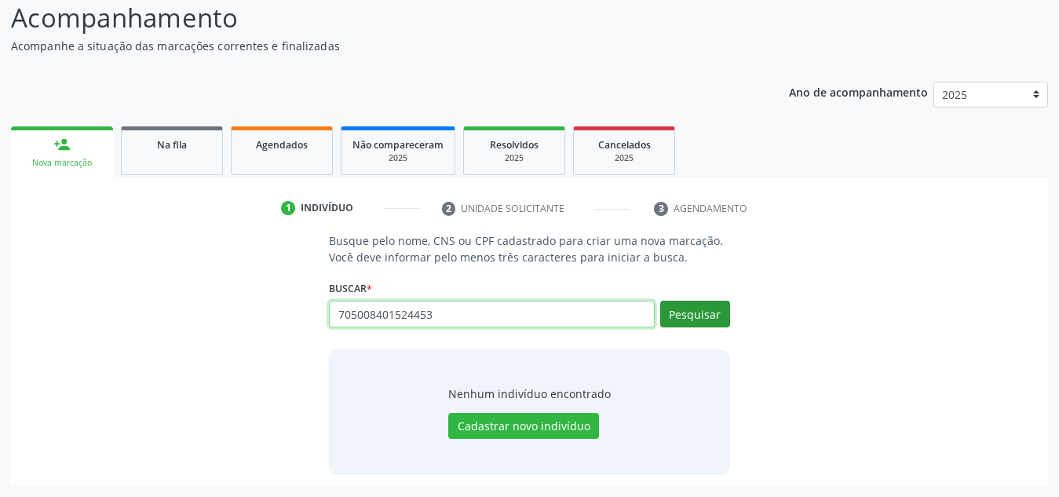
type input "705008401524453"
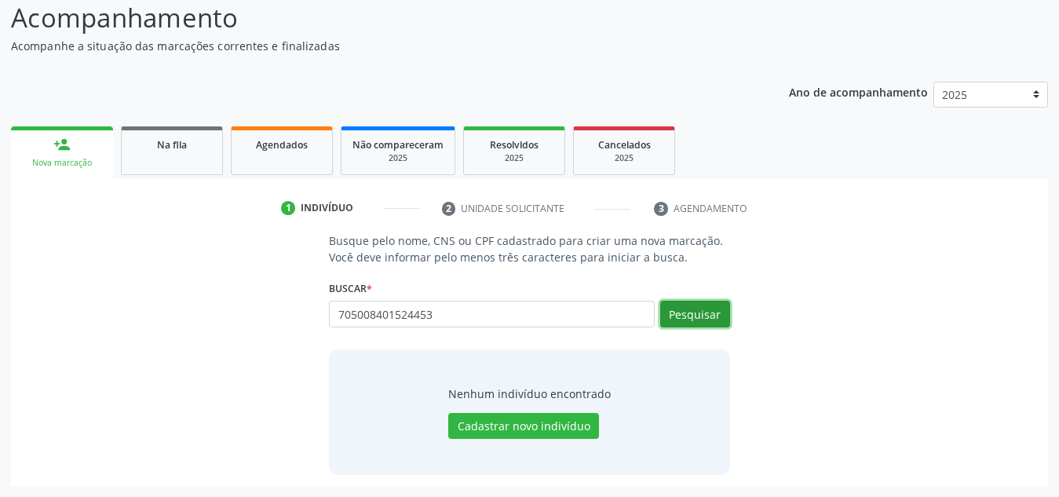
click at [717, 318] on button "Pesquisar" at bounding box center [695, 314] width 70 height 27
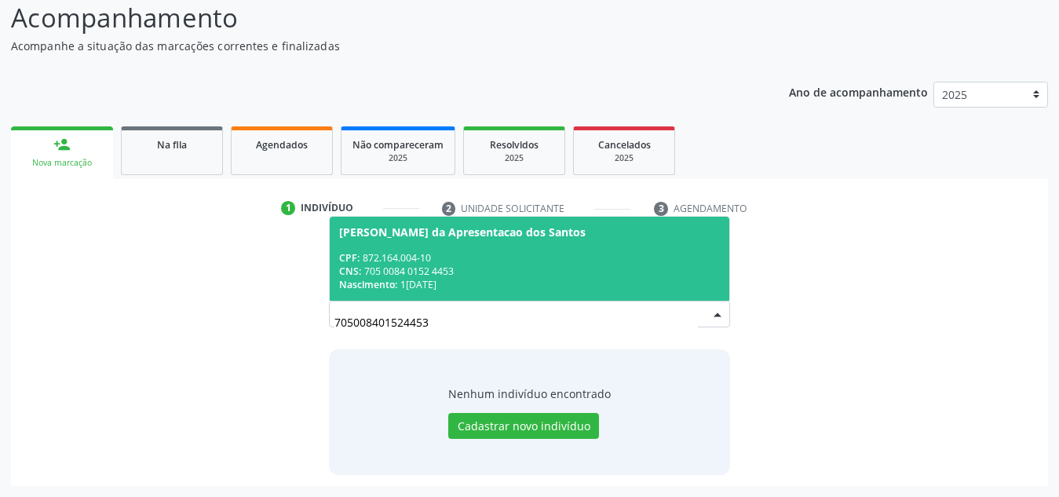
click at [649, 266] on div "CNS: 705 0084 0152 4453" at bounding box center [529, 270] width 381 height 13
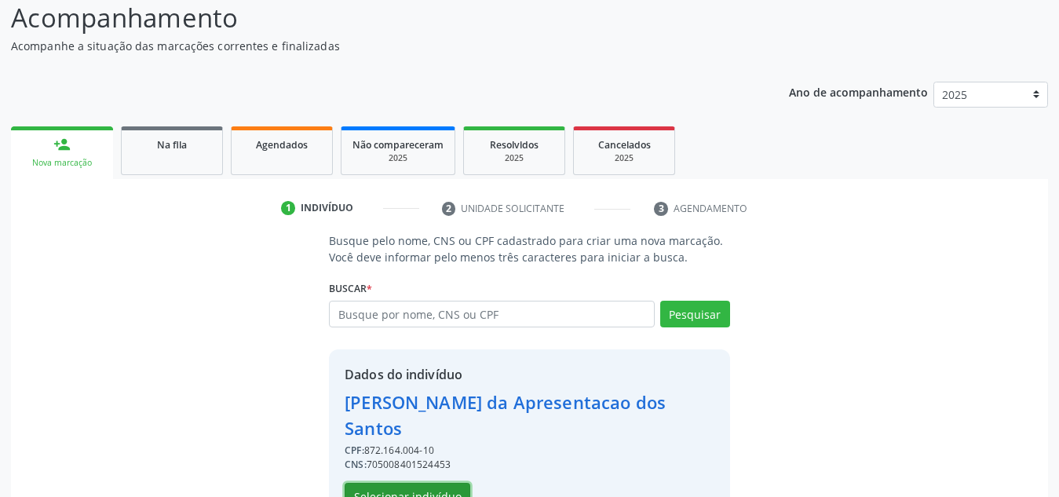
click at [420, 483] on button "Selecionar indivíduo" at bounding box center [407, 496] width 126 height 27
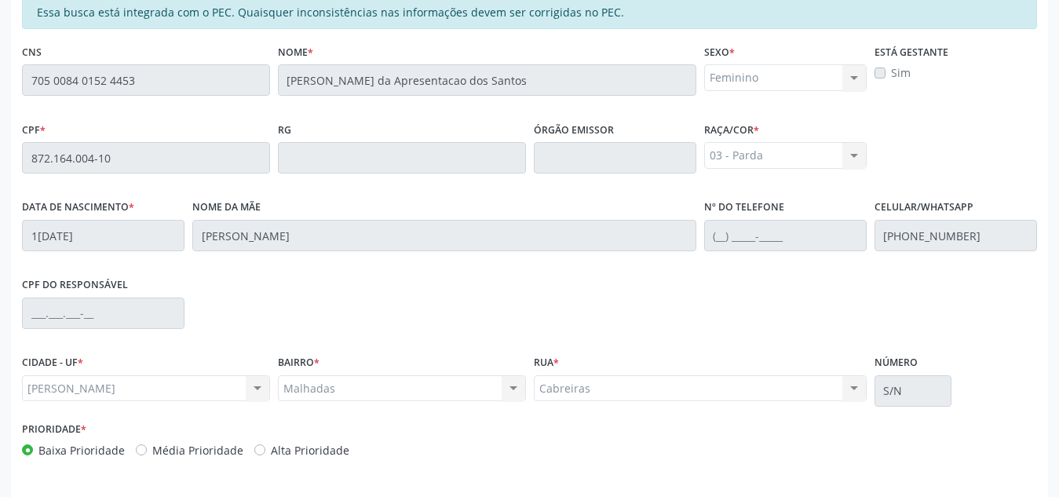
scroll to position [421, 0]
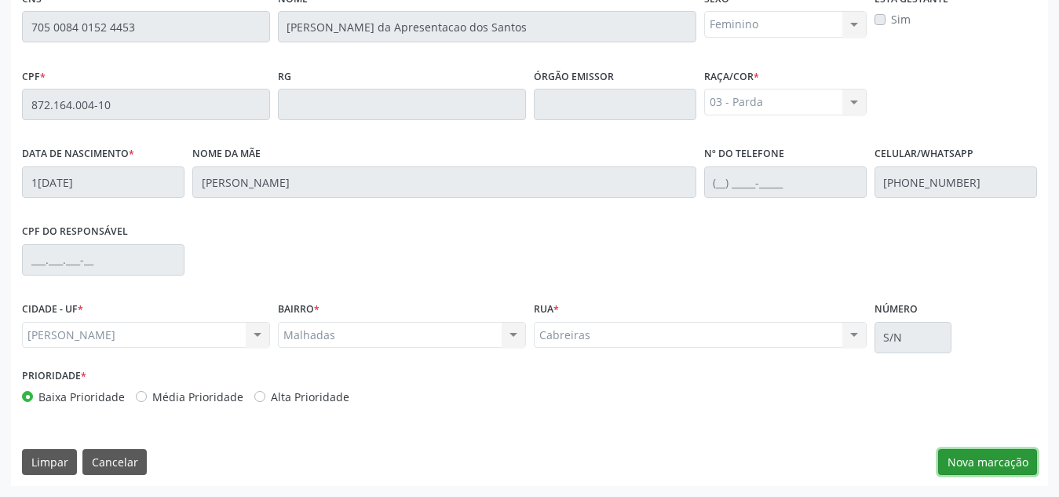
click at [952, 455] on button "Nova marcação" at bounding box center [987, 462] width 99 height 27
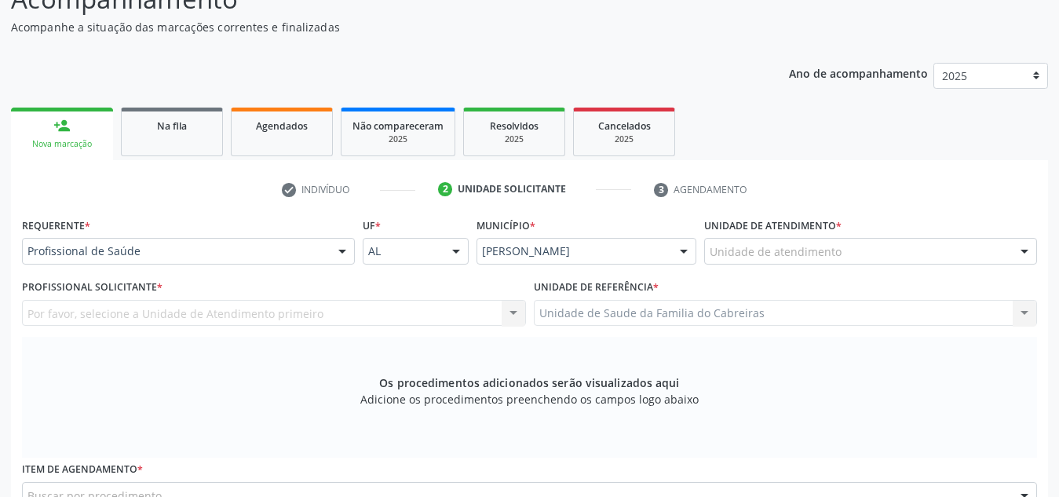
scroll to position [140, 0]
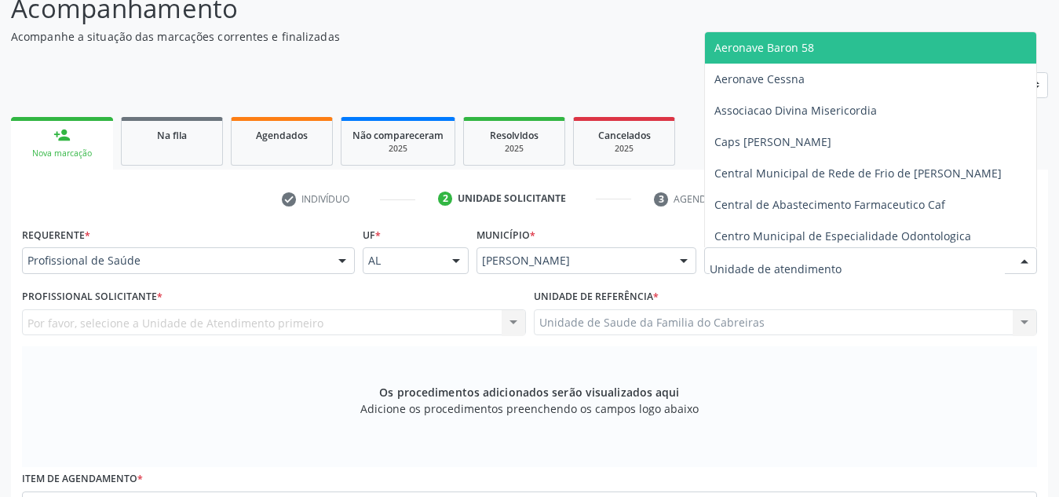
click at [871, 258] on div at bounding box center [870, 260] width 333 height 27
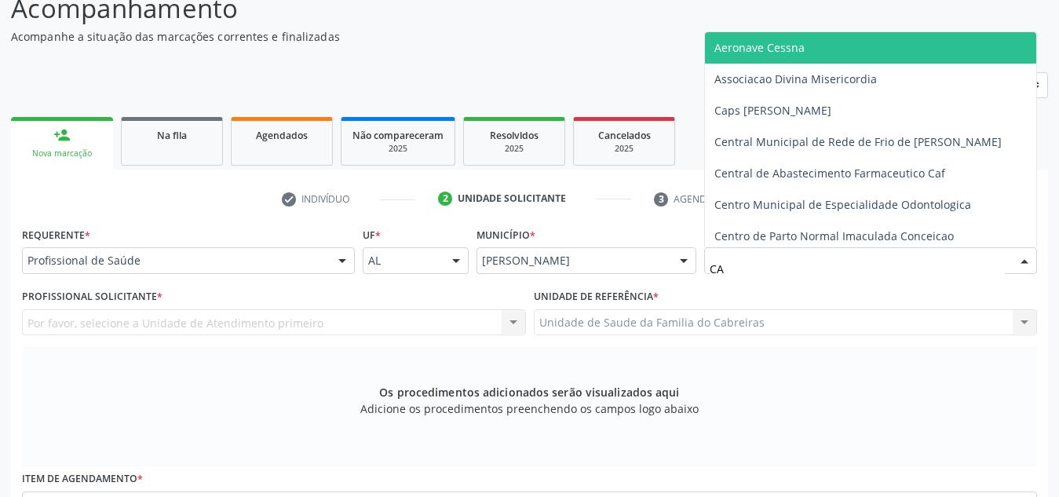
type input "CAB"
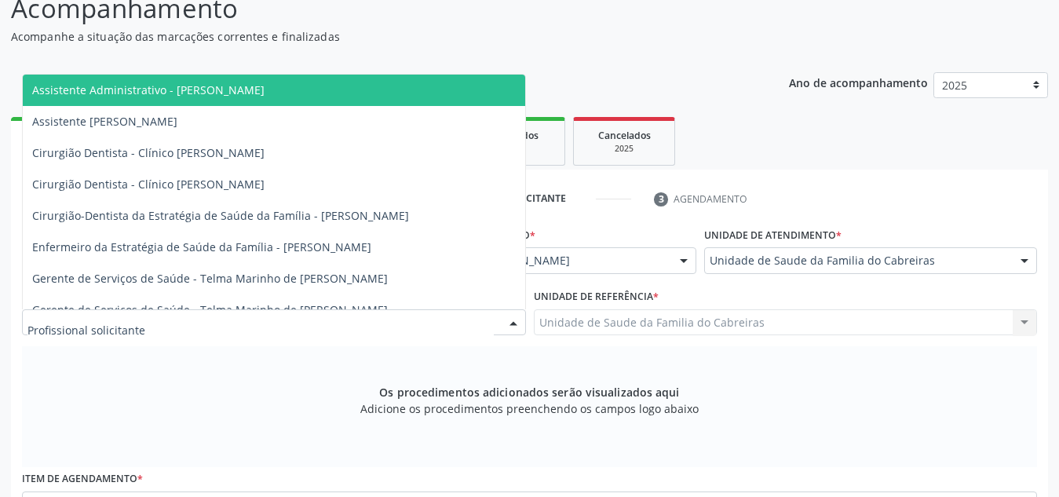
click at [419, 325] on div at bounding box center [274, 322] width 504 height 27
click at [419, 325] on input "L" at bounding box center [260, 330] width 466 height 31
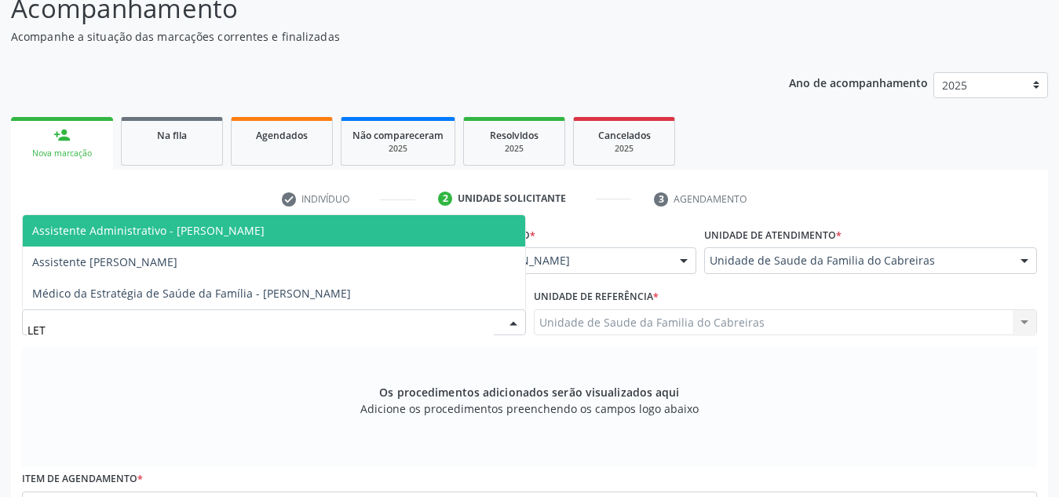
type input "[PERSON_NAME]"
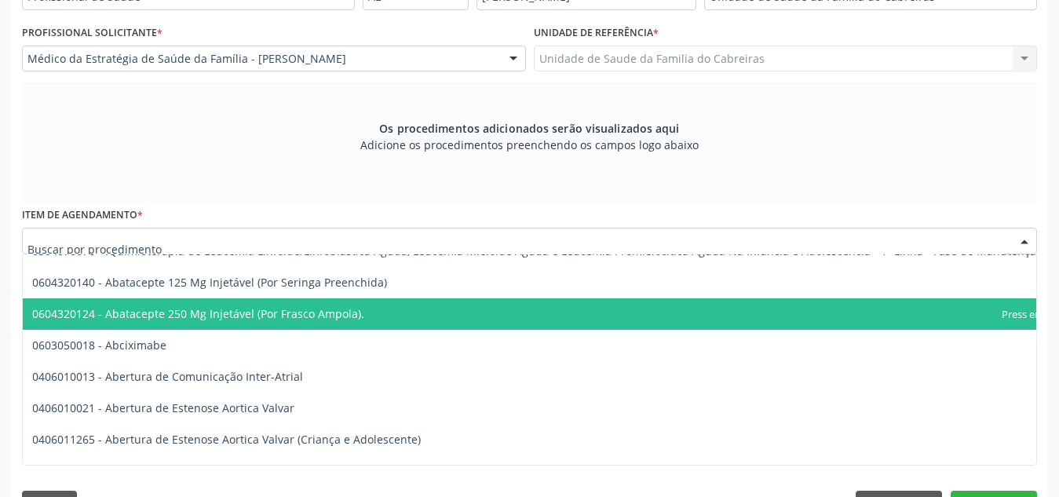
scroll to position [0, 0]
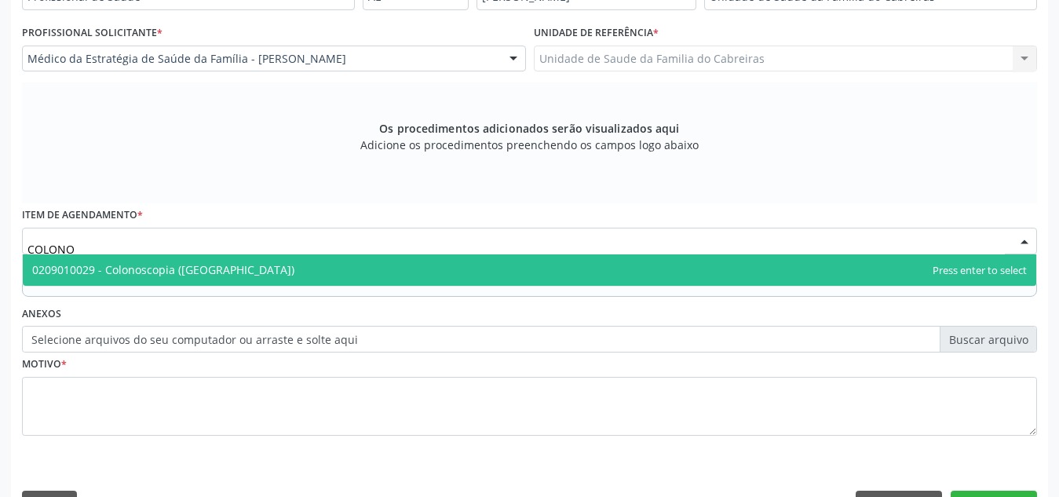
type input "COLONOS"
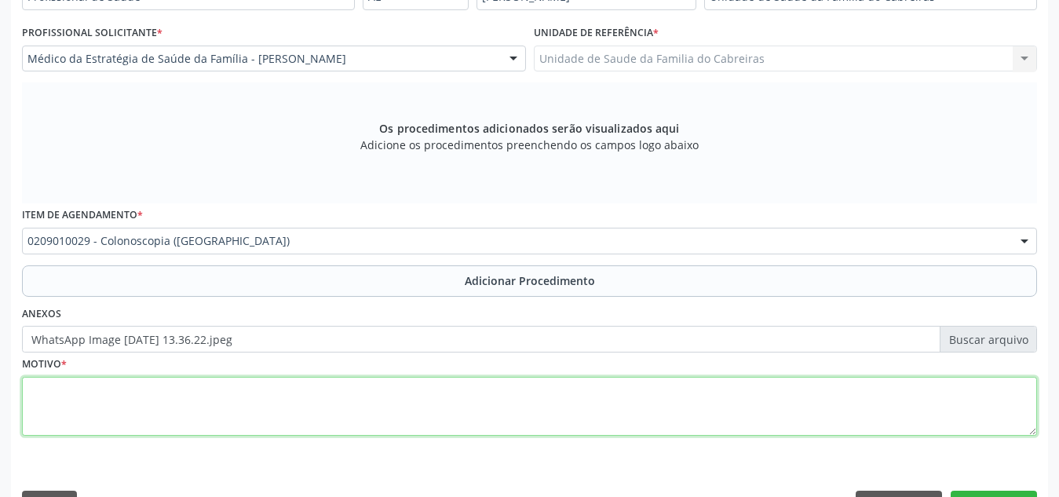
click at [648, 405] on textarea at bounding box center [529, 407] width 1015 height 60
type textarea "r"
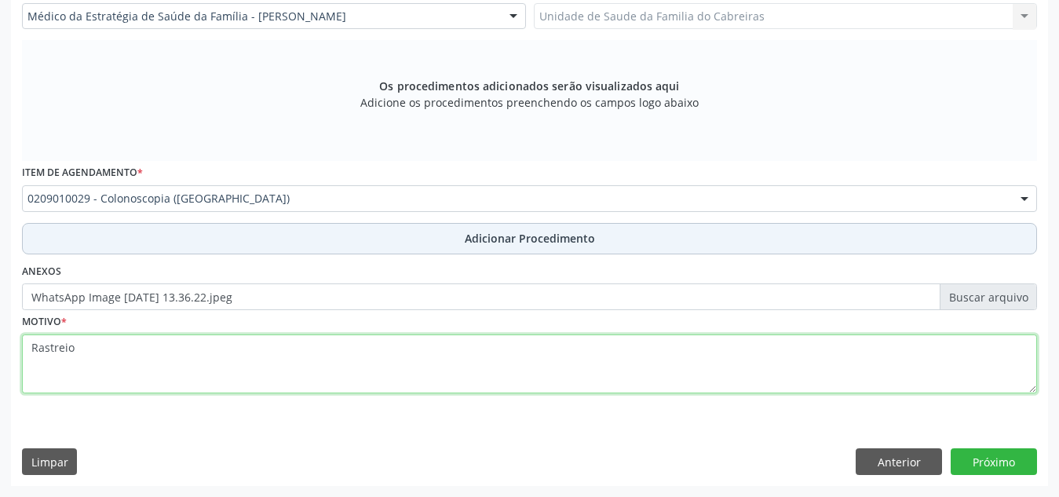
type textarea "Rastreio"
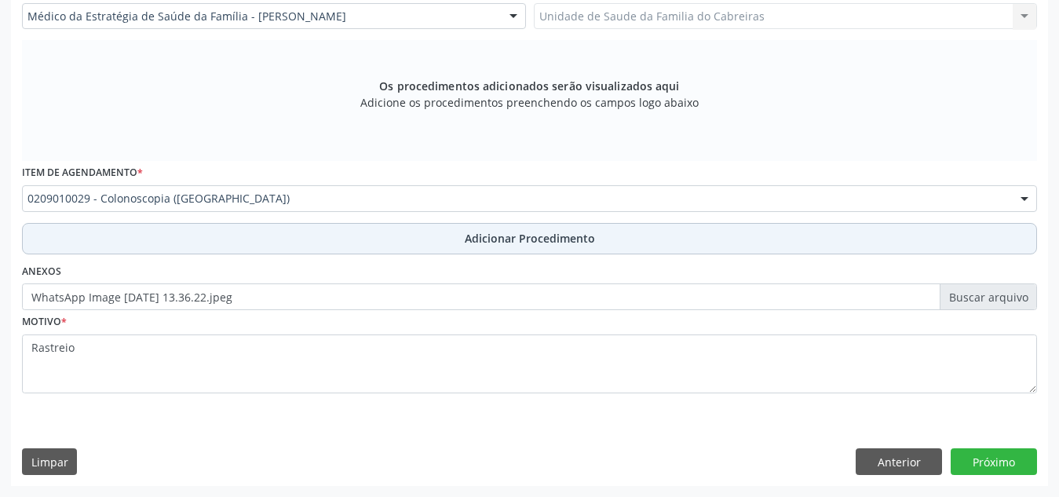
click at [931, 244] on button "Adicionar Procedimento" at bounding box center [529, 238] width 1015 height 31
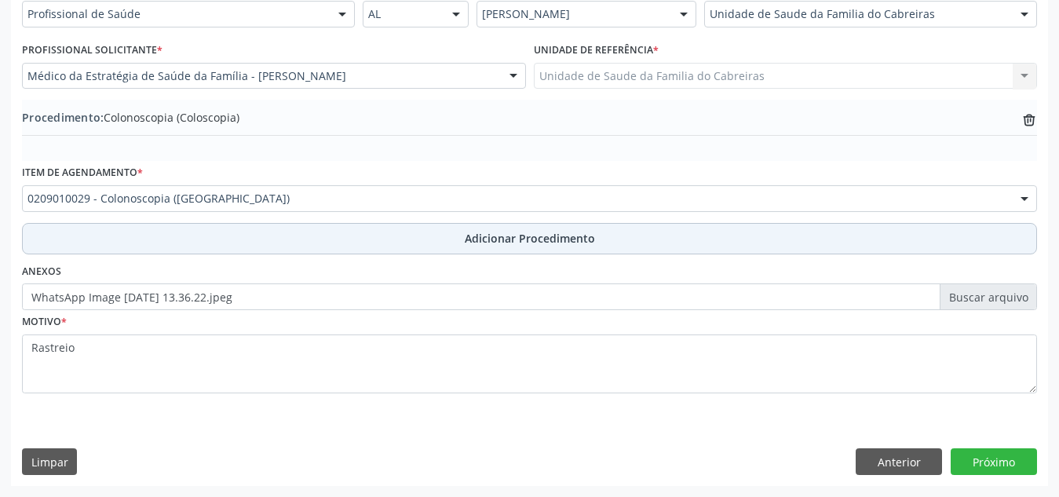
scroll to position [386, 0]
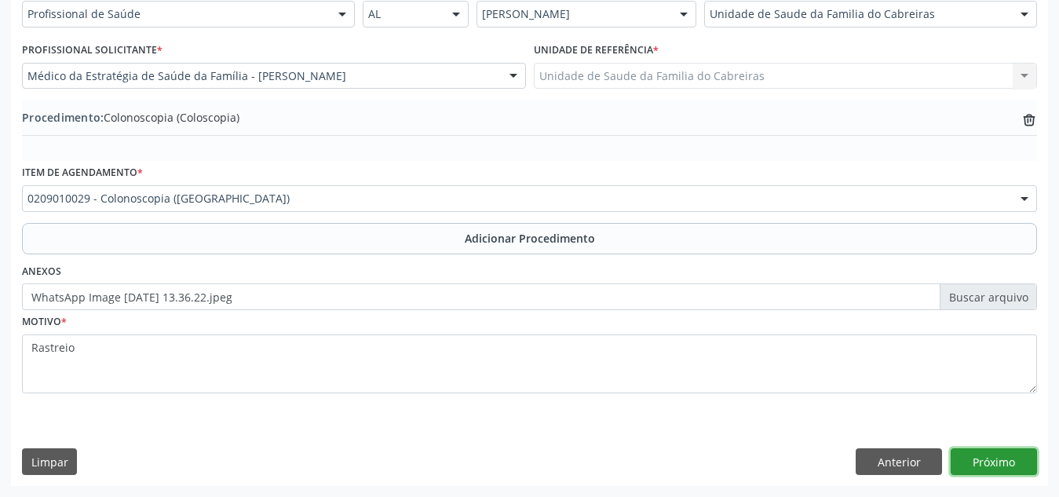
click at [1008, 463] on button "Próximo" at bounding box center [993, 461] width 86 height 27
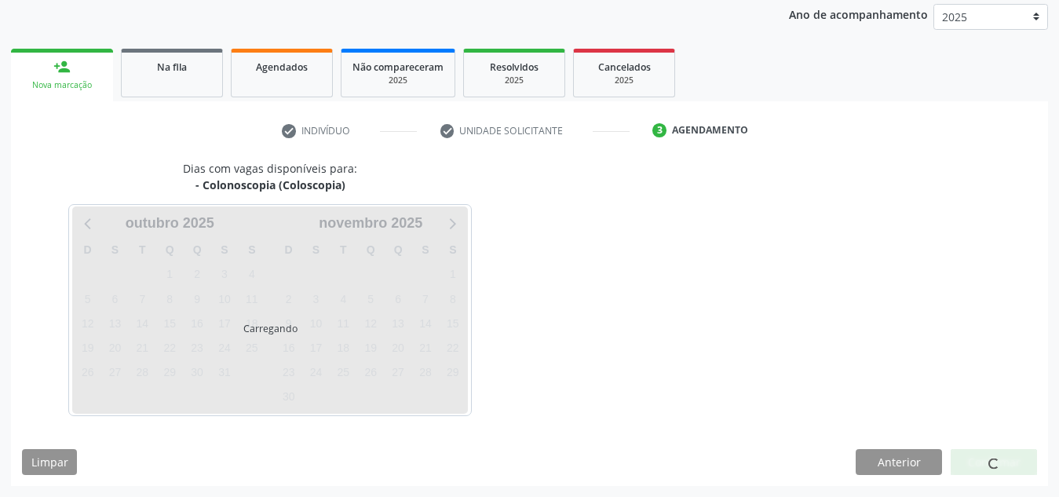
scroll to position [254, 0]
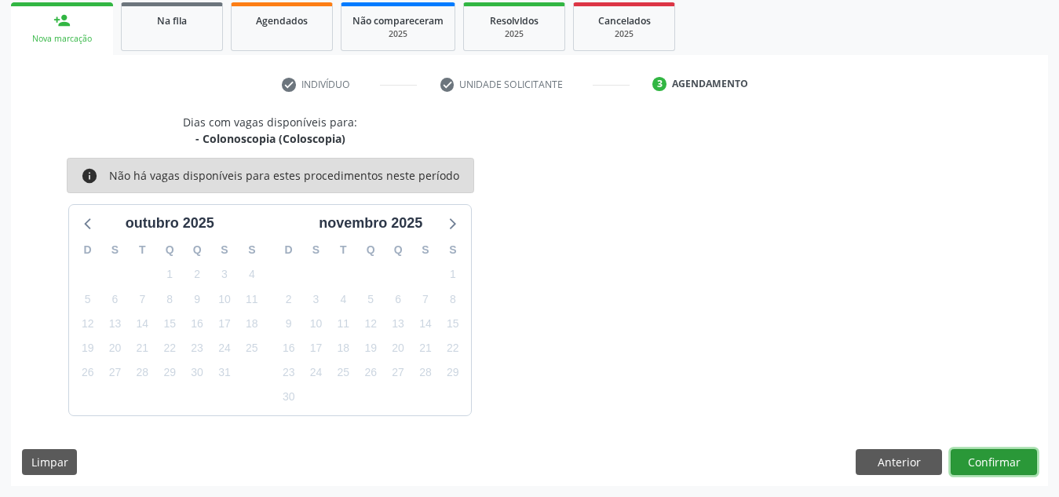
click at [1008, 463] on button "Confirmar" at bounding box center [993, 462] width 86 height 27
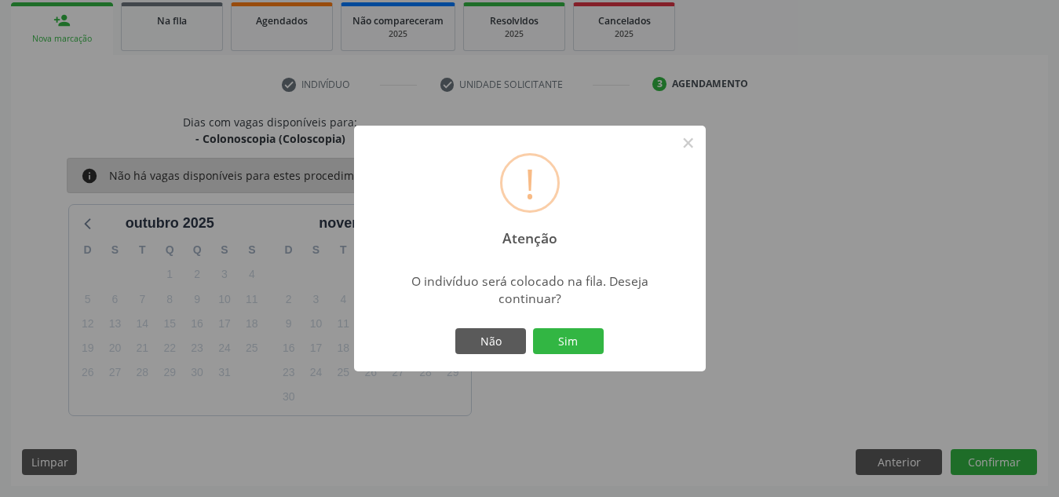
click at [533, 328] on button "Sim" at bounding box center [568, 341] width 71 height 27
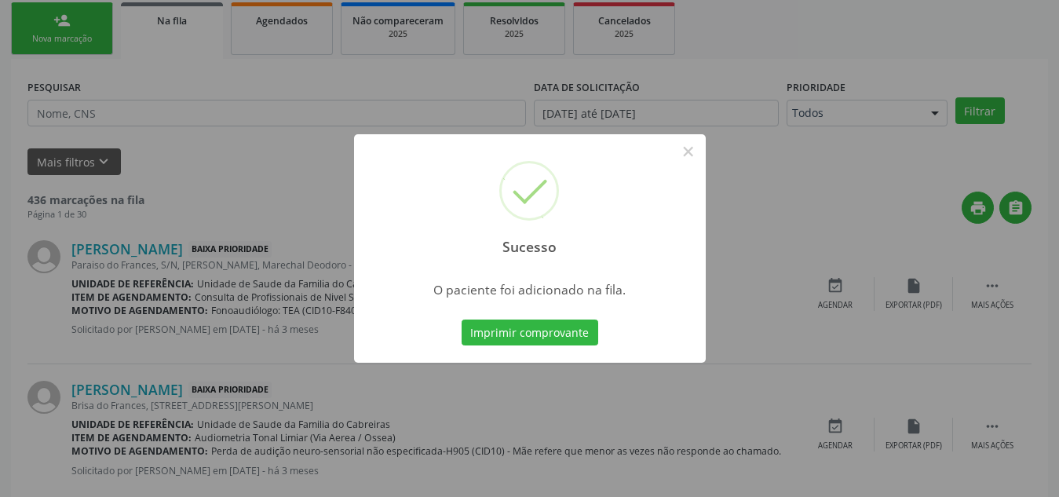
scroll to position [43, 0]
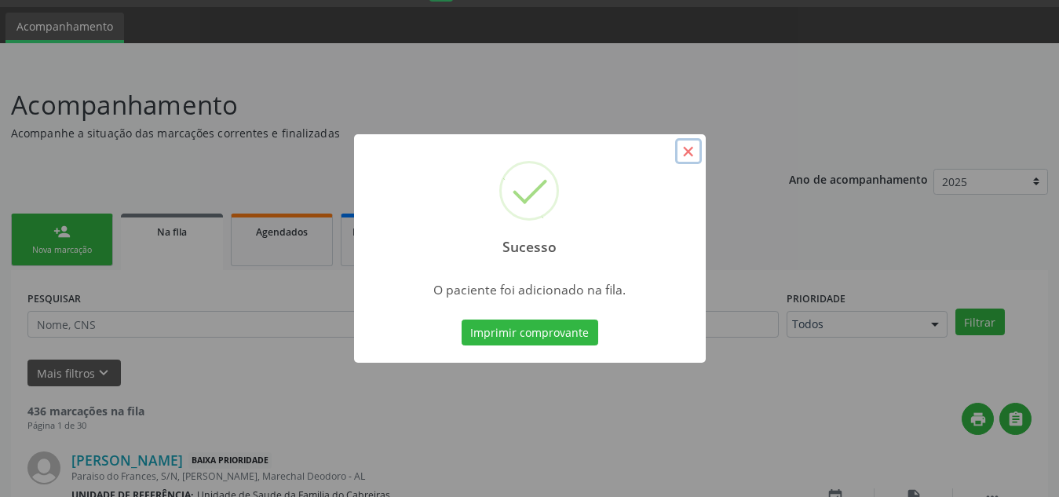
click at [683, 157] on button "×" at bounding box center [688, 151] width 27 height 27
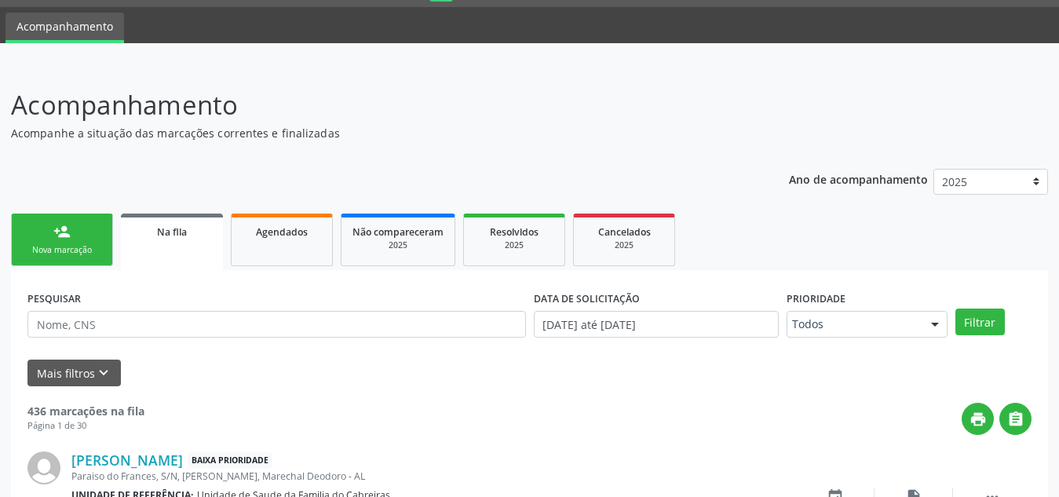
click at [69, 244] on div "Nova marcação" at bounding box center [62, 250] width 78 height 12
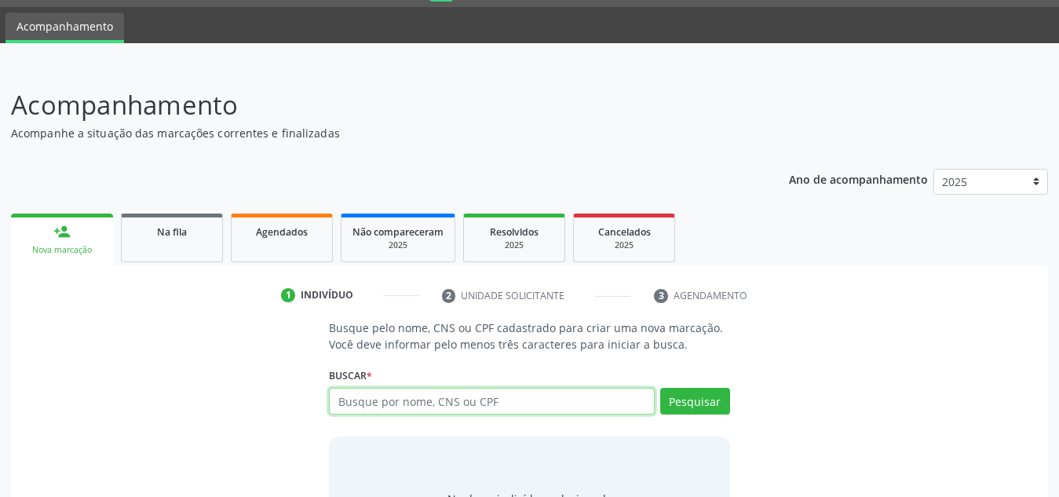
click at [406, 404] on input "text" at bounding box center [492, 401] width 326 height 27
type input "705008401524453"
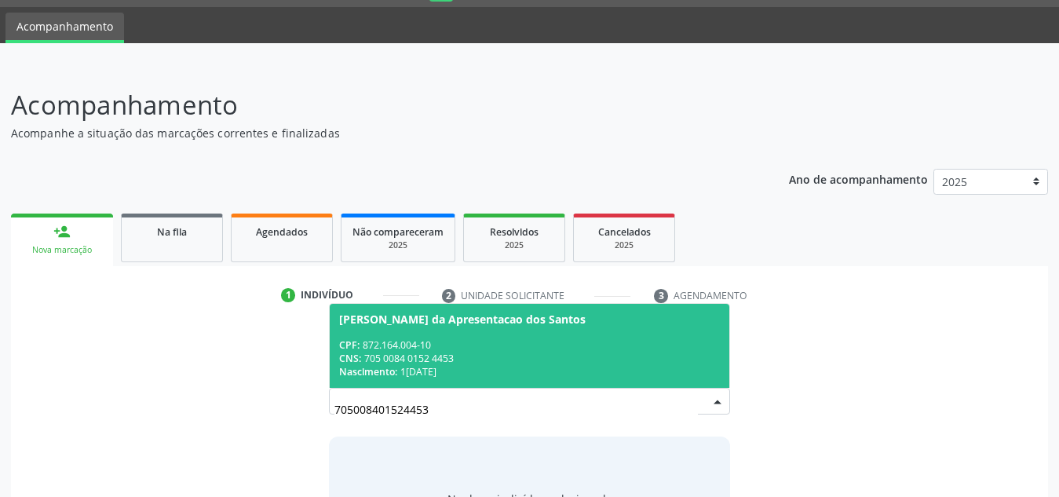
click at [406, 333] on span "[PERSON_NAME] da Apresentacao dos Santos CPF: 872.164.004-10 CNS: 705 0084 0152…" at bounding box center [529, 346] width 399 height 84
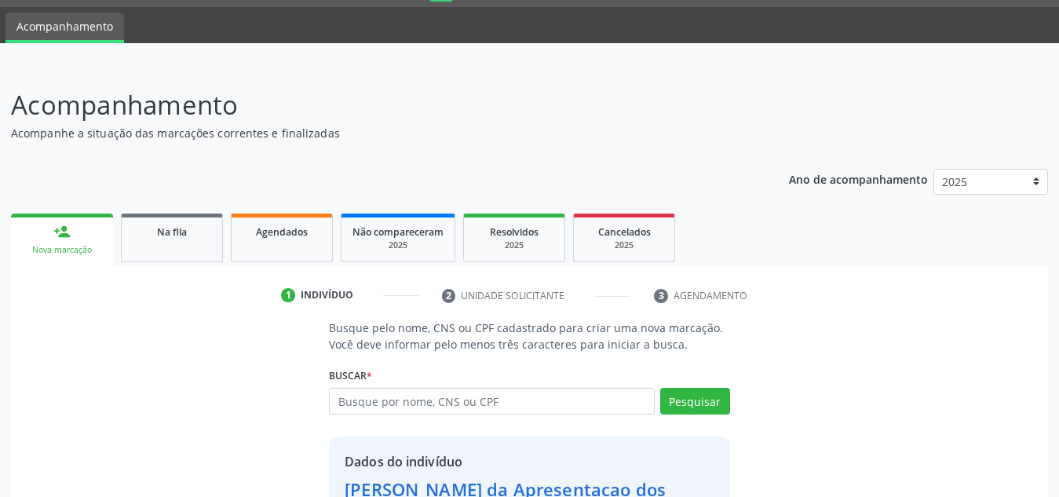
scroll to position [155, 0]
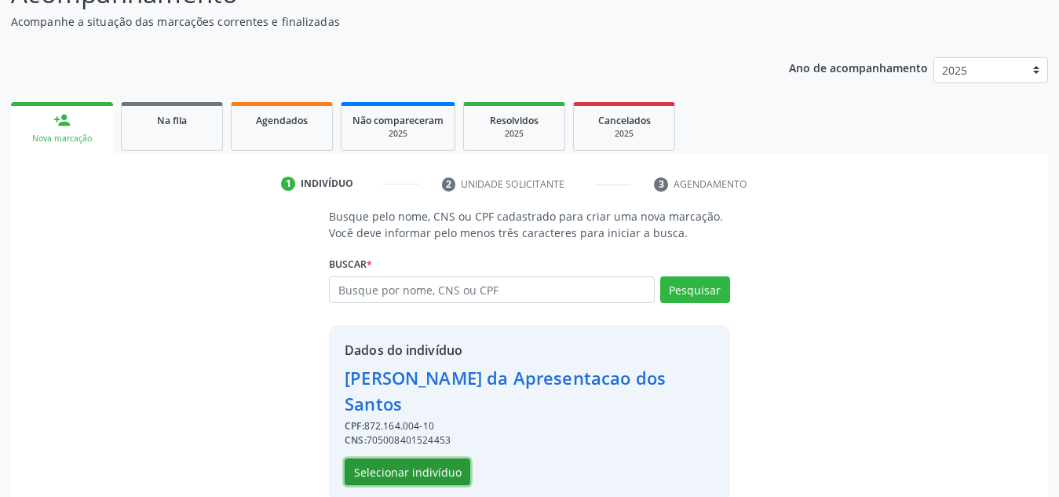
click at [399, 458] on button "Selecionar indivíduo" at bounding box center [407, 471] width 126 height 27
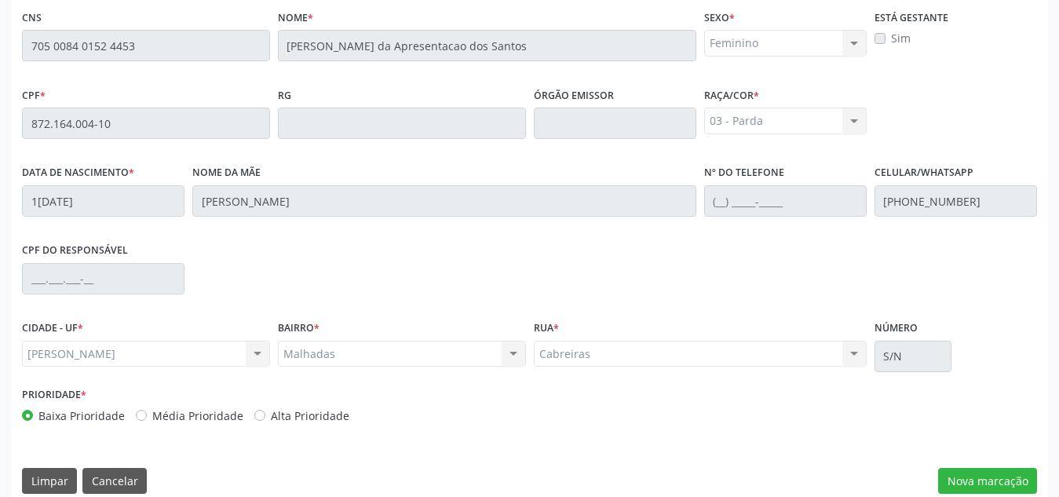
scroll to position [421, 0]
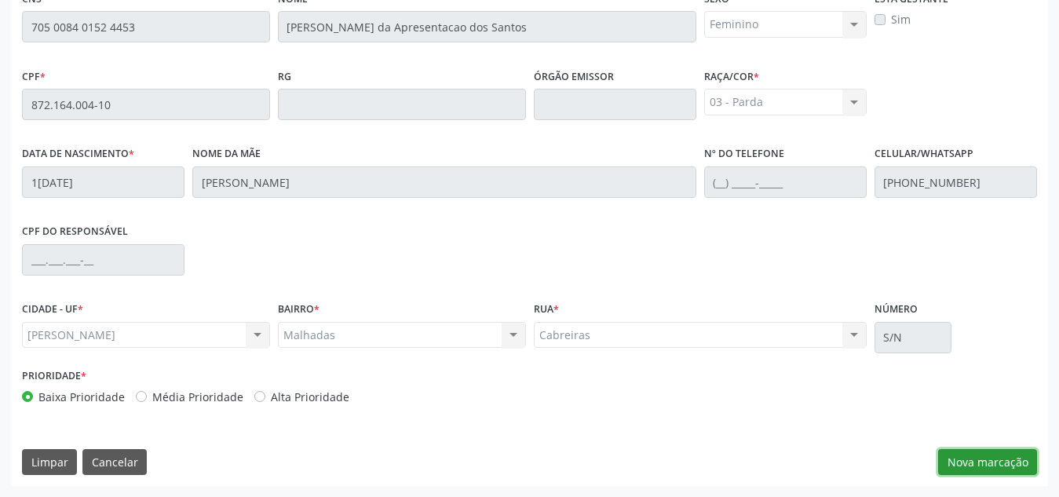
click at [939, 472] on button "Nova marcação" at bounding box center [987, 462] width 99 height 27
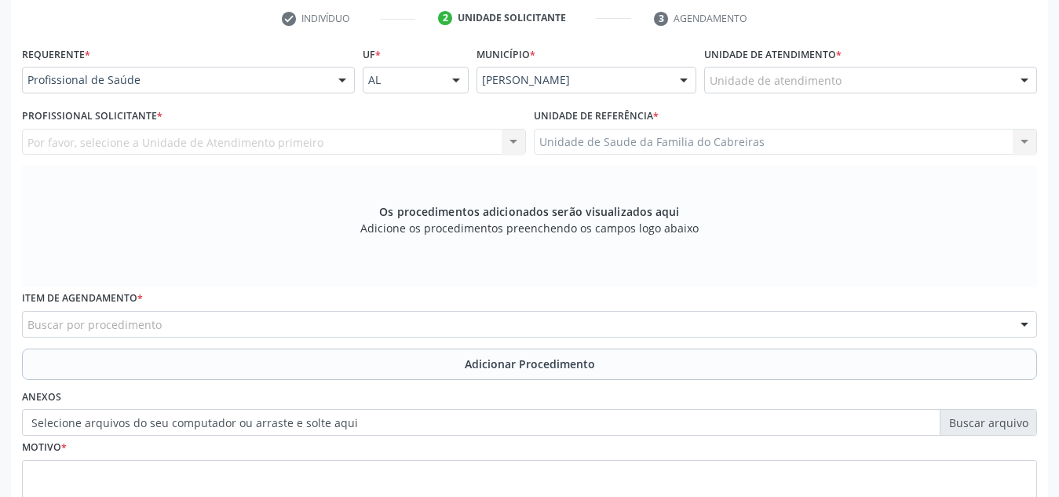
scroll to position [319, 0]
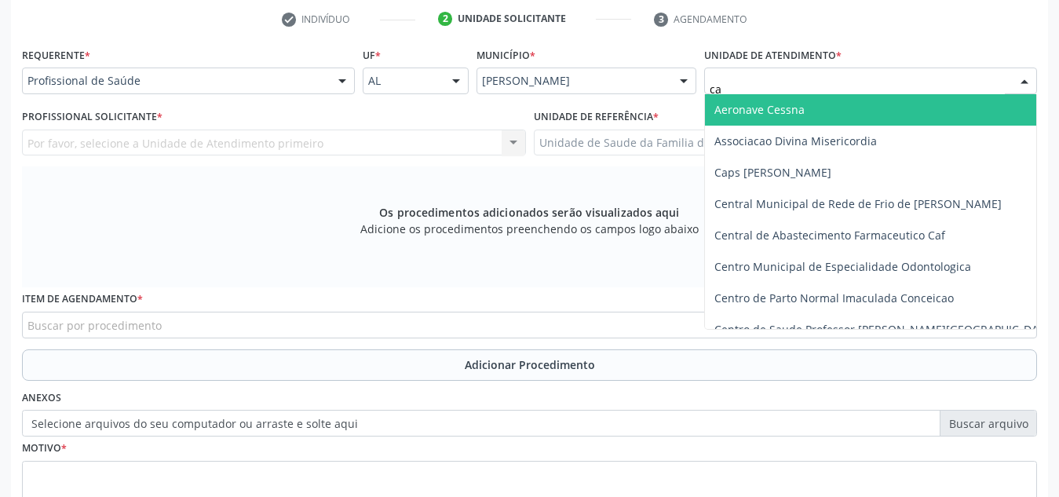
type input "cab"
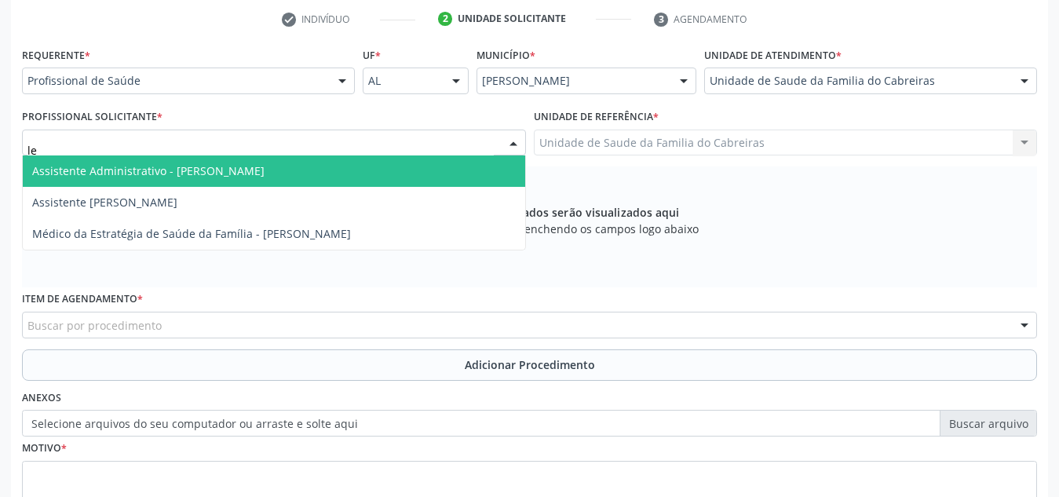
type input "let"
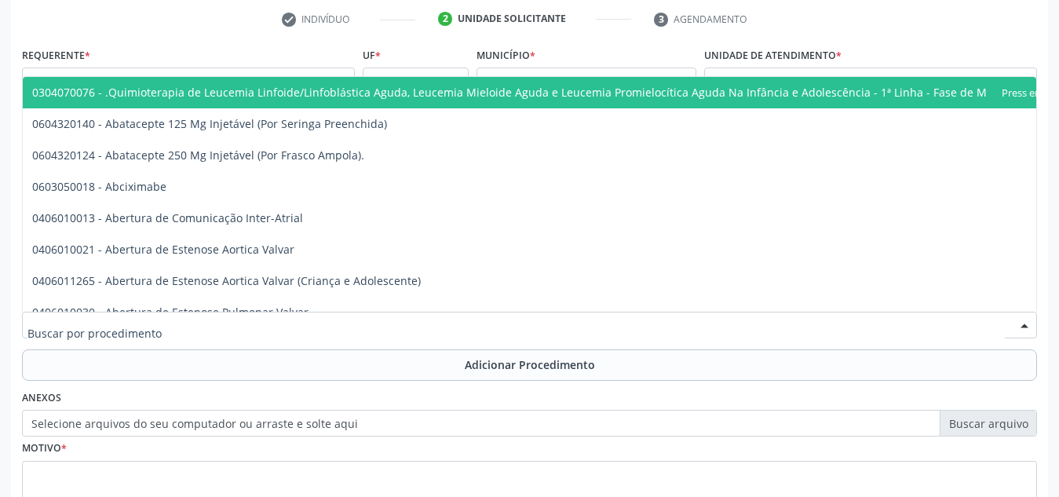
click at [614, 321] on div at bounding box center [529, 325] width 1015 height 27
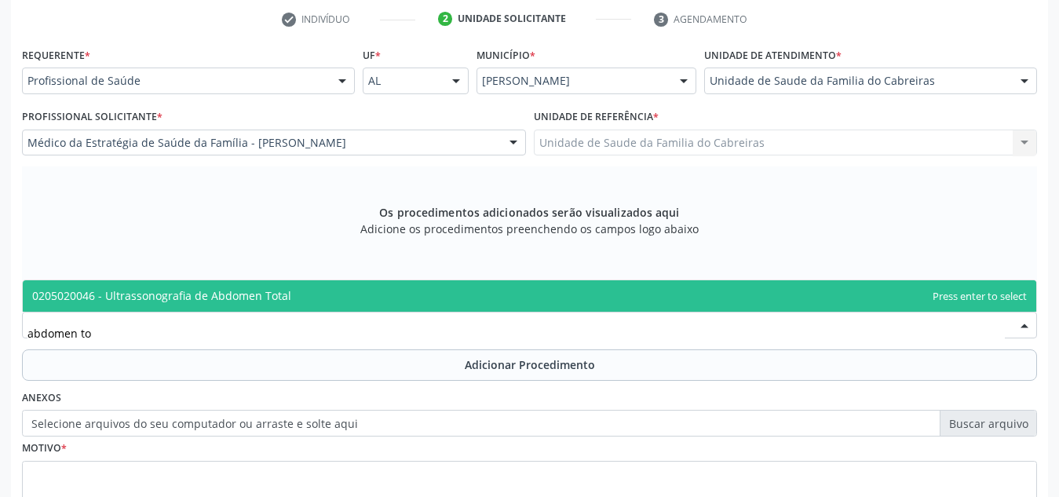
type input "abdomen tot"
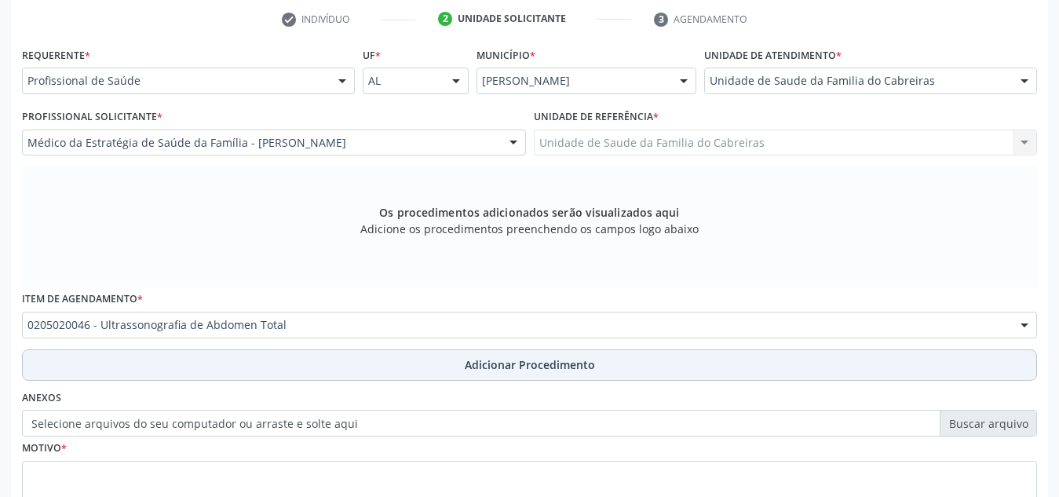
click at [567, 360] on span "Adicionar Procedimento" at bounding box center [530, 364] width 130 height 16
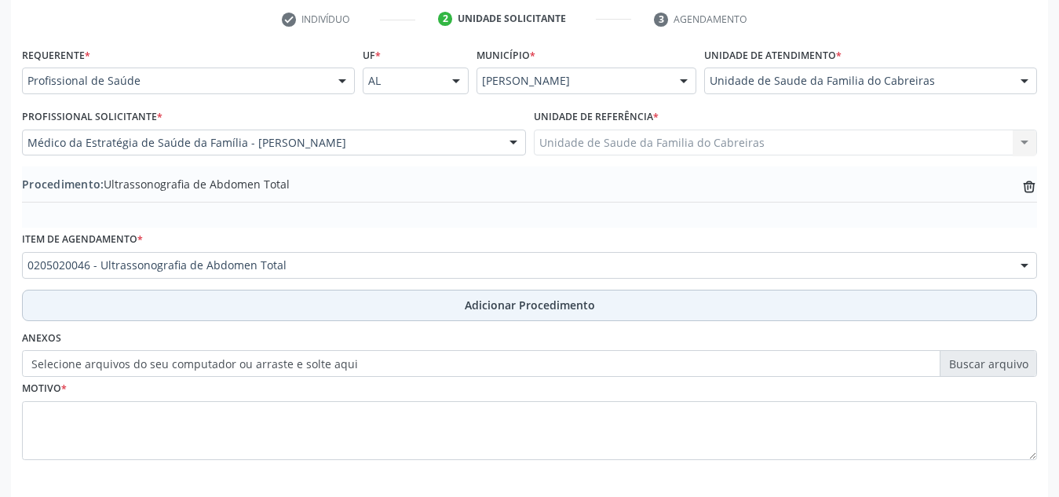
scroll to position [386, 0]
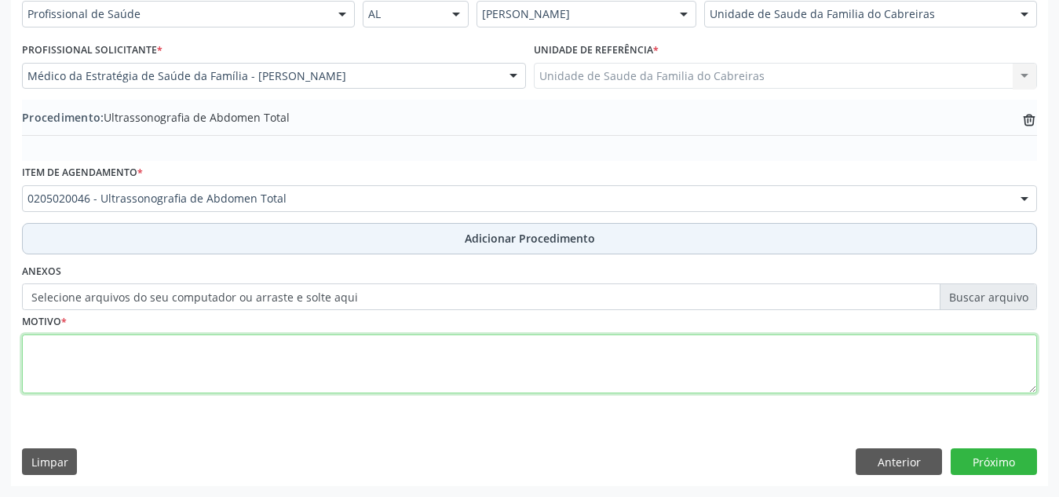
click at [567, 360] on textarea at bounding box center [529, 364] width 1015 height 60
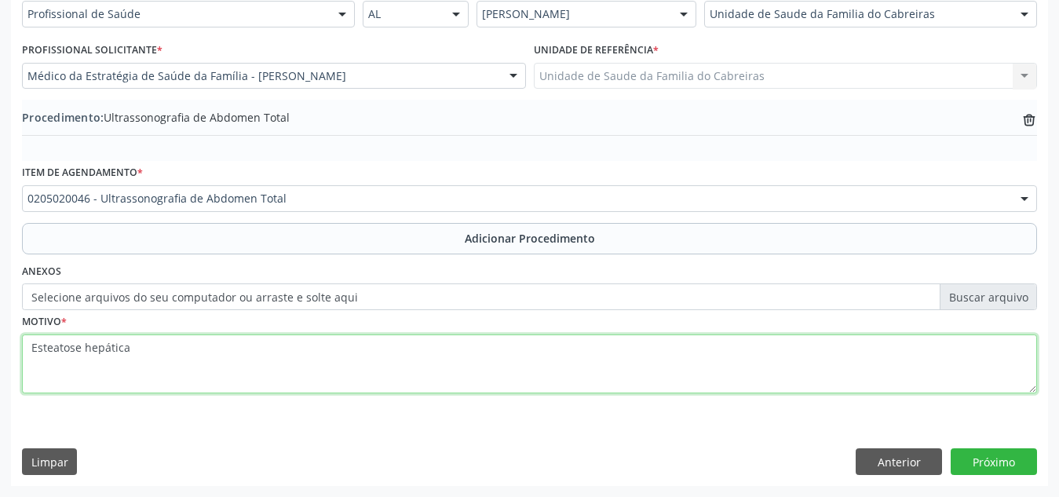
type textarea "Esteatose hepática"
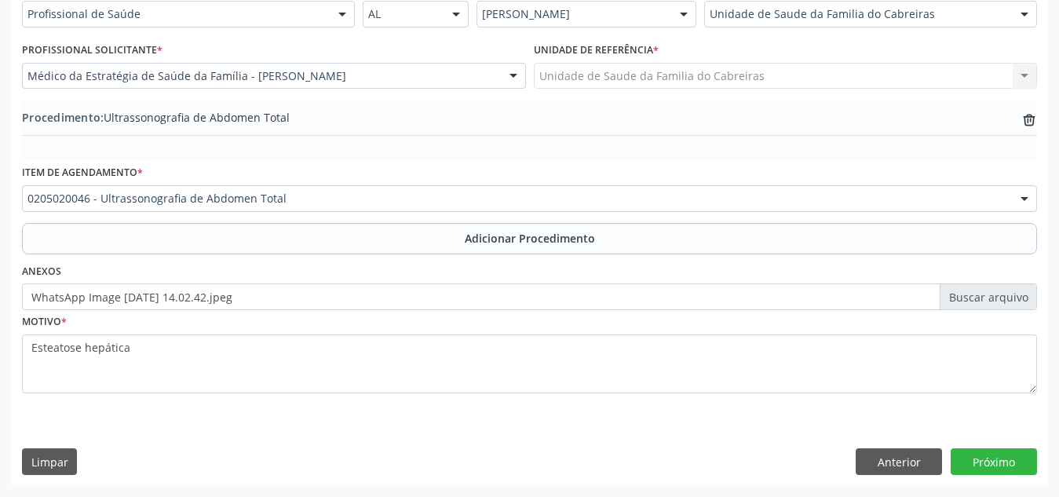
click at [644, 444] on div "Requerente * Profissional de Saúde Profissional de Saúde Paciente Nenhum result…" at bounding box center [529, 230] width 1037 height 508
click at [1006, 465] on button "Próximo" at bounding box center [993, 461] width 86 height 27
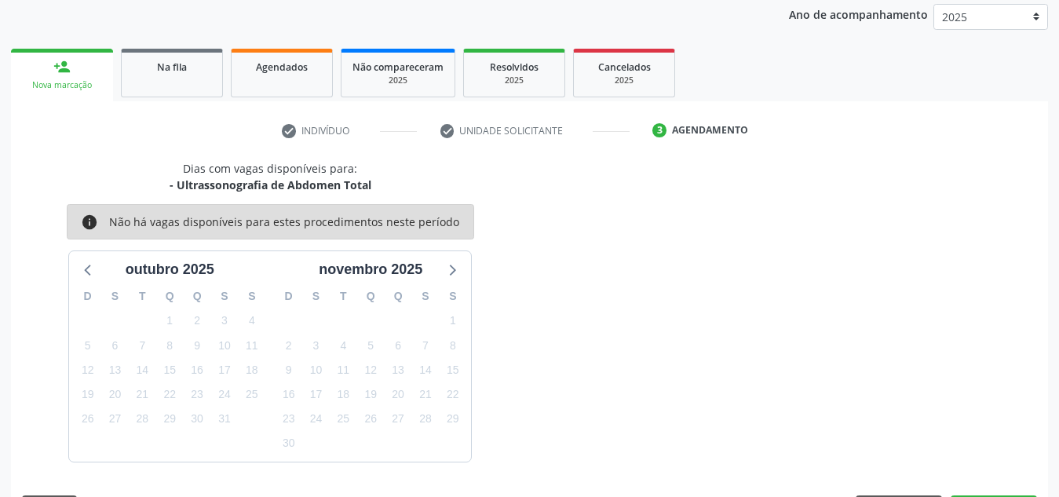
scroll to position [254, 0]
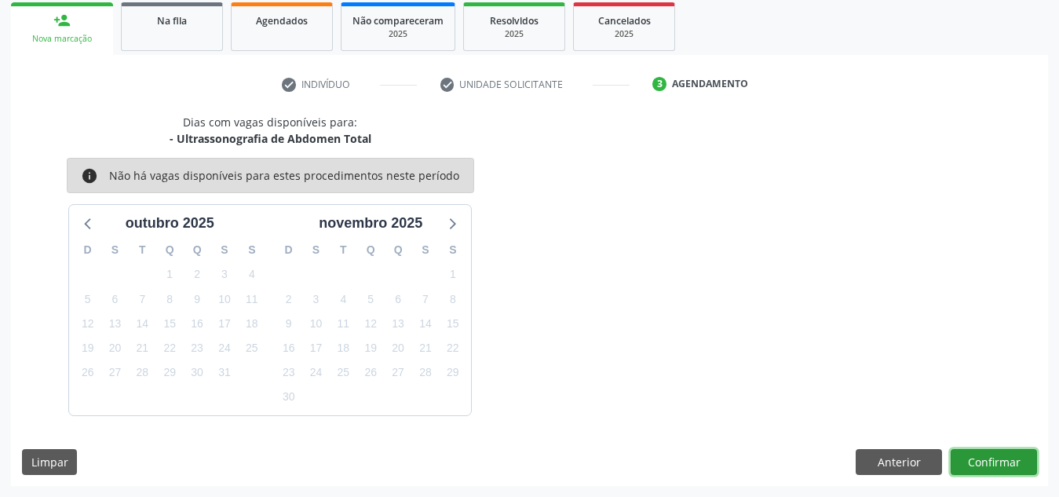
click at [1001, 465] on button "Confirmar" at bounding box center [993, 462] width 86 height 27
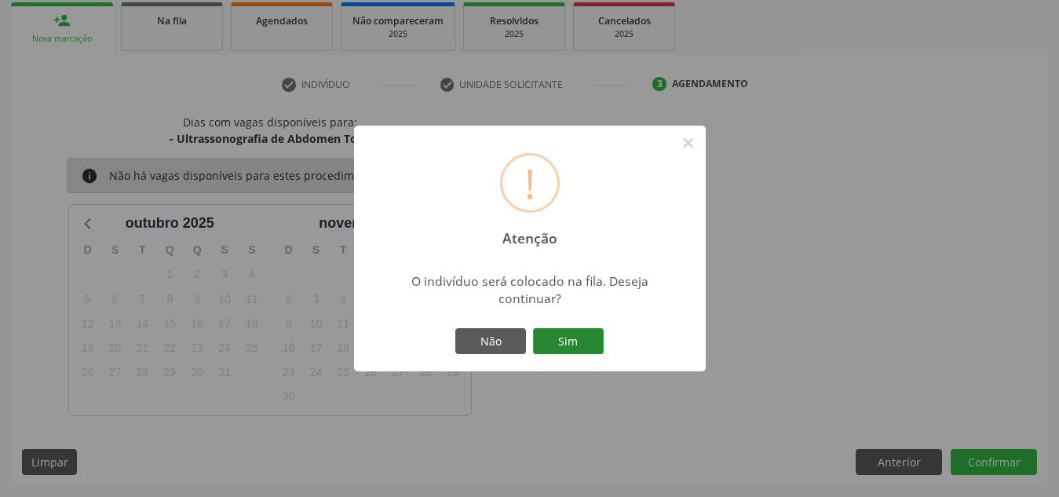
click at [599, 352] on button "Sim" at bounding box center [568, 341] width 71 height 27
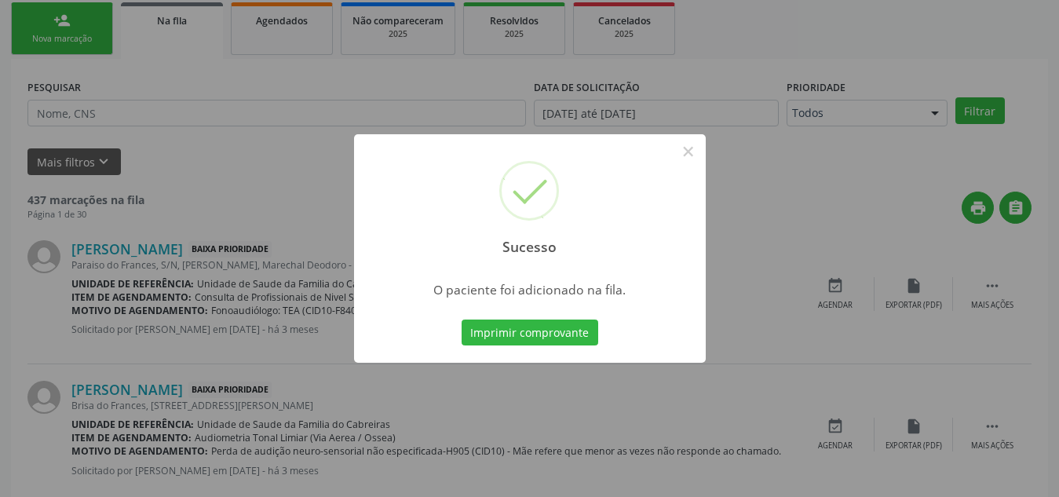
scroll to position [43, 0]
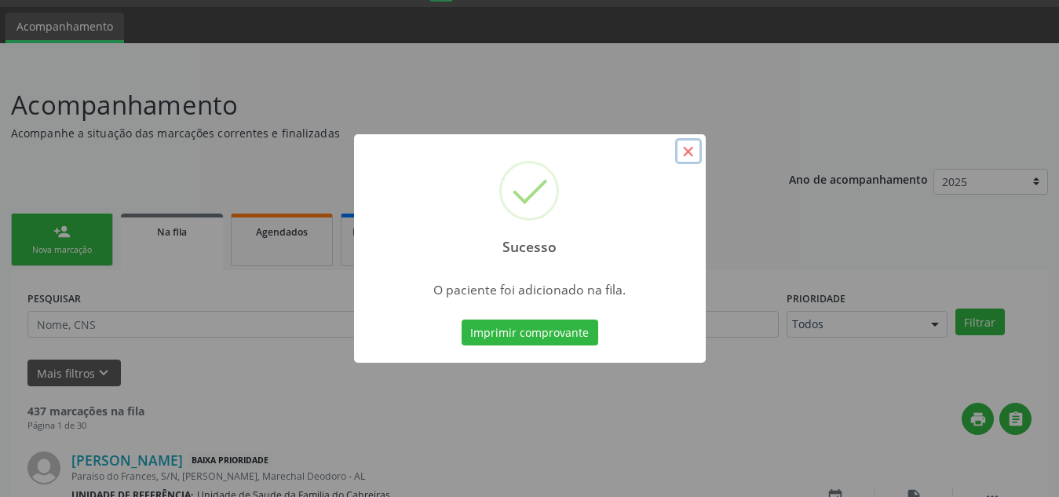
click at [693, 154] on button "×" at bounding box center [688, 151] width 27 height 27
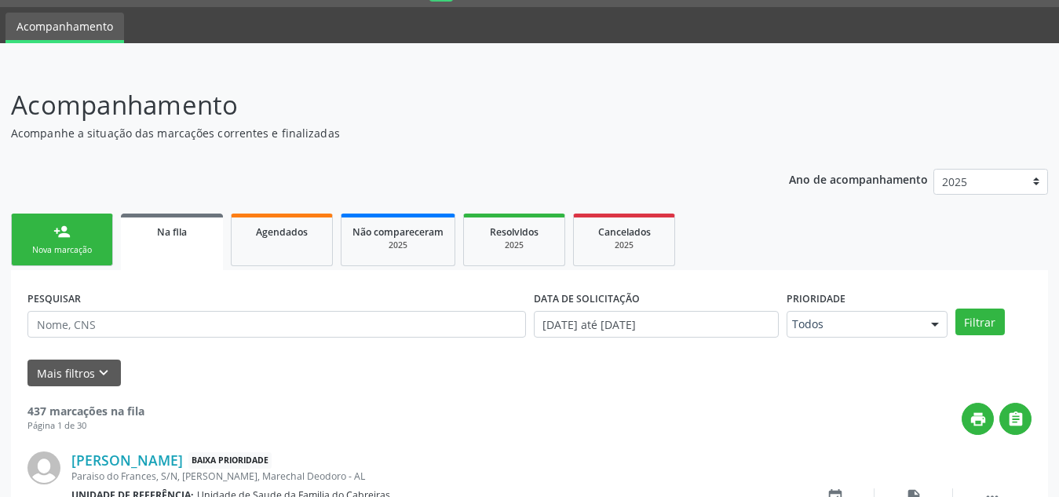
click at [86, 247] on div "Nova marcação" at bounding box center [62, 250] width 78 height 12
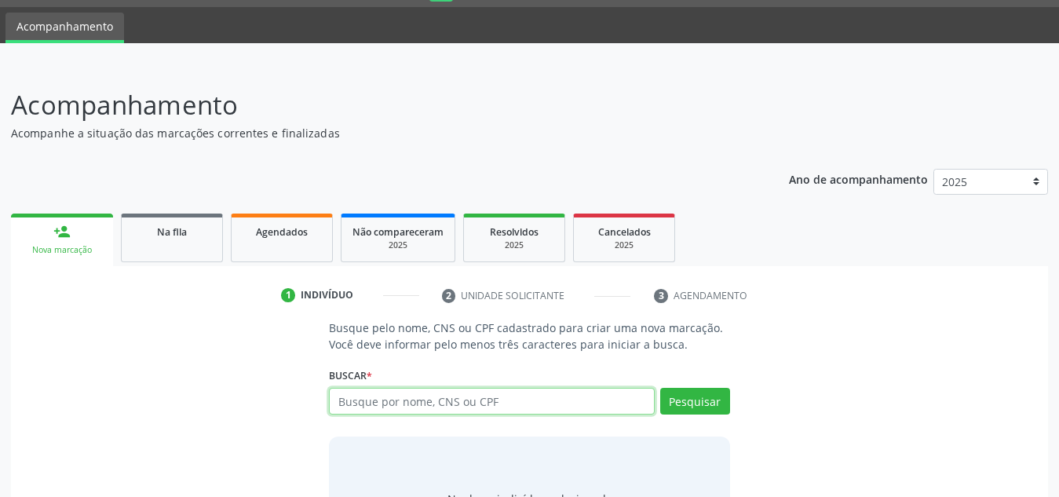
click at [370, 409] on input "text" at bounding box center [492, 401] width 326 height 27
type input "7"
type input "06637296457"
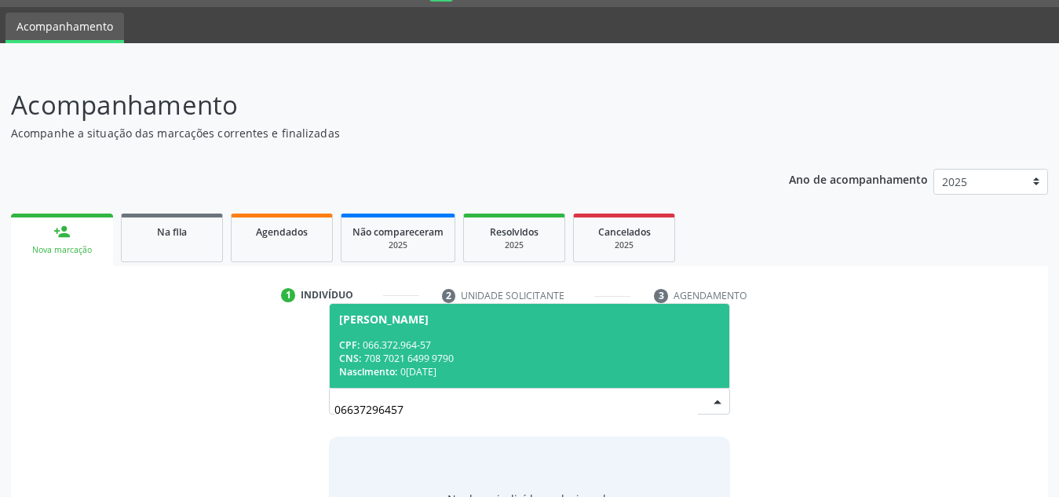
click at [428, 323] on div "[PERSON_NAME]" at bounding box center [383, 319] width 89 height 13
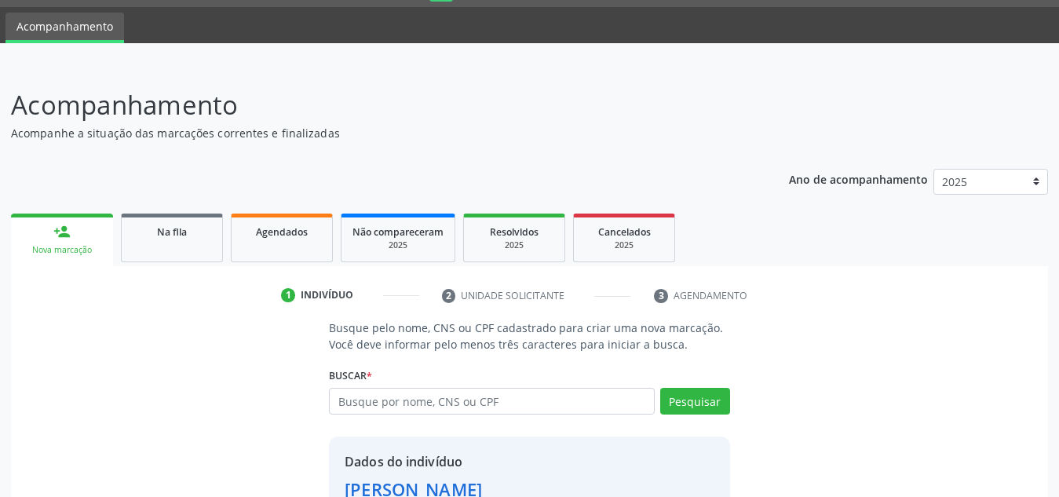
scroll to position [155, 0]
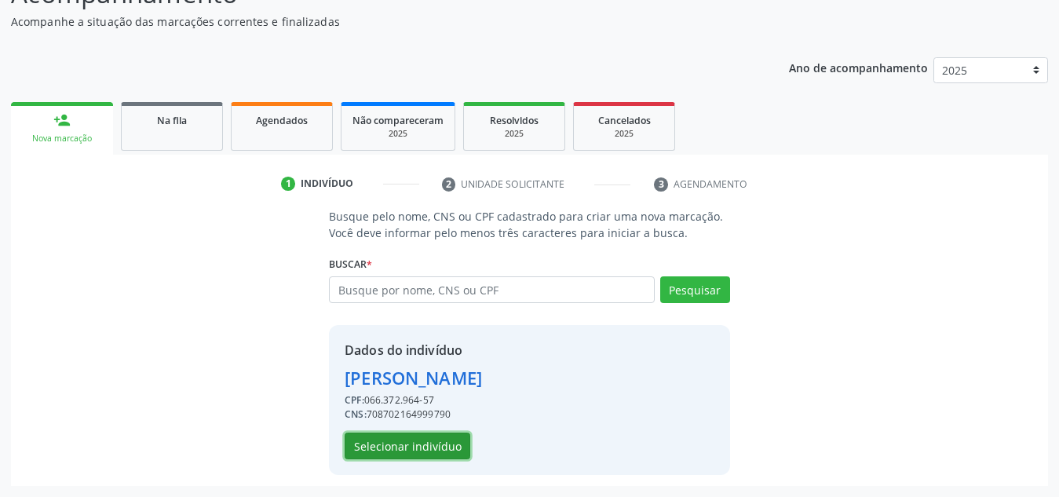
click at [421, 435] on button "Selecionar indivíduo" at bounding box center [407, 445] width 126 height 27
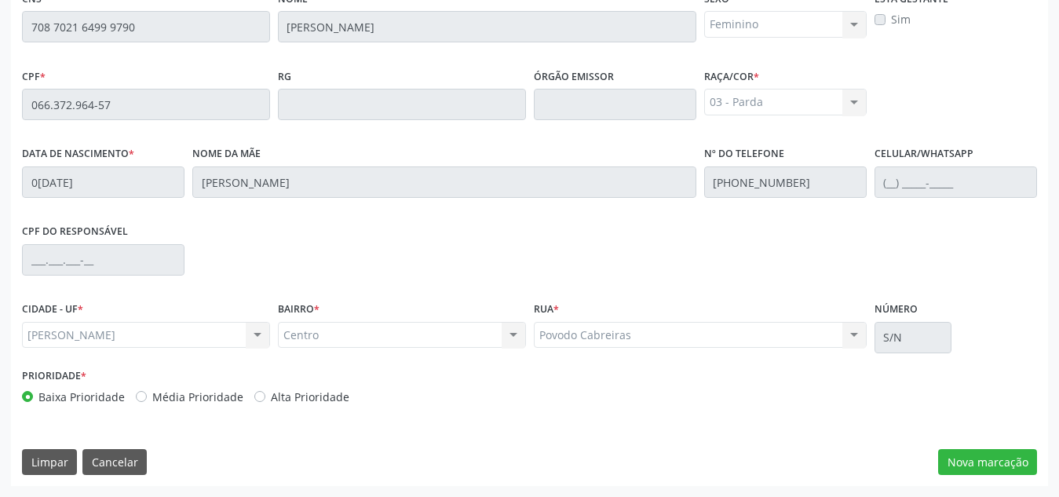
scroll to position [0, 0]
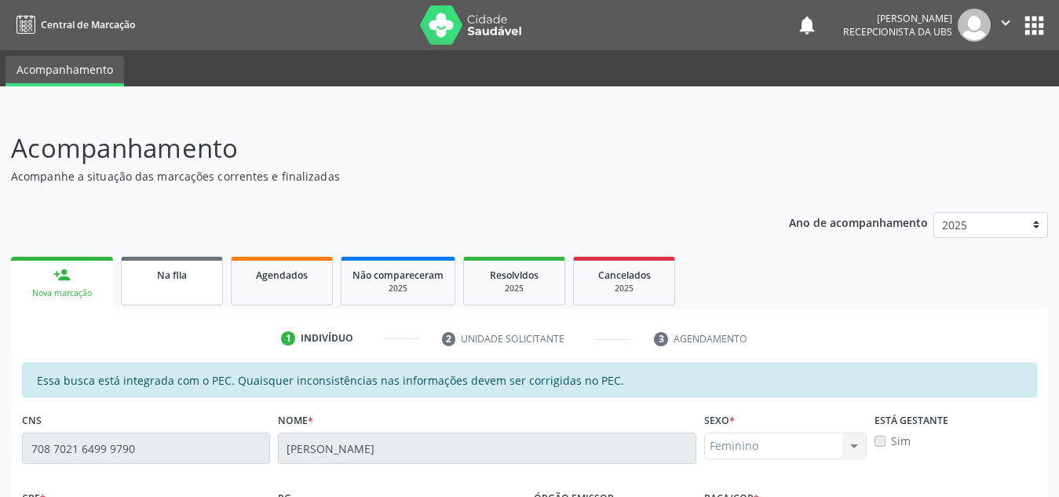
click at [184, 270] on span "Na fila" at bounding box center [172, 274] width 30 height 13
